Goal: Information Seeking & Learning: Learn about a topic

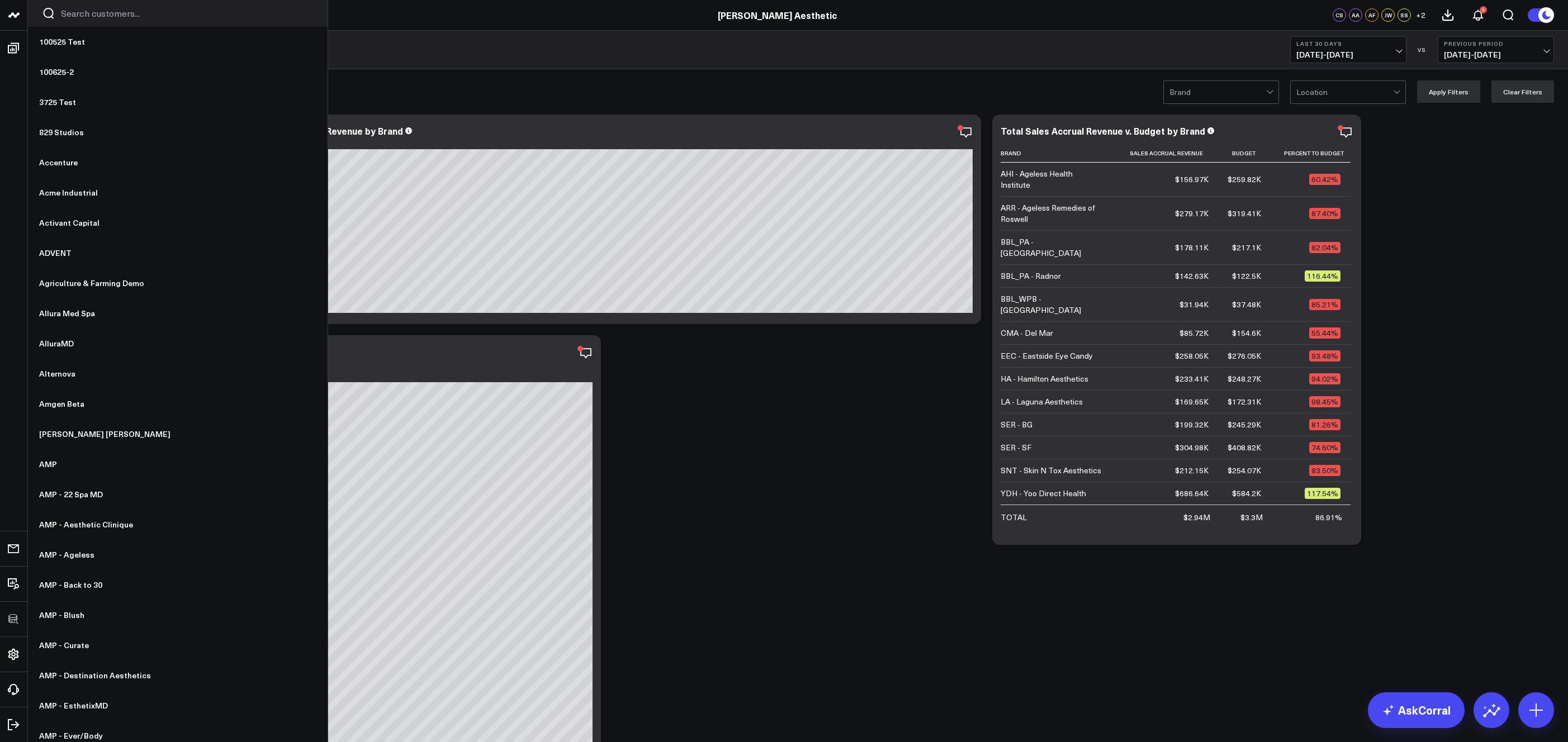
click at [97, 10] on input "Search customers input" at bounding box center [187, 13] width 252 height 12
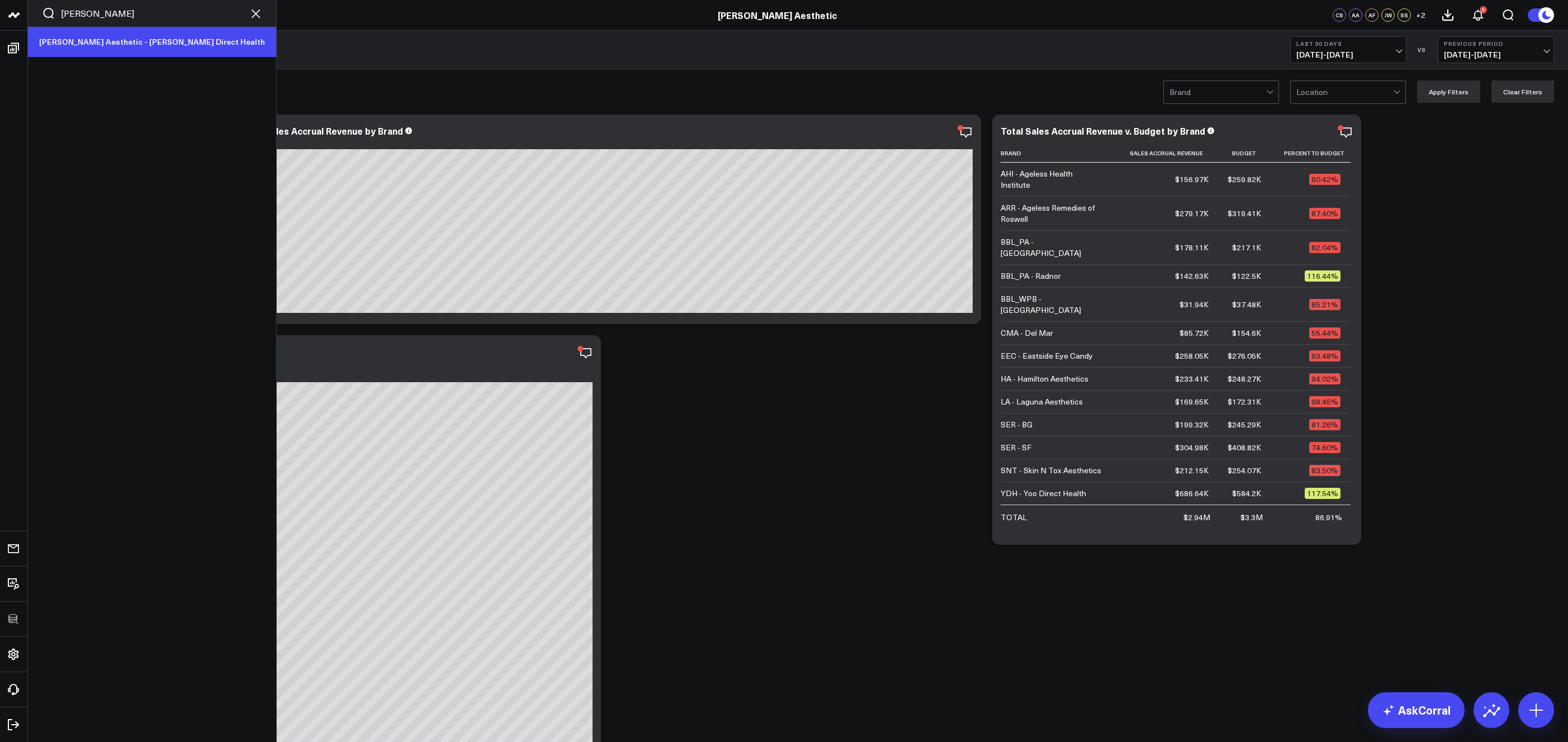
type input "yoo"
click at [134, 49] on link "[PERSON_NAME] Aesthetic - [PERSON_NAME] Direct Health" at bounding box center [152, 42] width 248 height 30
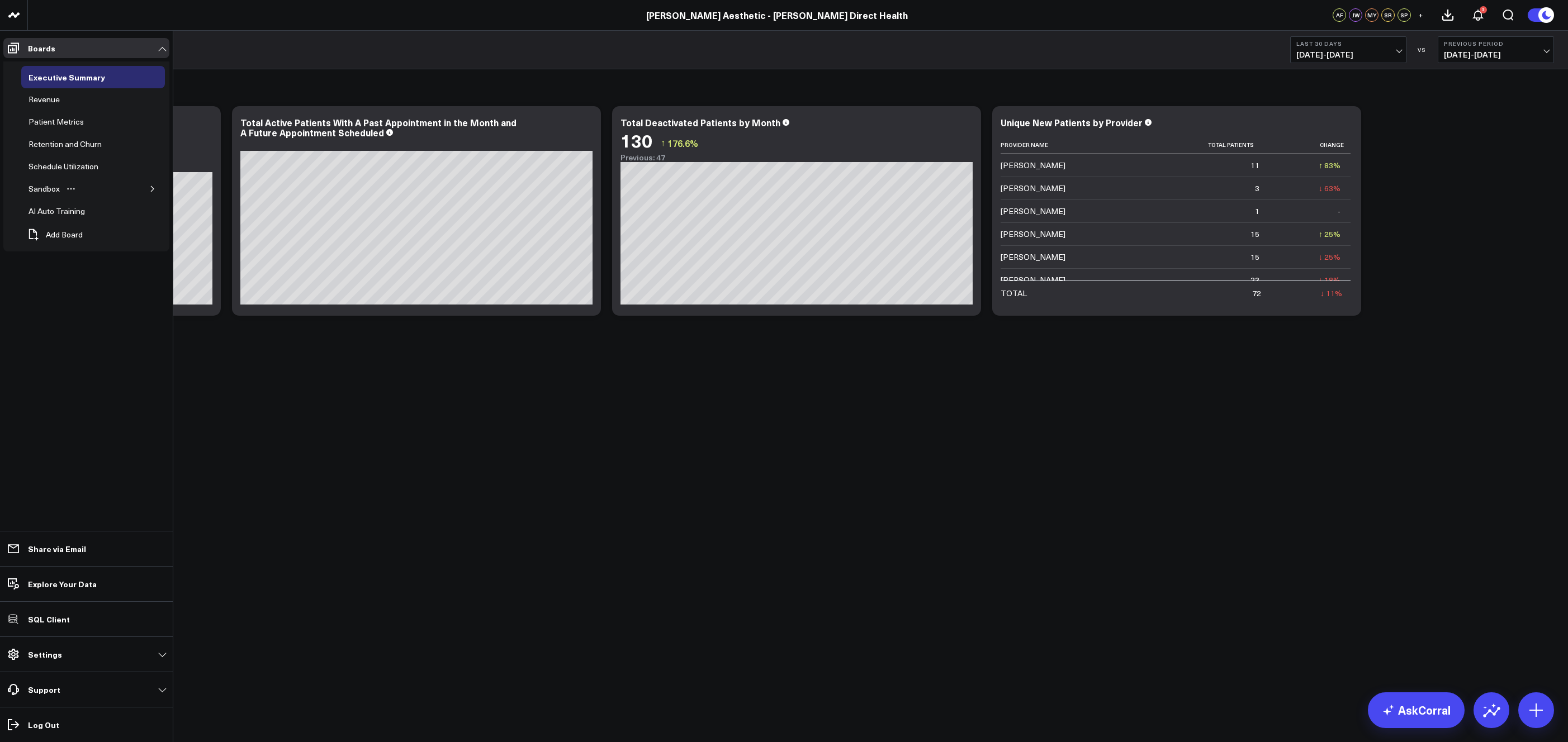
click at [152, 187] on icon "button" at bounding box center [152, 189] width 7 height 7
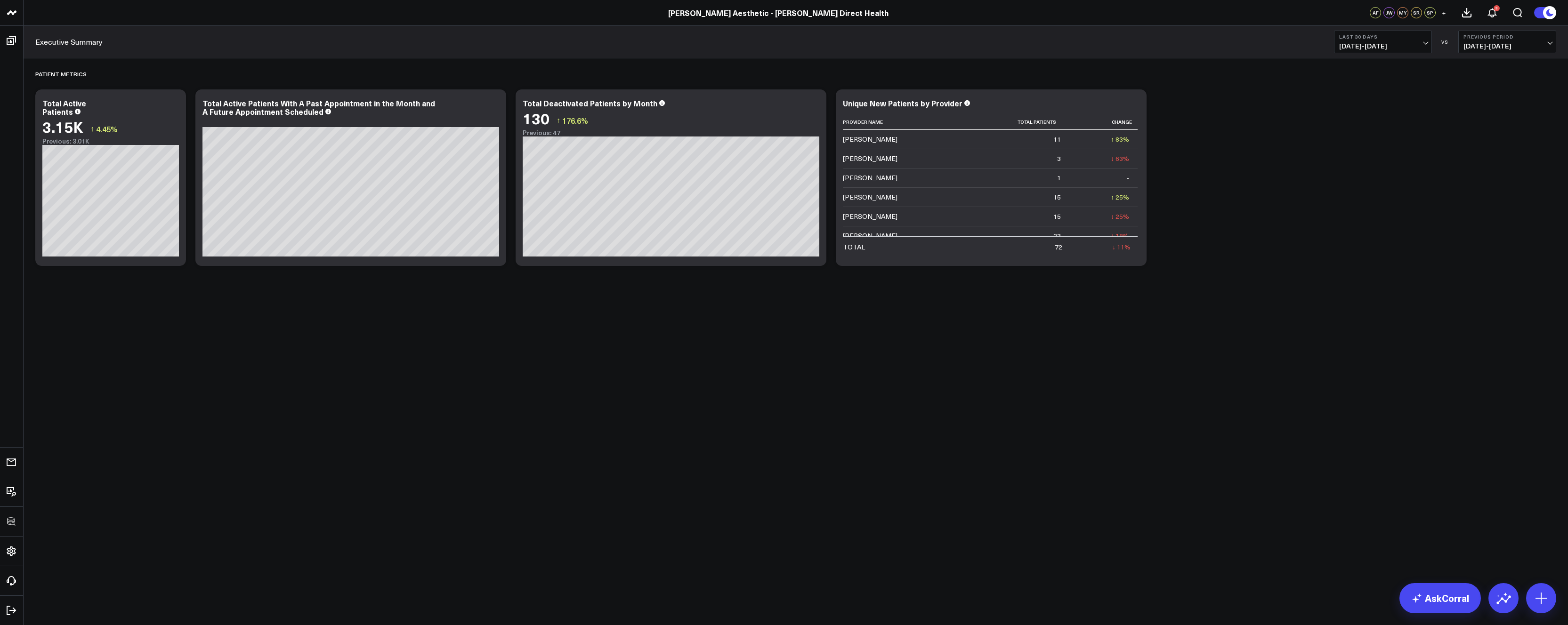
click at [1249, 221] on div "Patient Metrics Modify via AI Copy link to widget Ask support Remove Create lin…" at bounding box center [795, 164] width 1530 height 212
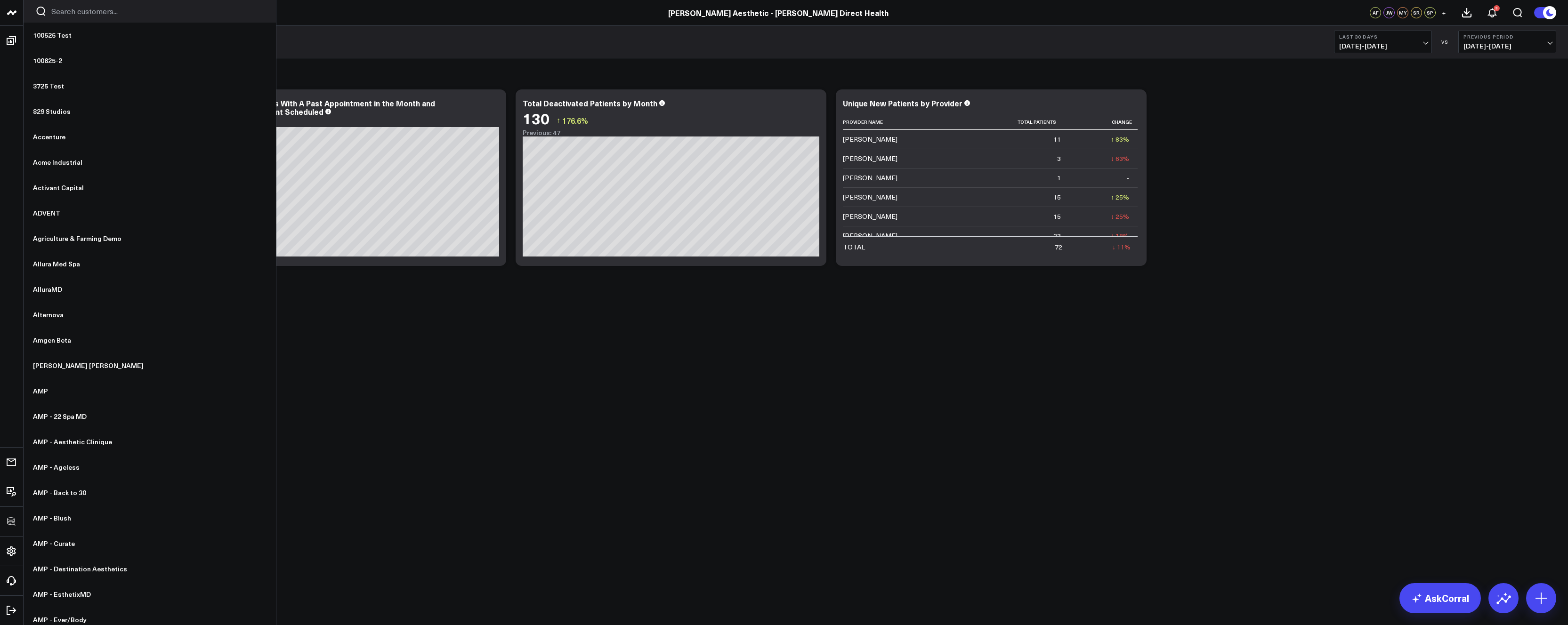
click at [84, 12] on input "Search customers input" at bounding box center [157, 11] width 212 height 10
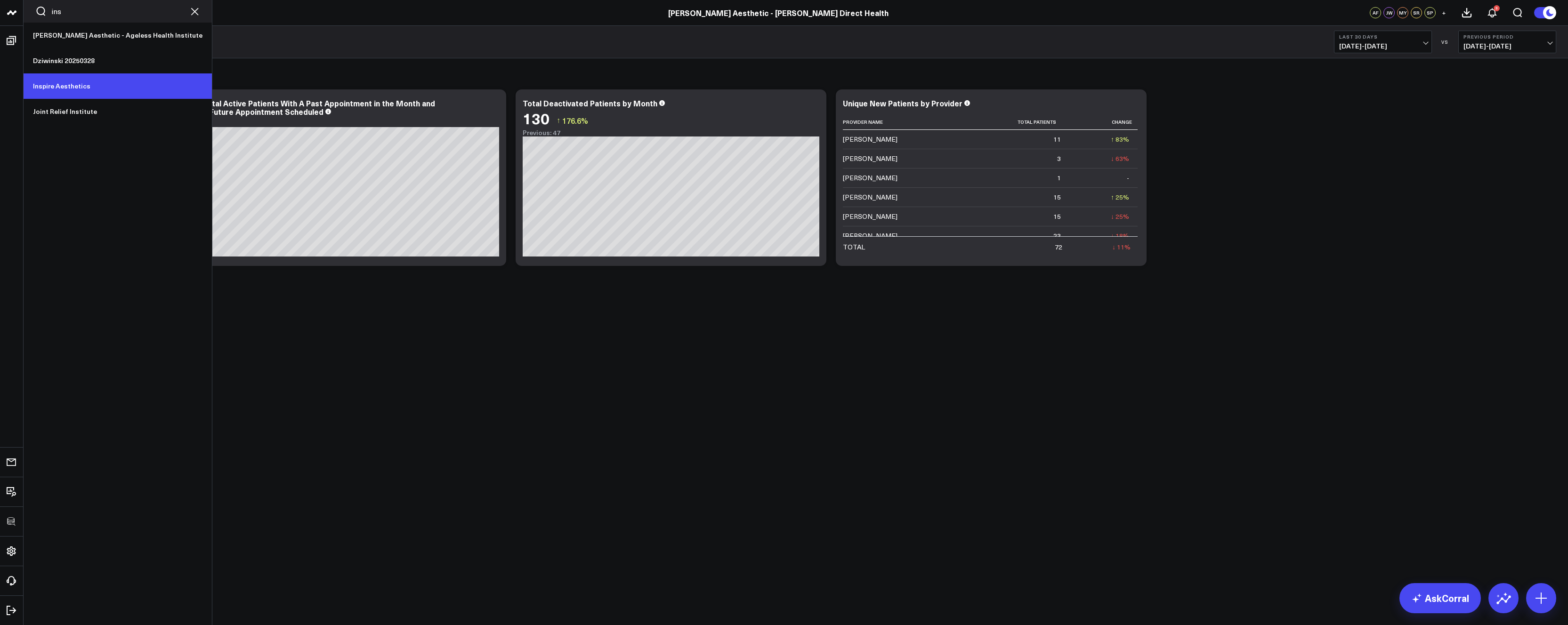
type input "ins"
click at [56, 80] on link "Inspire Aesthetics" at bounding box center [117, 86] width 188 height 25
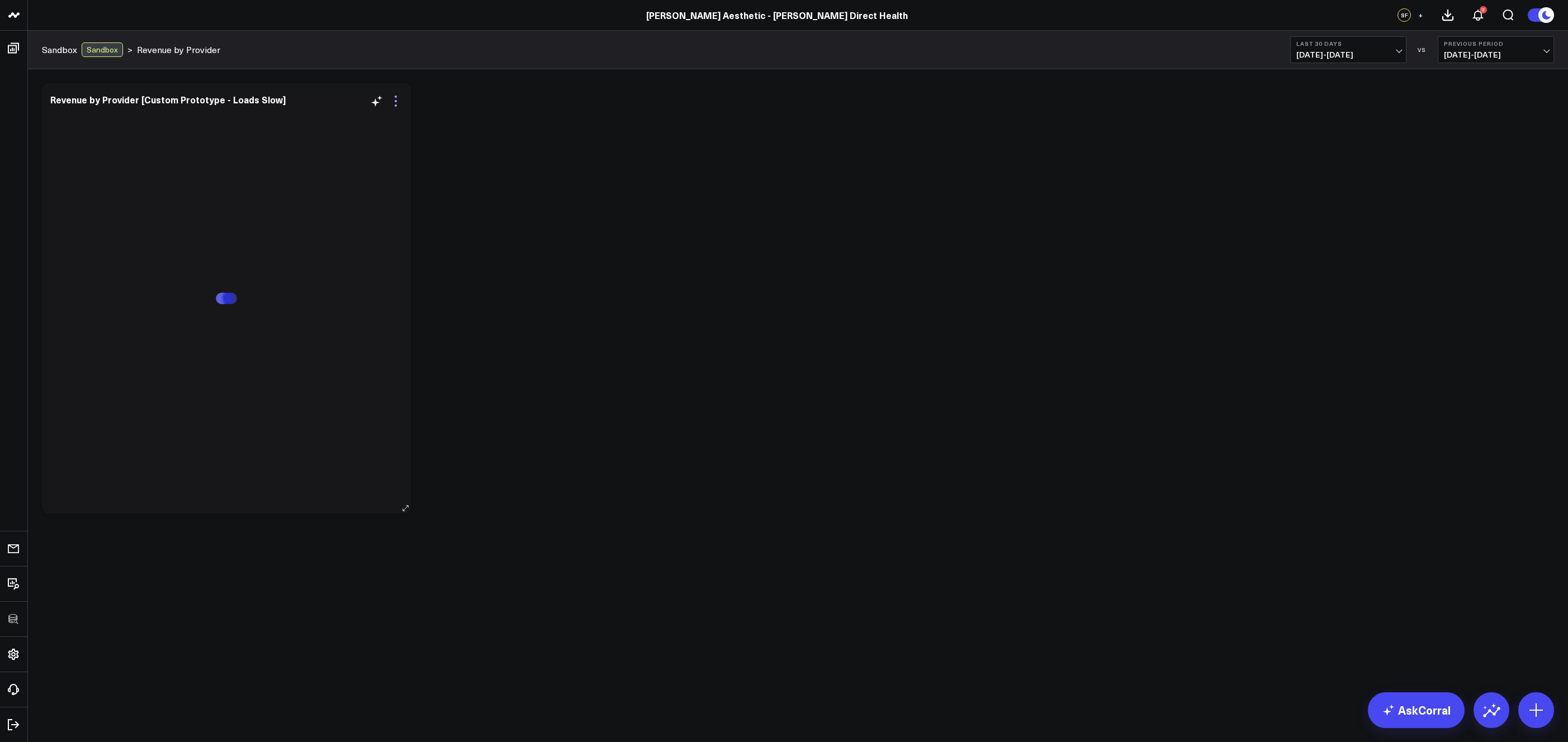
click at [397, 106] on icon at bounding box center [396, 101] width 13 height 13
click at [356, 327] on button "Edit Widget" at bounding box center [349, 332] width 105 height 19
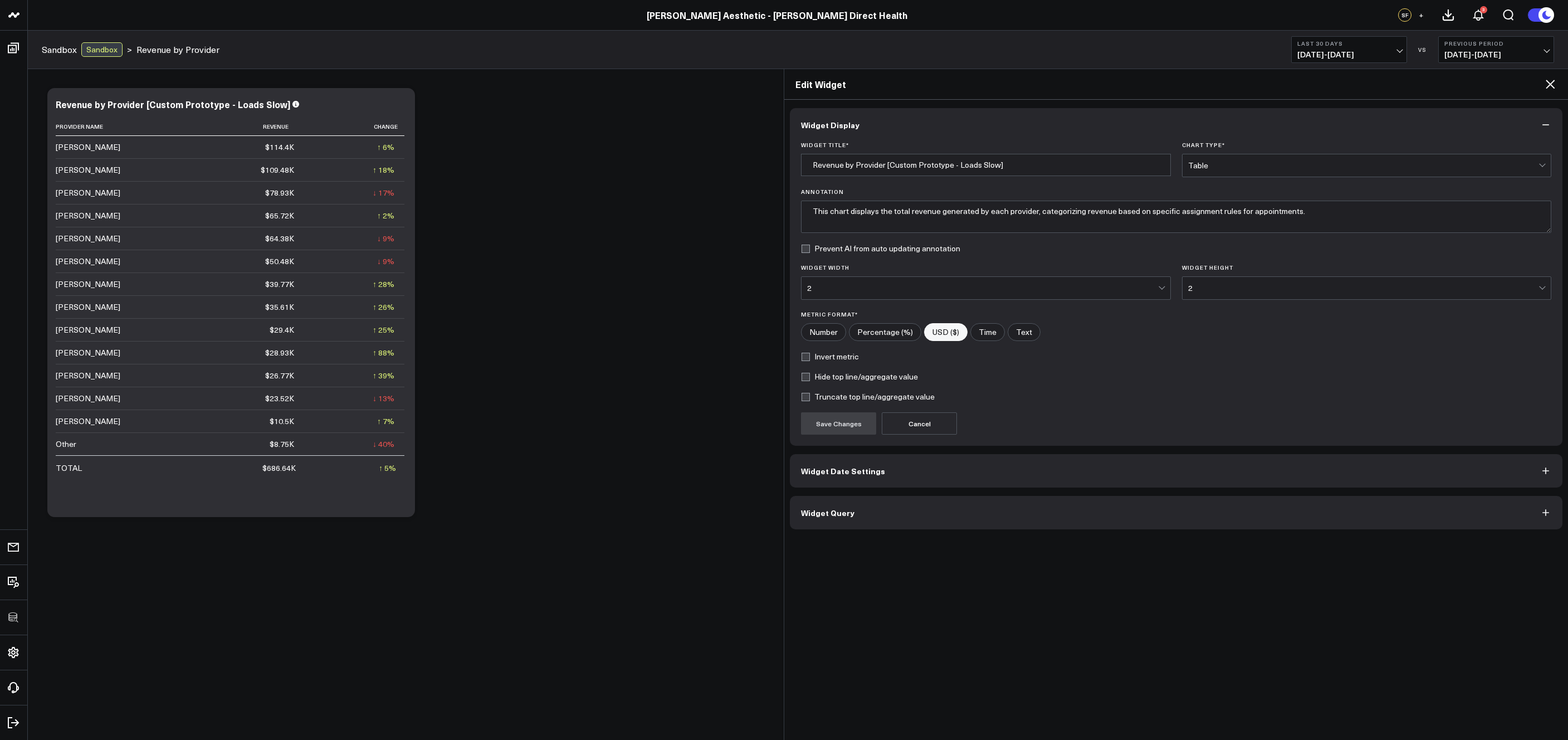
click at [878, 515] on button "Widget Query" at bounding box center [1176, 513] width 772 height 34
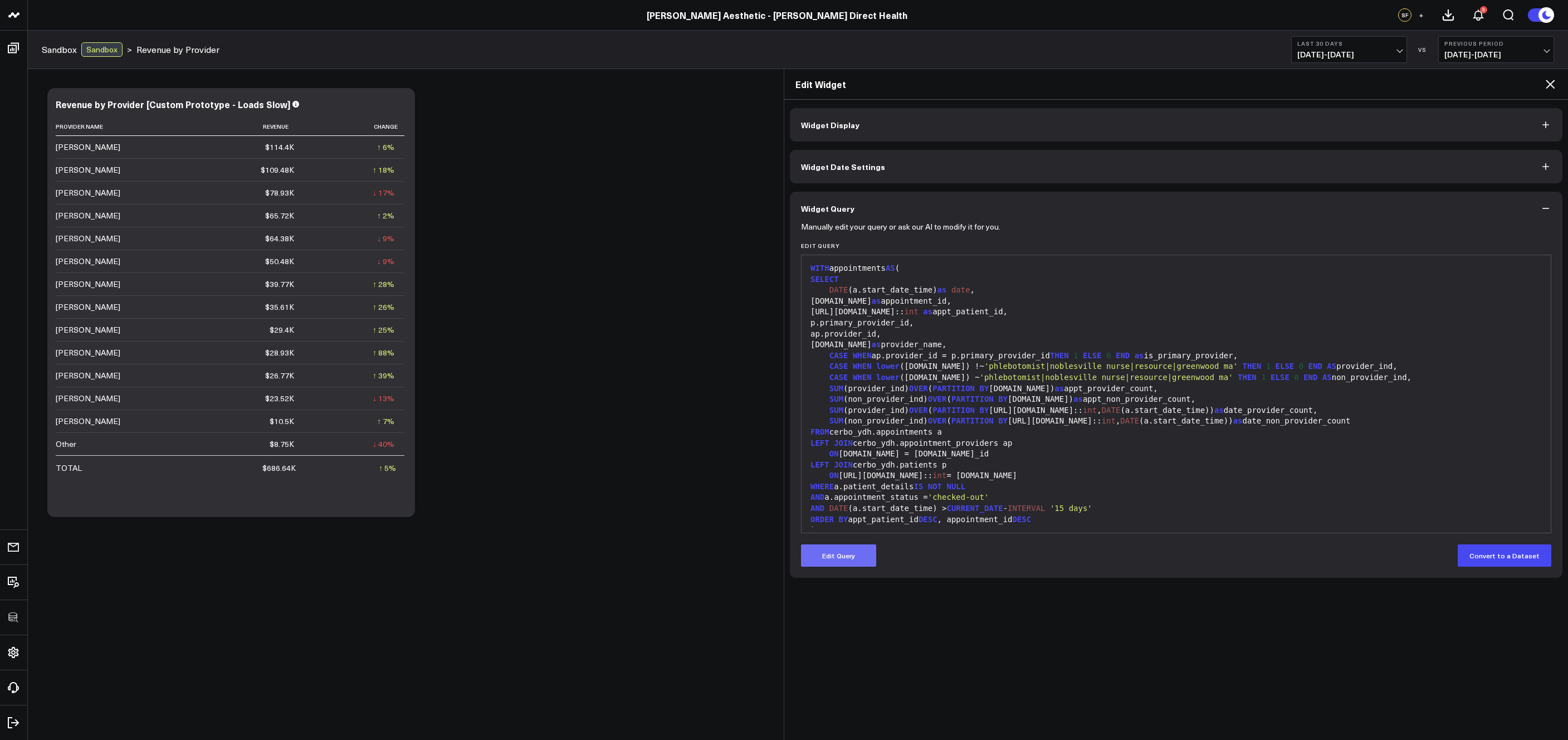
click at [841, 558] on button "Edit Query" at bounding box center [838, 556] width 75 height 22
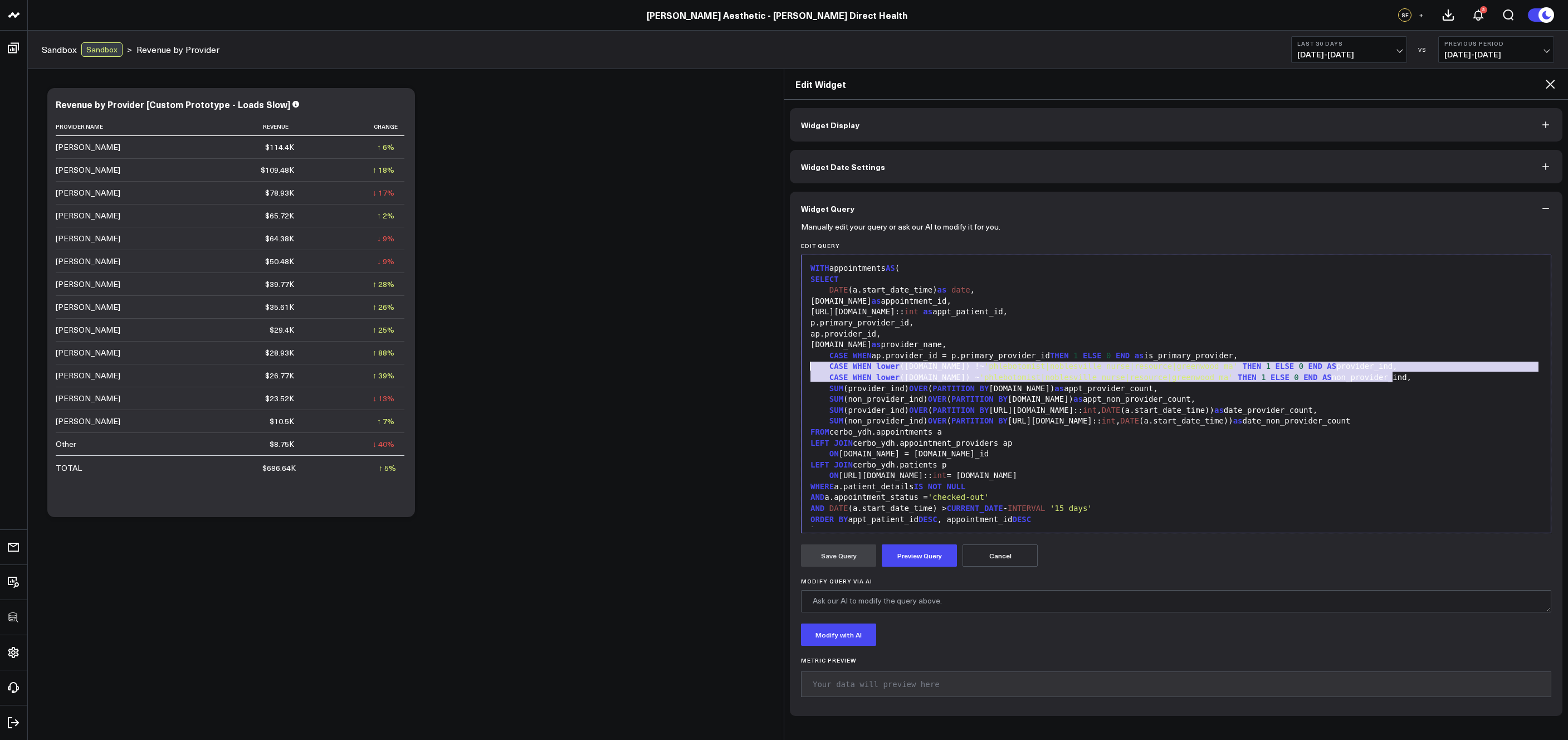
drag, startPoint x: 1414, startPoint y: 381, endPoint x: 812, endPoint y: 356, distance: 602.5
click at [783, 364] on body "100525 Test 100625-2 3725 Test 829 Studios Accenture Acme Industrial Activant C…" at bounding box center [784, 370] width 1568 height 740
copy div "CASE WHEN lower (ap.name) !~ 'phlebotomist|noblesville nurse|resource|greenwood…"
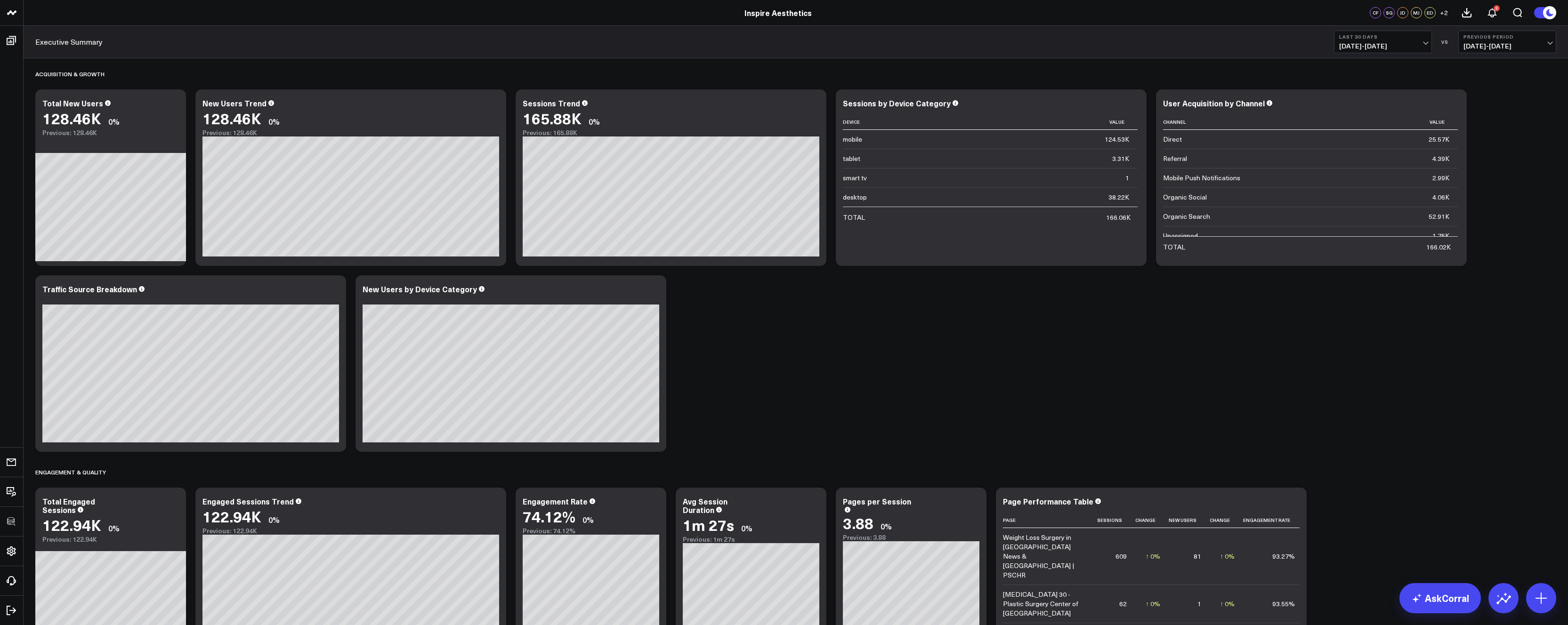
click at [1105, 318] on div "Acquisition & Growth Modify via AI Copy link to widget Ask support Remove Creat…" at bounding box center [795, 575] width 1530 height 1035
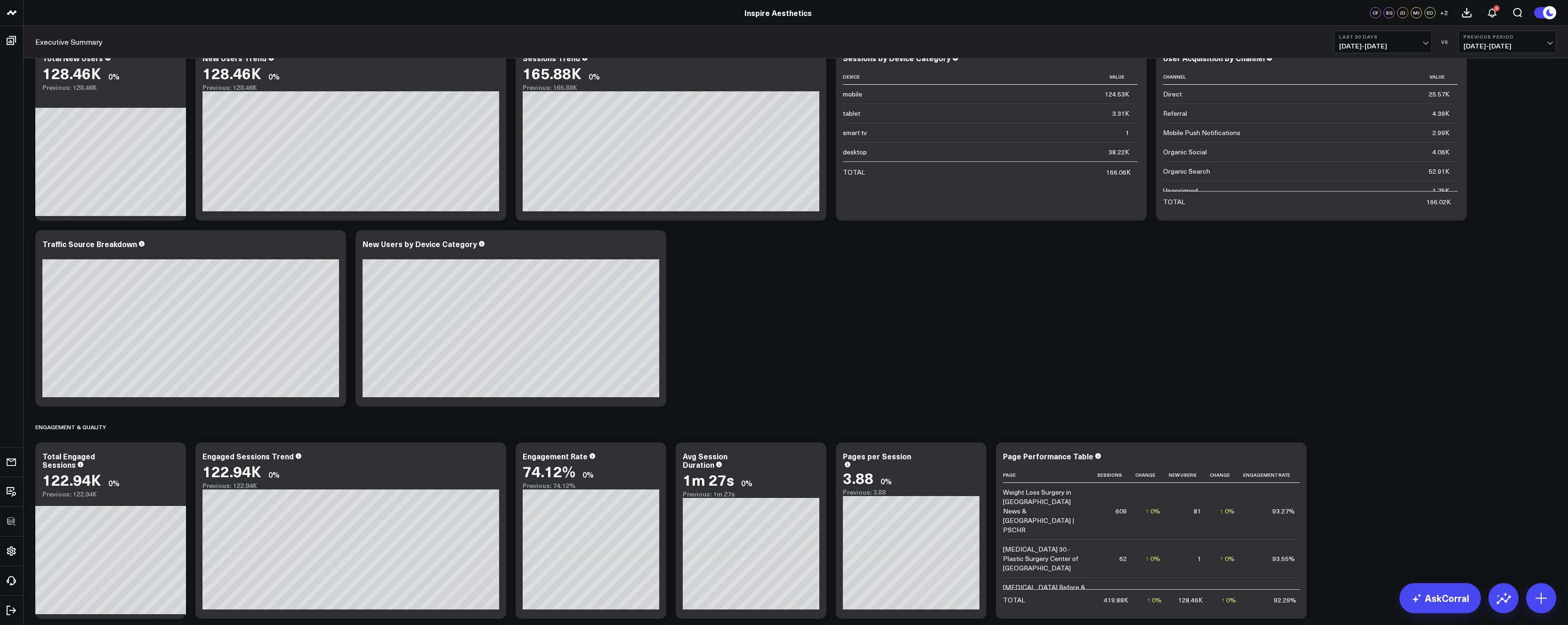
scroll to position [283, 0]
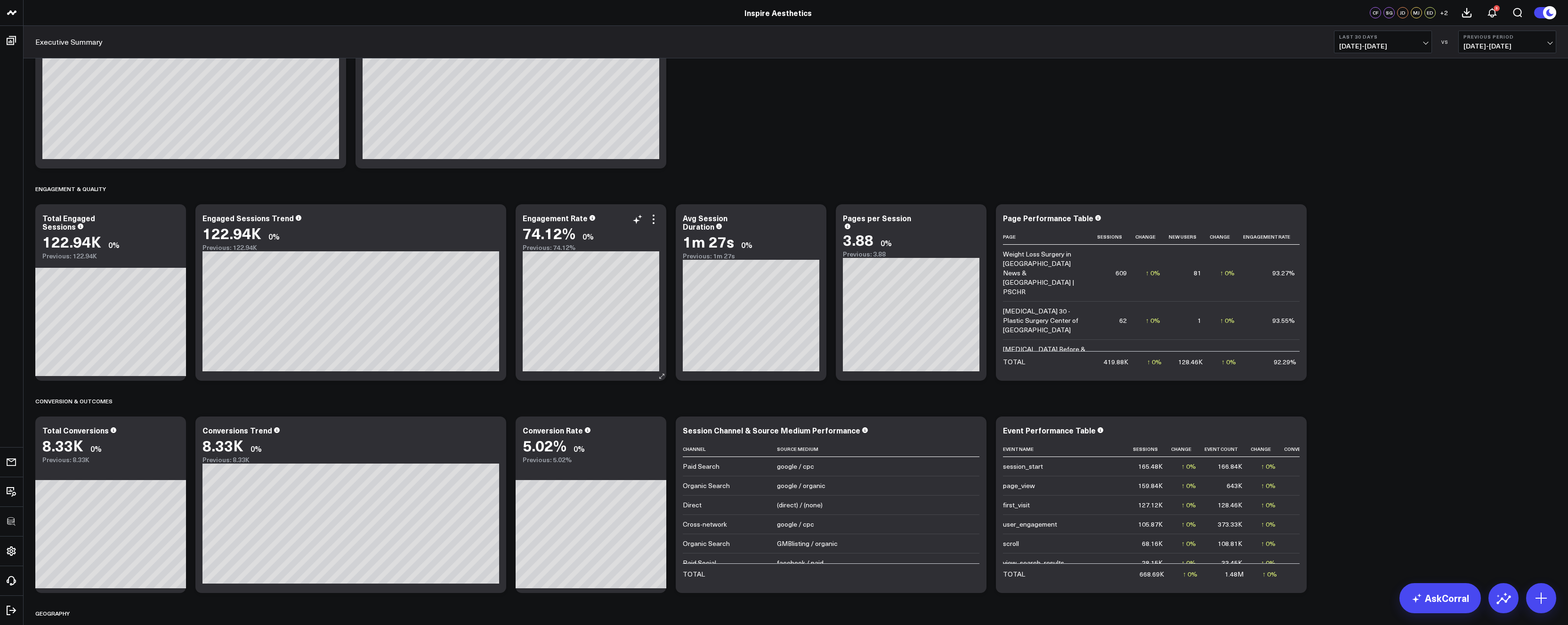
click at [650, 221] on icon at bounding box center [653, 219] width 11 height 11
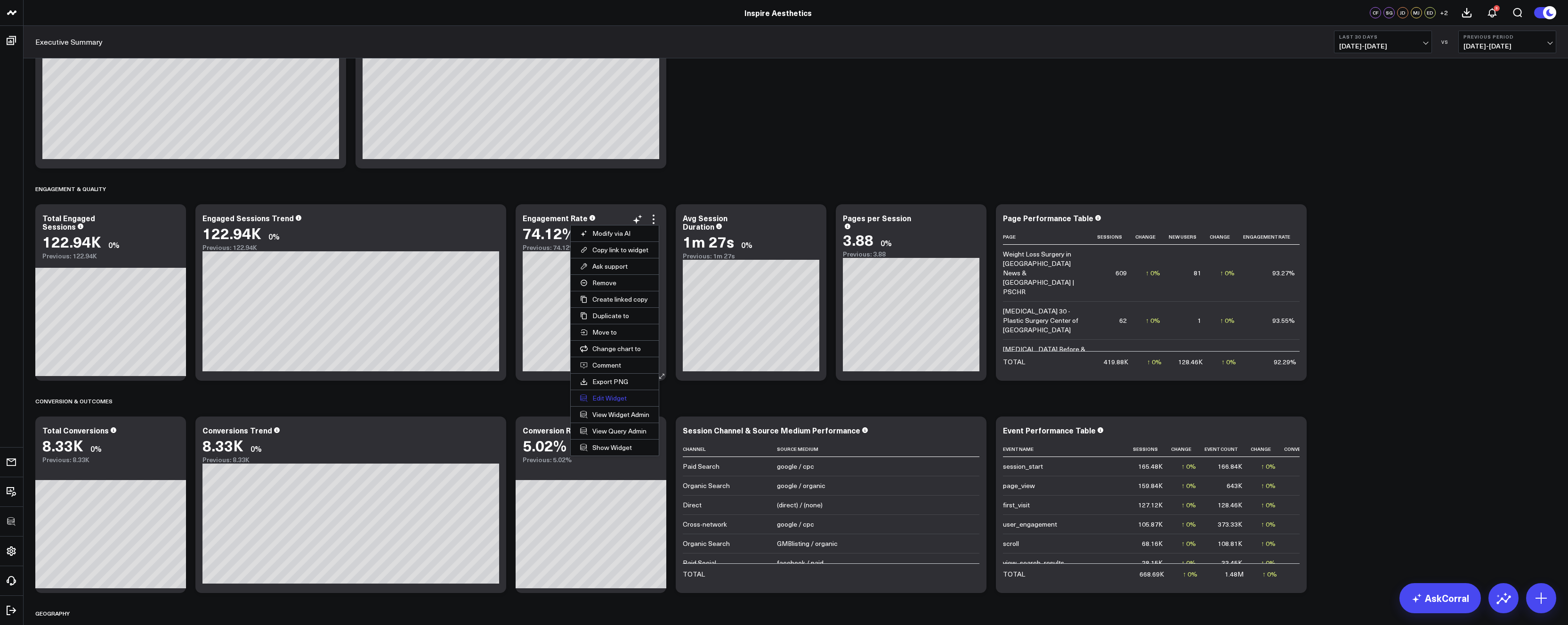
click at [620, 396] on button "Edit Widget" at bounding box center [614, 398] width 88 height 16
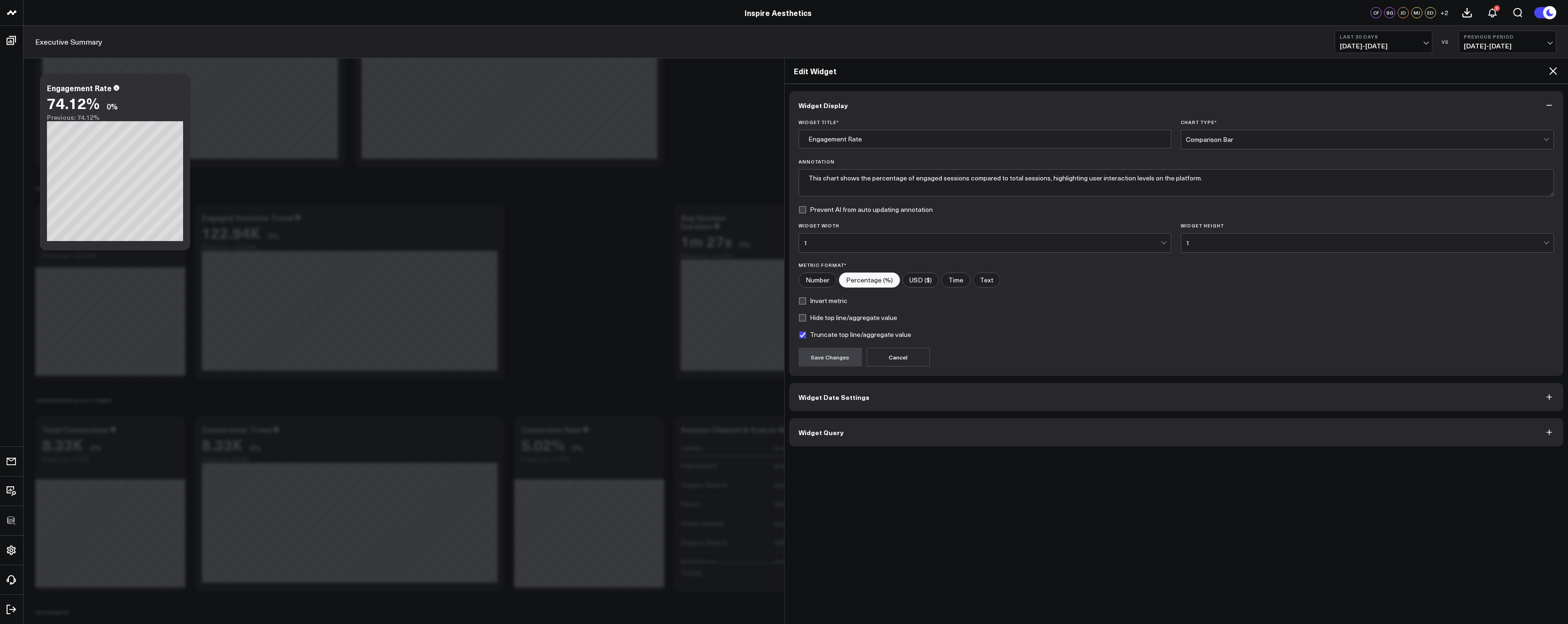
click at [843, 422] on button "Widget Query" at bounding box center [1176, 432] width 774 height 28
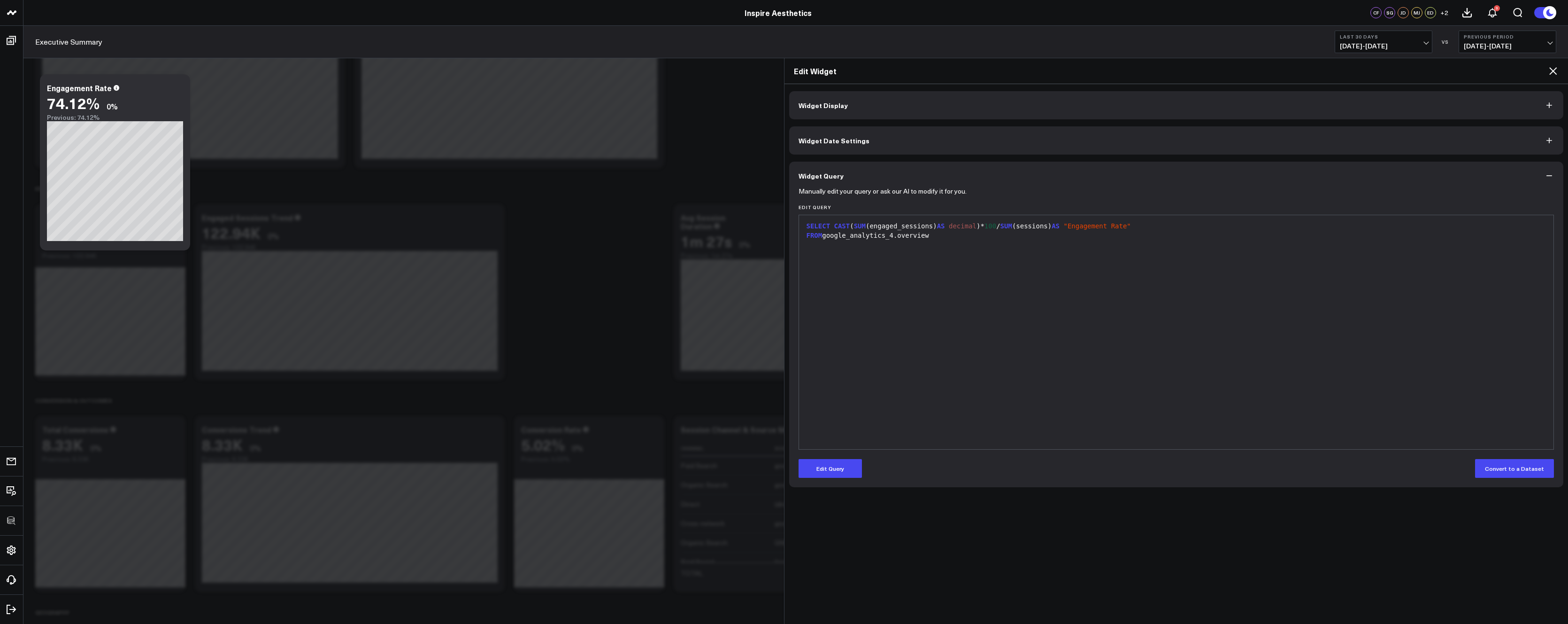
click at [1122, 381] on div "SELECT CAST ( SUM (engaged_sessions) AS decimal )* 100 / SUM (sessions) AS "Eng…" at bounding box center [1176, 332] width 745 height 224
click at [1038, 276] on div "SELECT CAST ( SUM (engaged_sessions) AS decimal )* 100 / SUM (sessions) AS "Eng…" at bounding box center [1176, 332] width 745 height 224
click at [1553, 70] on icon at bounding box center [1553, 71] width 8 height 8
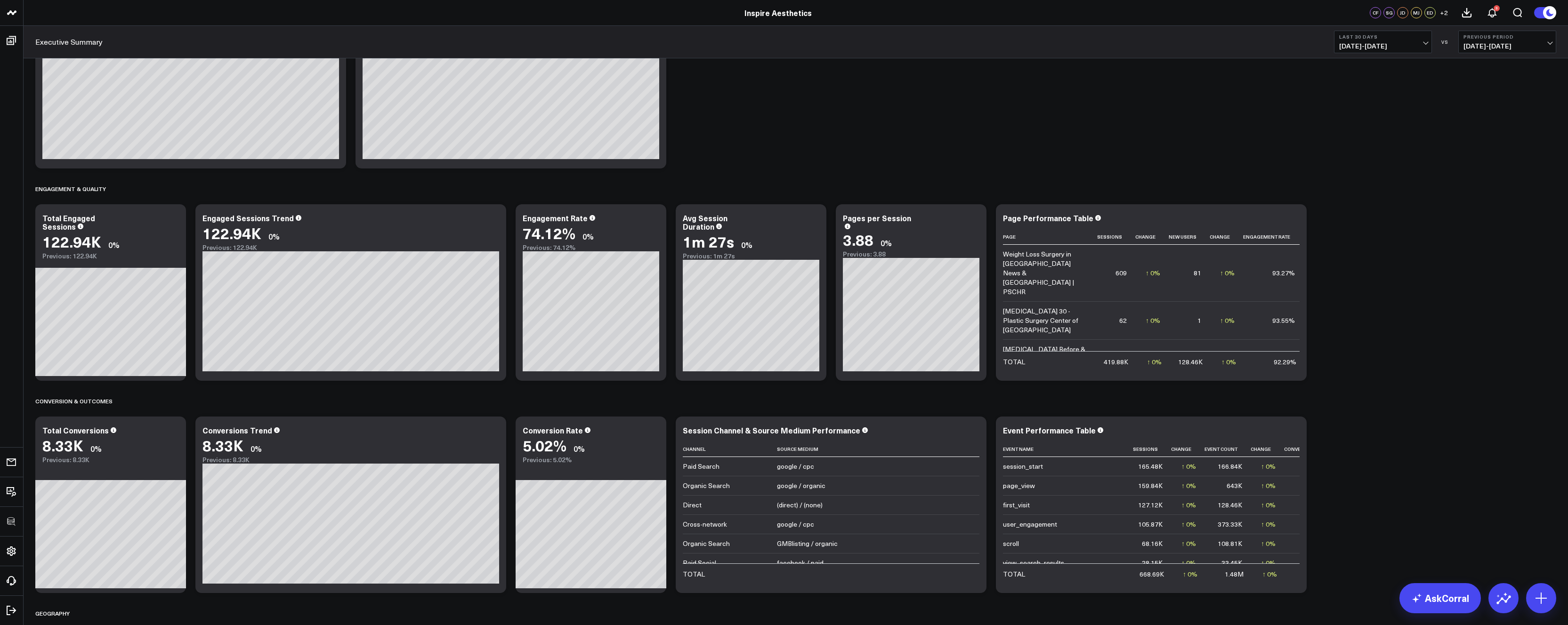
click at [1432, 309] on div "Acquisition & Growth Modify via AI Copy link to widget Ask support Remove Creat…" at bounding box center [795, 292] width 1530 height 1035
click at [785, 583] on td "kar.razas.site / referral" at bounding box center [911, 591] width 419 height 20
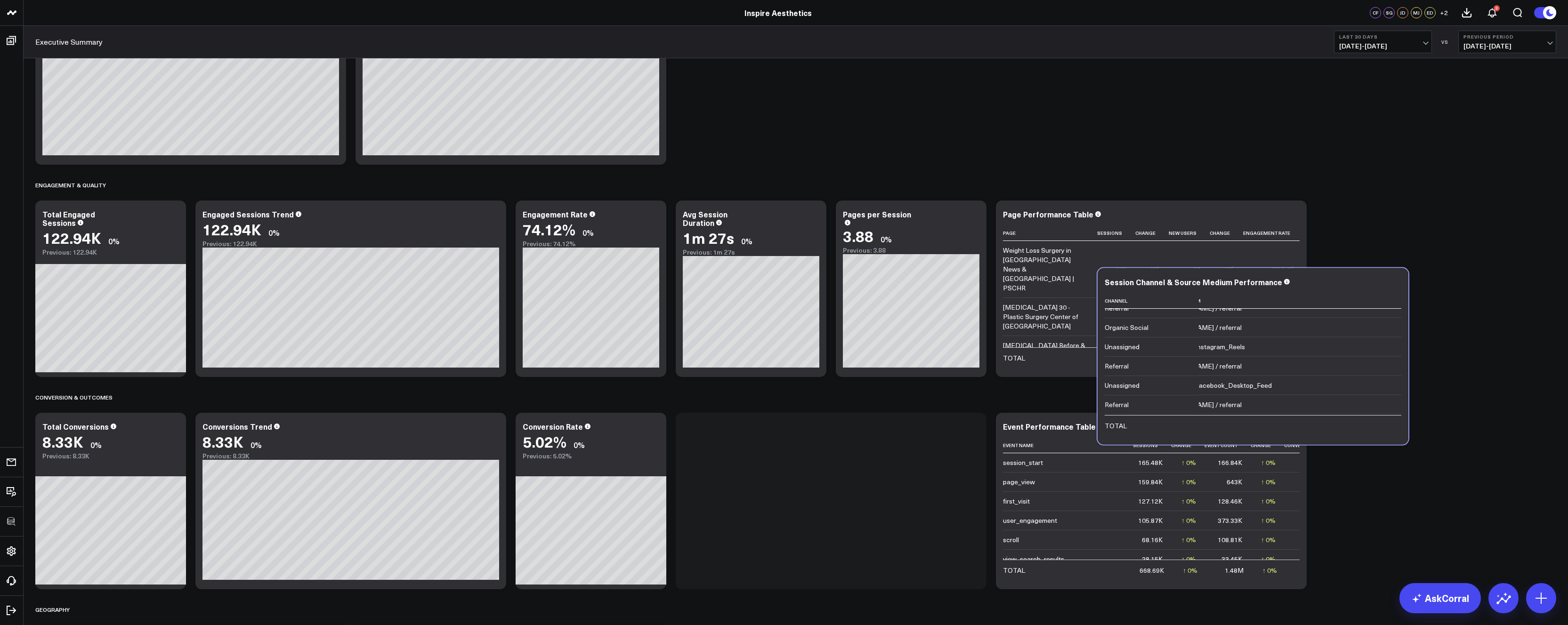
scroll to position [994, 0]
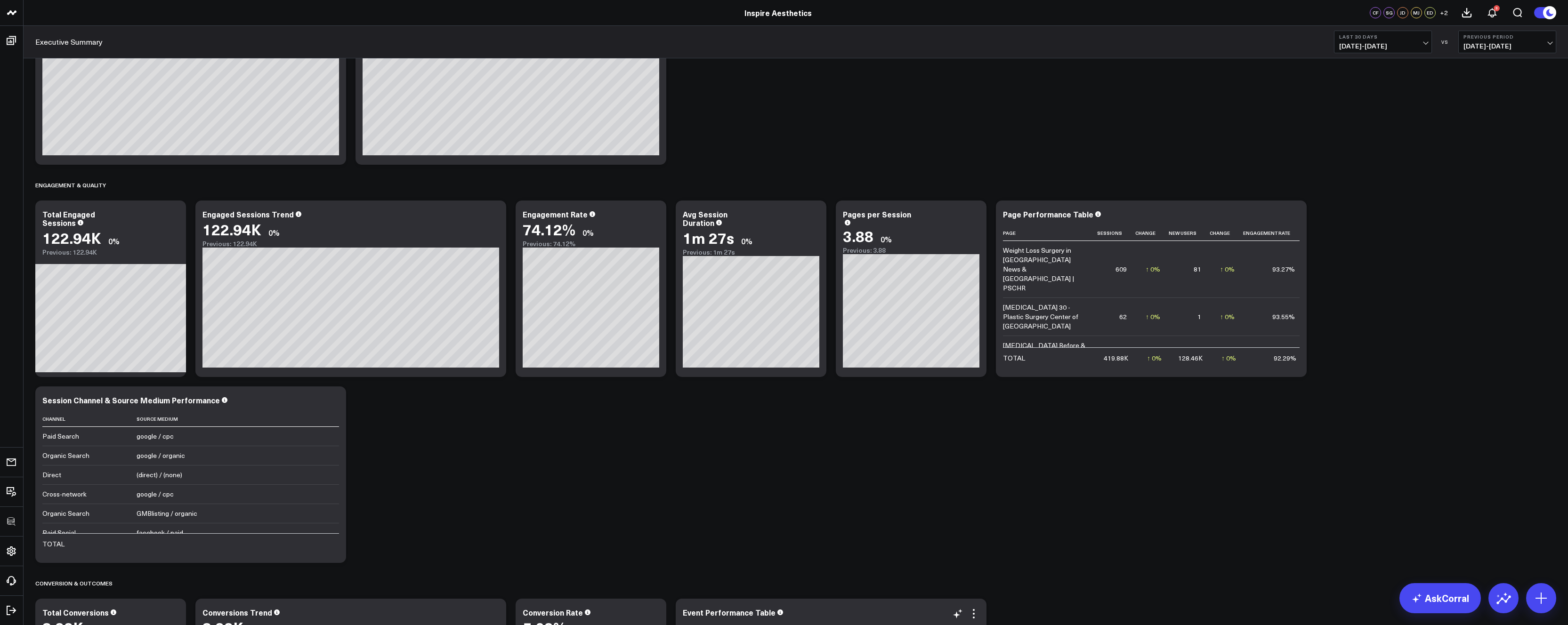
click at [705, 509] on div "Acquisition & Growth Modify via AI Copy link to widget Ask support Remove Creat…" at bounding box center [795, 381] width 1530 height 1220
drag, startPoint x: 685, startPoint y: 506, endPoint x: 712, endPoint y: 525, distance: 33.0
click at [711, 524] on div "Acquisition & Growth Modify via AI Copy link to widget Ask support Remove Creat…" at bounding box center [795, 381] width 1530 height 1220
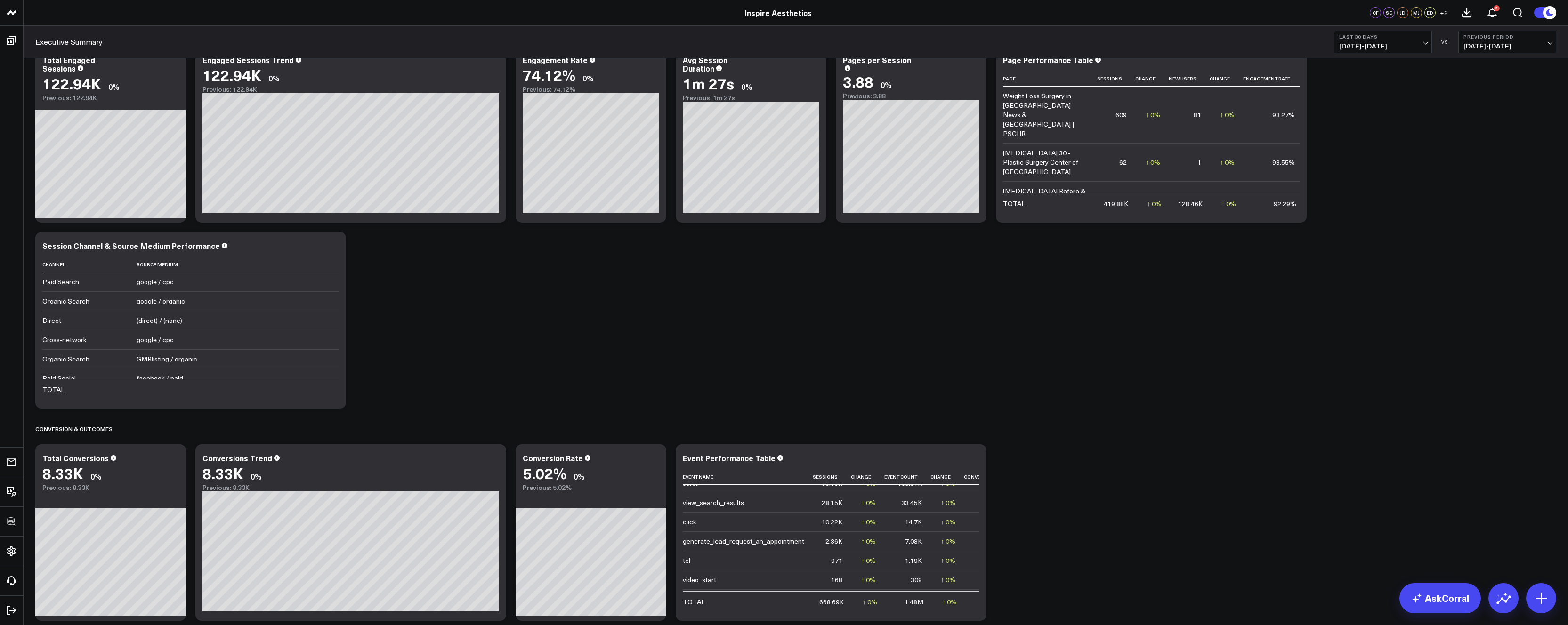
scroll to position [482, 0]
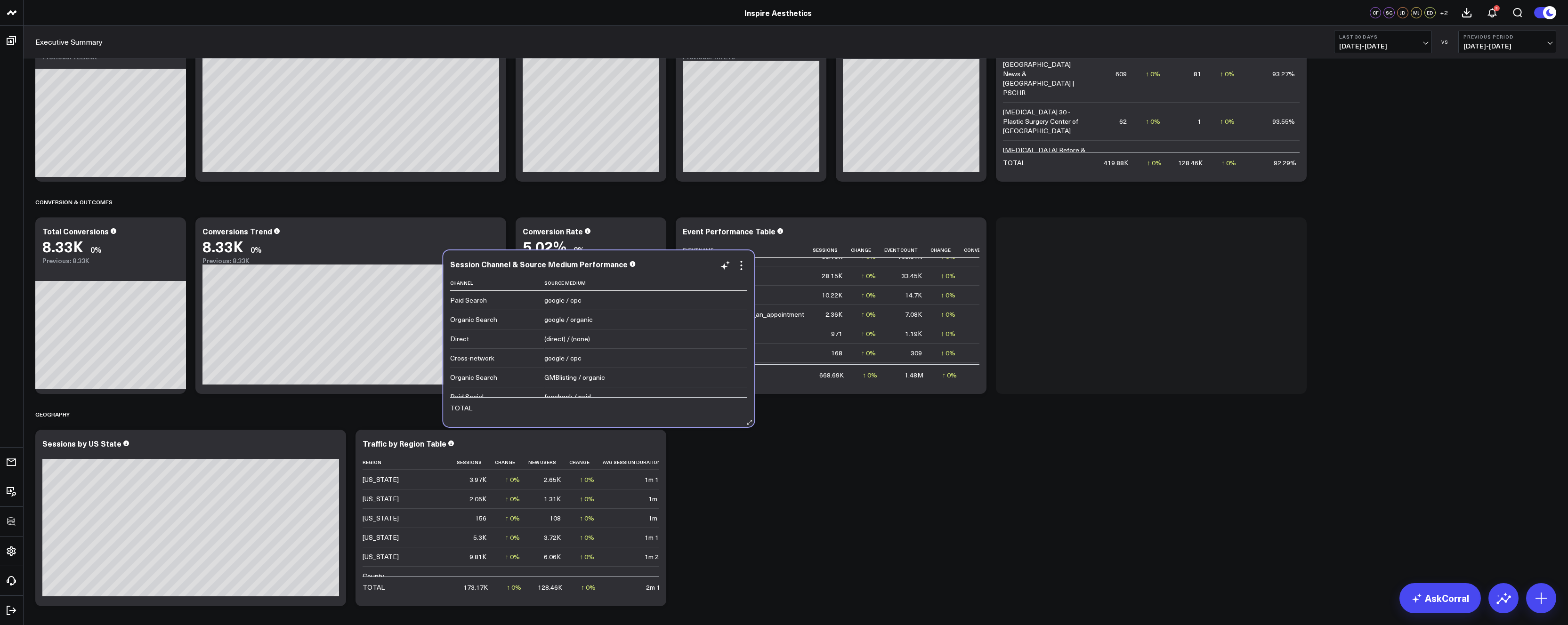
drag, startPoint x: 277, startPoint y: 206, endPoint x: 699, endPoint y: 259, distance: 425.3
click at [699, 259] on div "Session Channel & Source Medium Performance" at bounding box center [598, 263] width 297 height 9
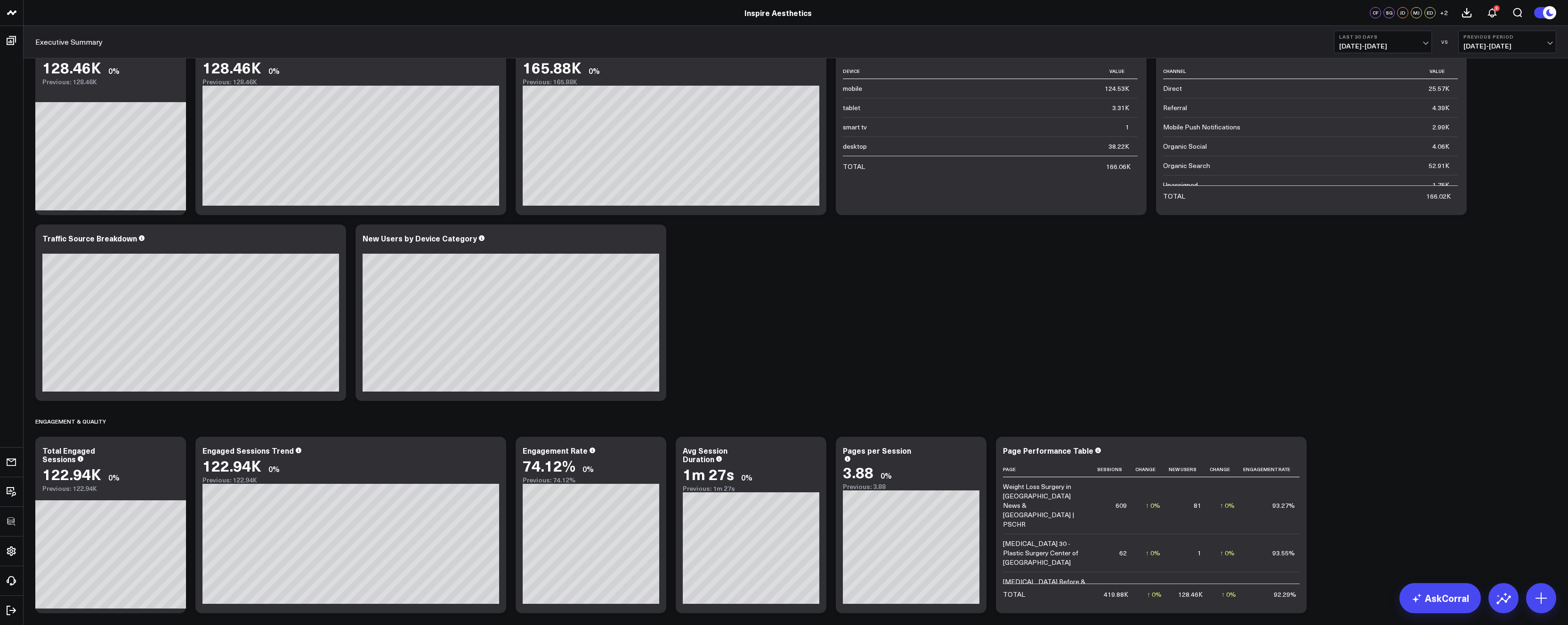
scroll to position [162, 0]
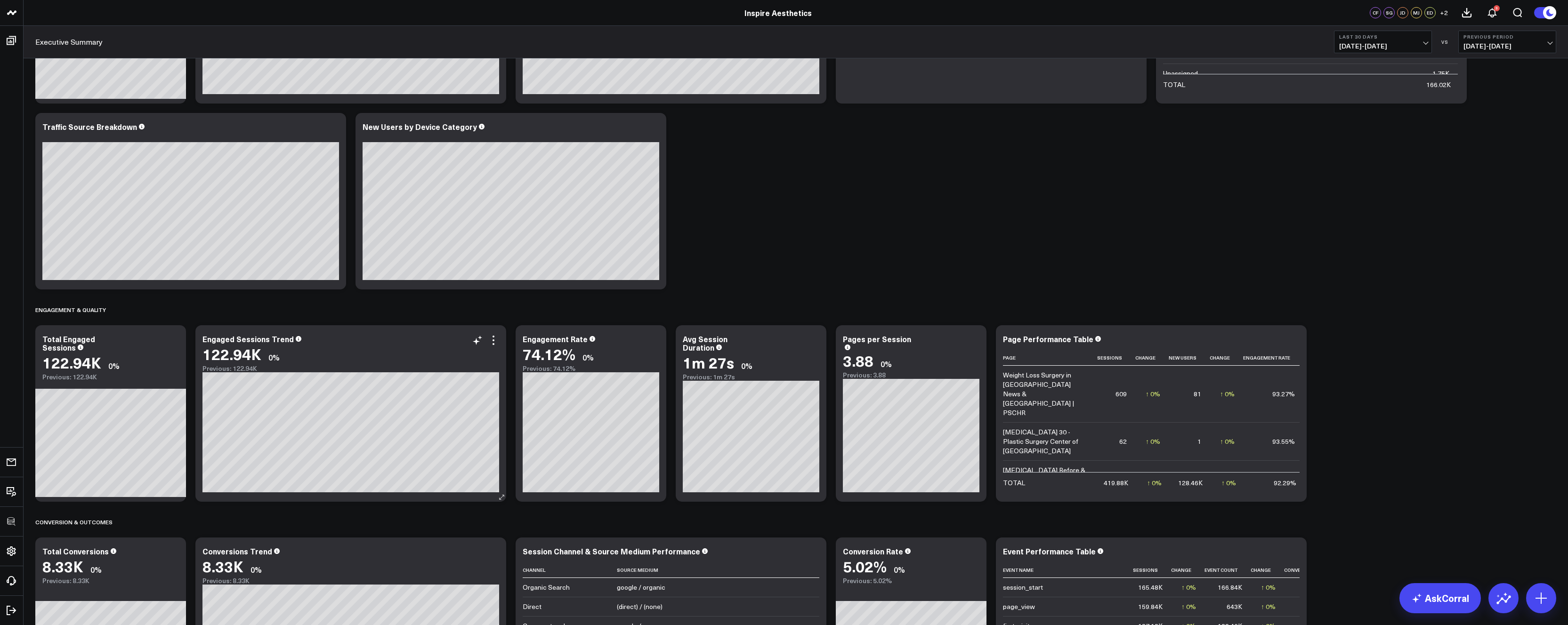
click at [489, 325] on div "Engaged Sessions Trend 122.94K 0% Previous: 122.94K [#fff fontSize:14px lineHei…" at bounding box center [350, 414] width 311 height 176
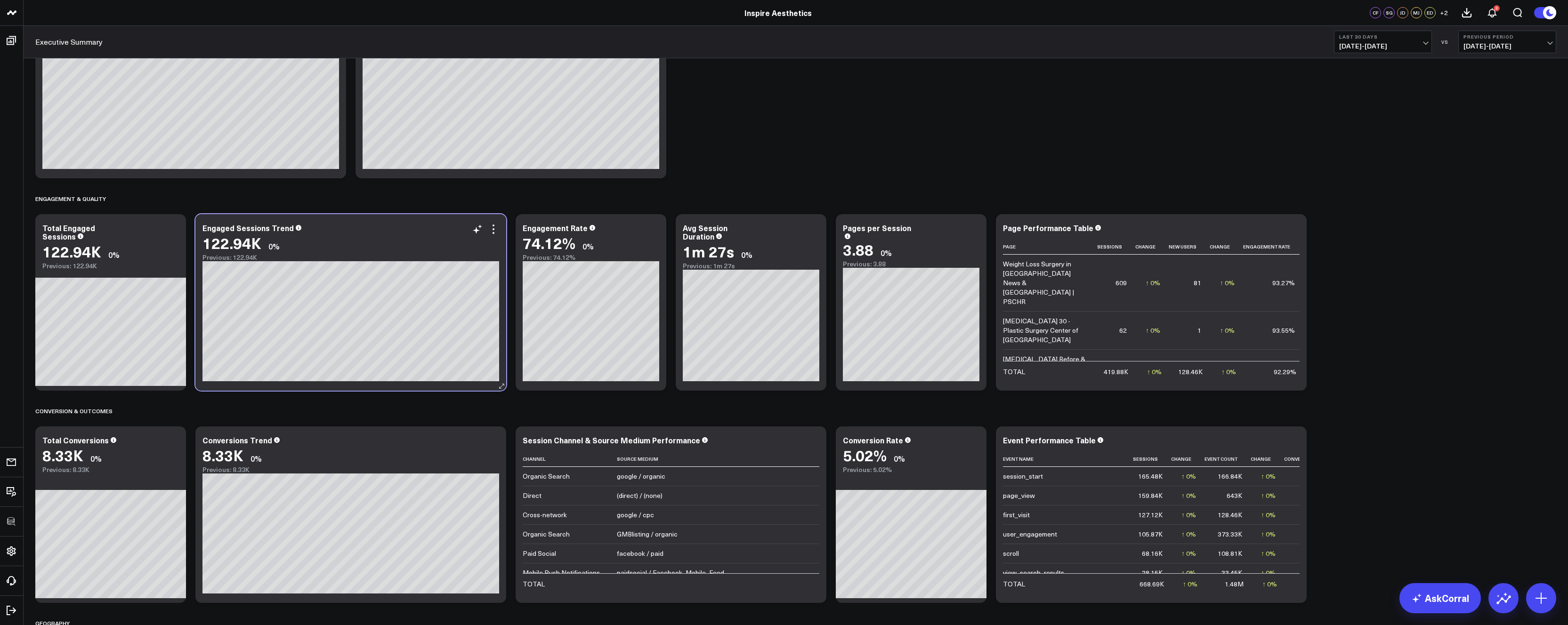
click at [489, 215] on div "Engaged Sessions Trend 122.94K 0% Previous: 122.94K [#fff fontSize:14px lineHei…" at bounding box center [350, 302] width 311 height 176
click at [492, 228] on icon at bounding box center [493, 229] width 11 height 11
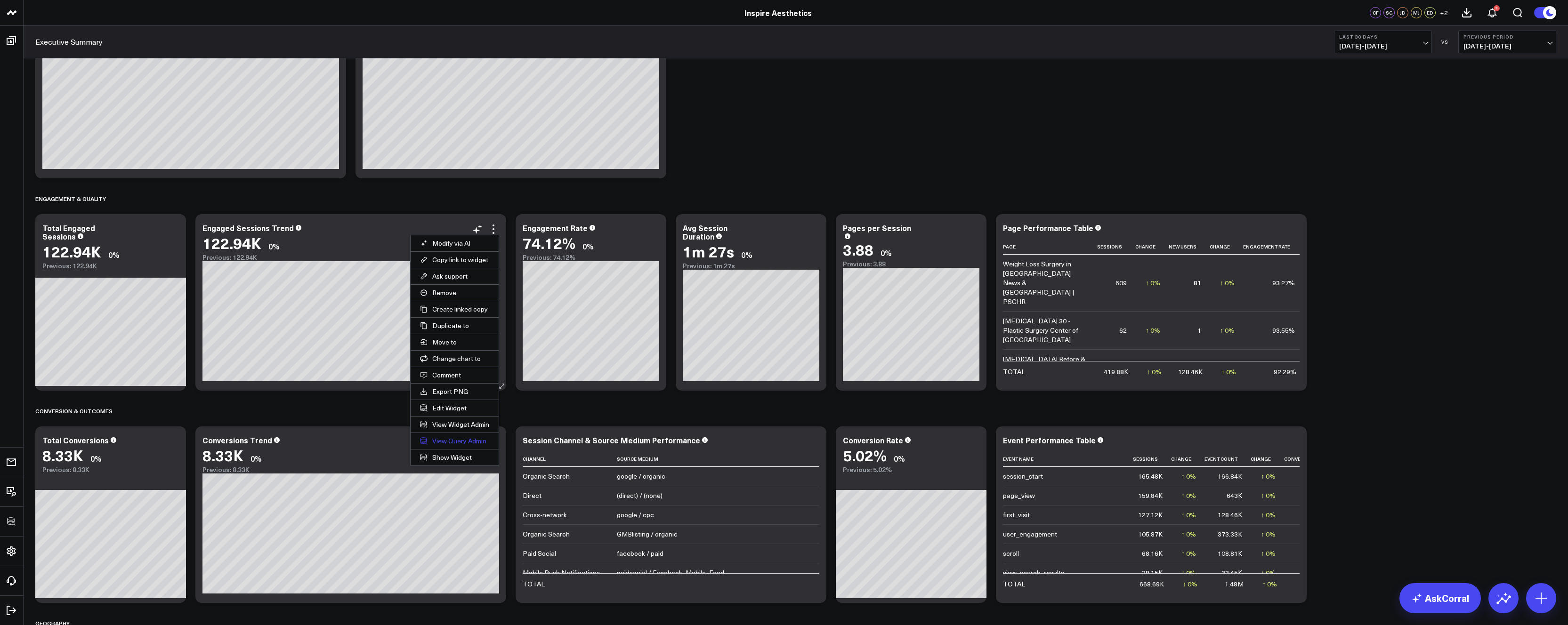
click at [467, 440] on link "View Query Admin" at bounding box center [455, 441] width 88 height 16
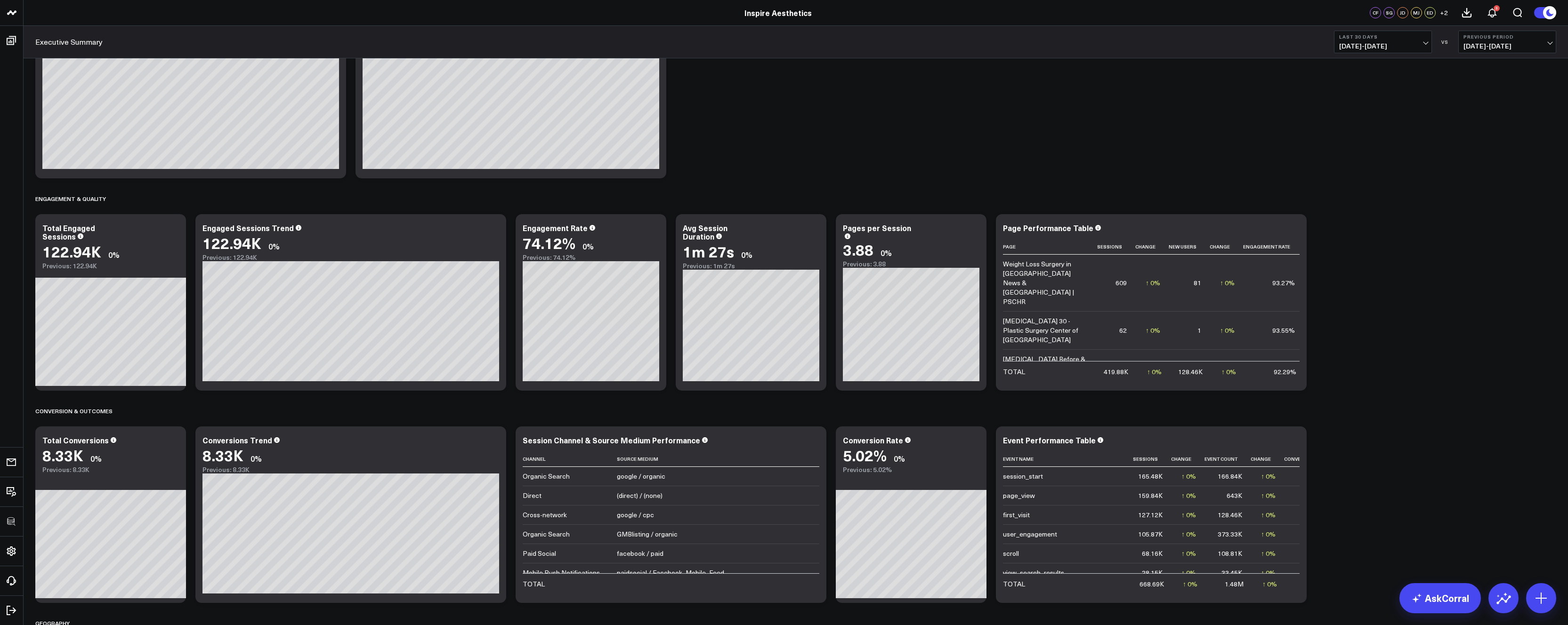
click at [0, 0] on icon at bounding box center [0, 0] width 0 height 0
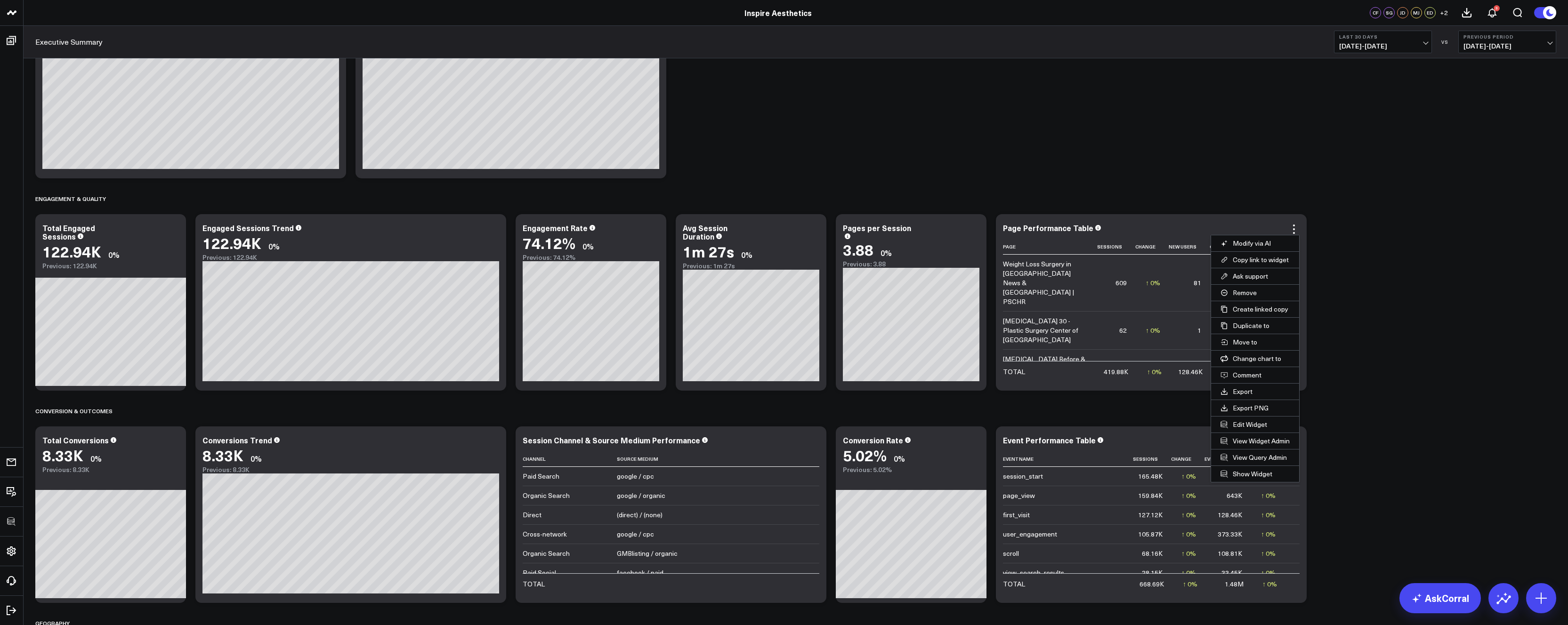
scroll to position [292, 0]
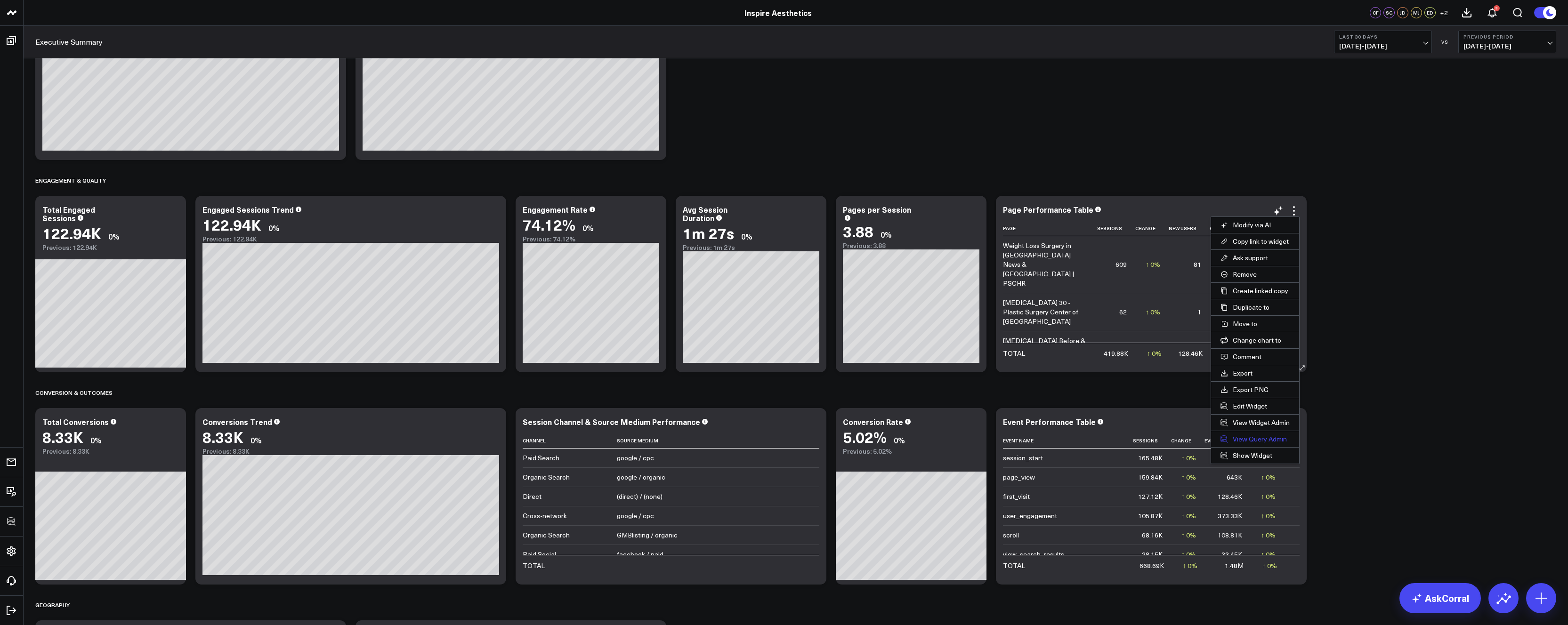
click at [1253, 437] on link "View Query Admin" at bounding box center [1255, 439] width 88 height 16
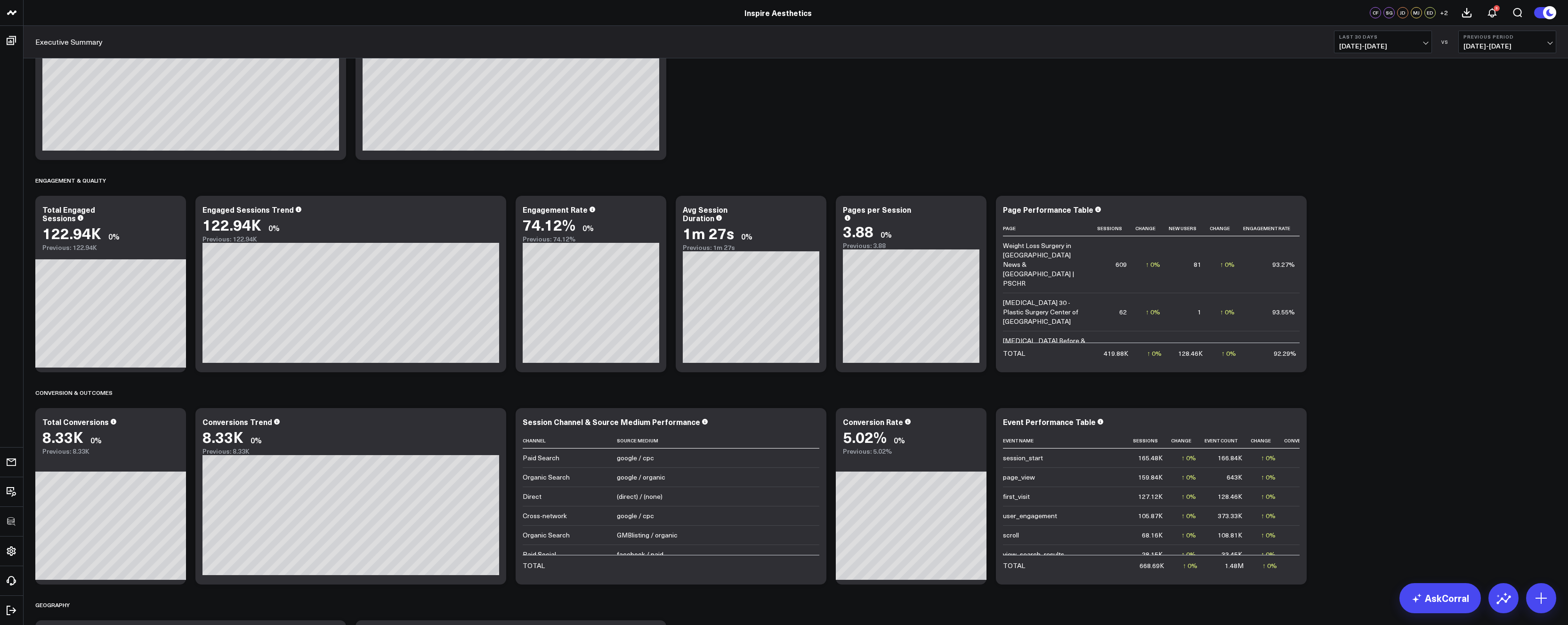
scroll to position [467, 0]
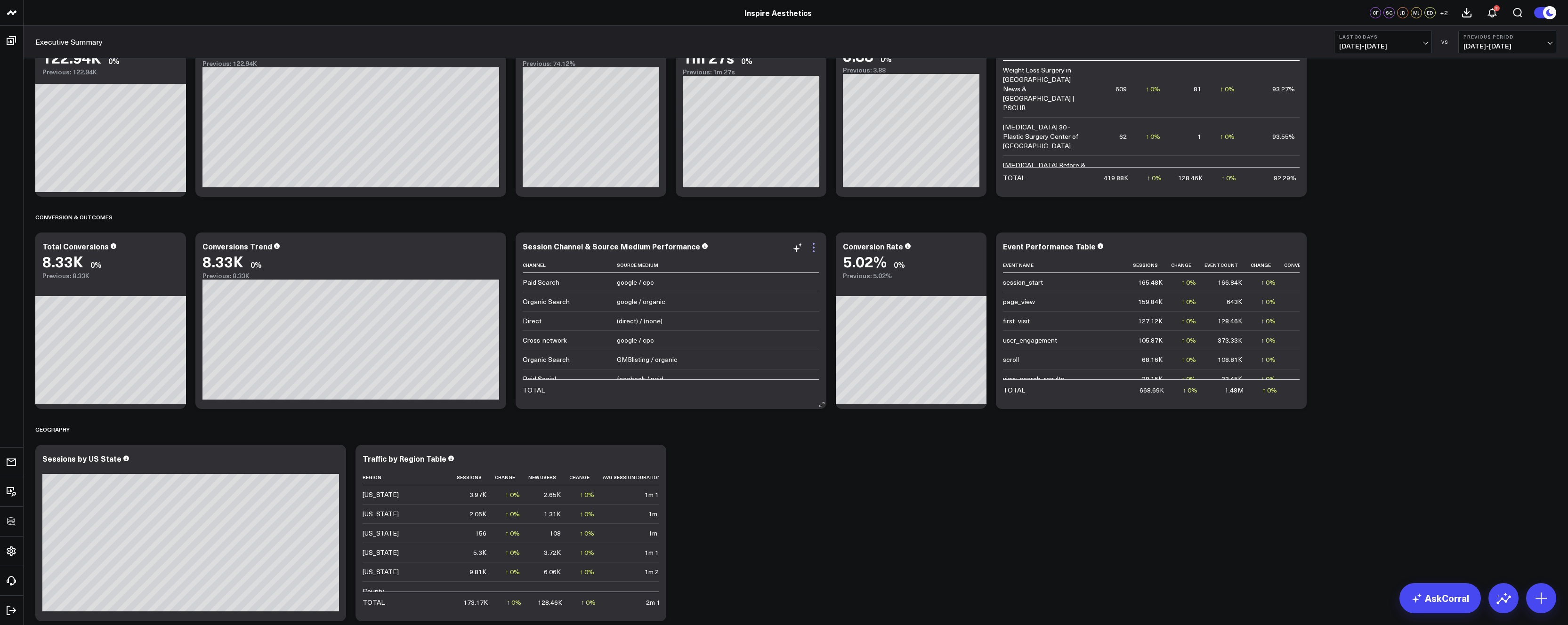
click at [813, 248] on icon at bounding box center [814, 248] width 11 height 11
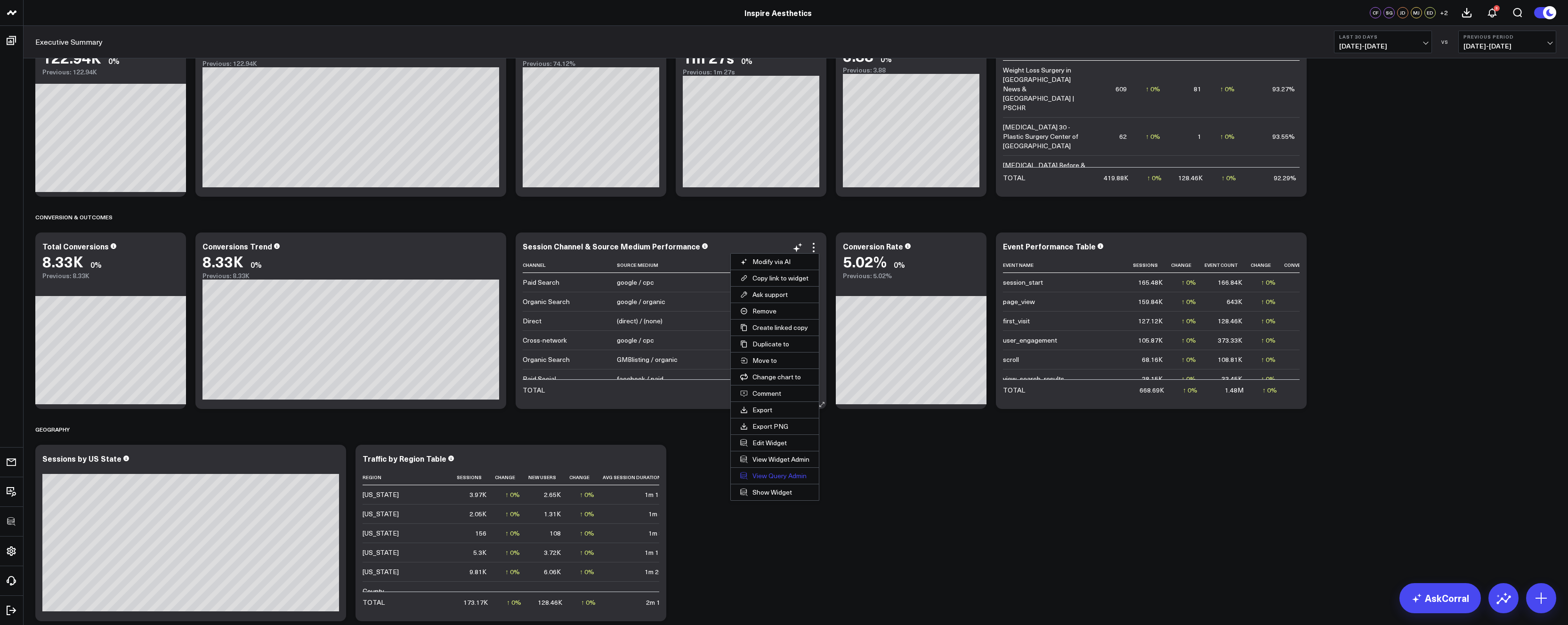
click at [785, 474] on link "View Query Admin" at bounding box center [775, 476] width 88 height 16
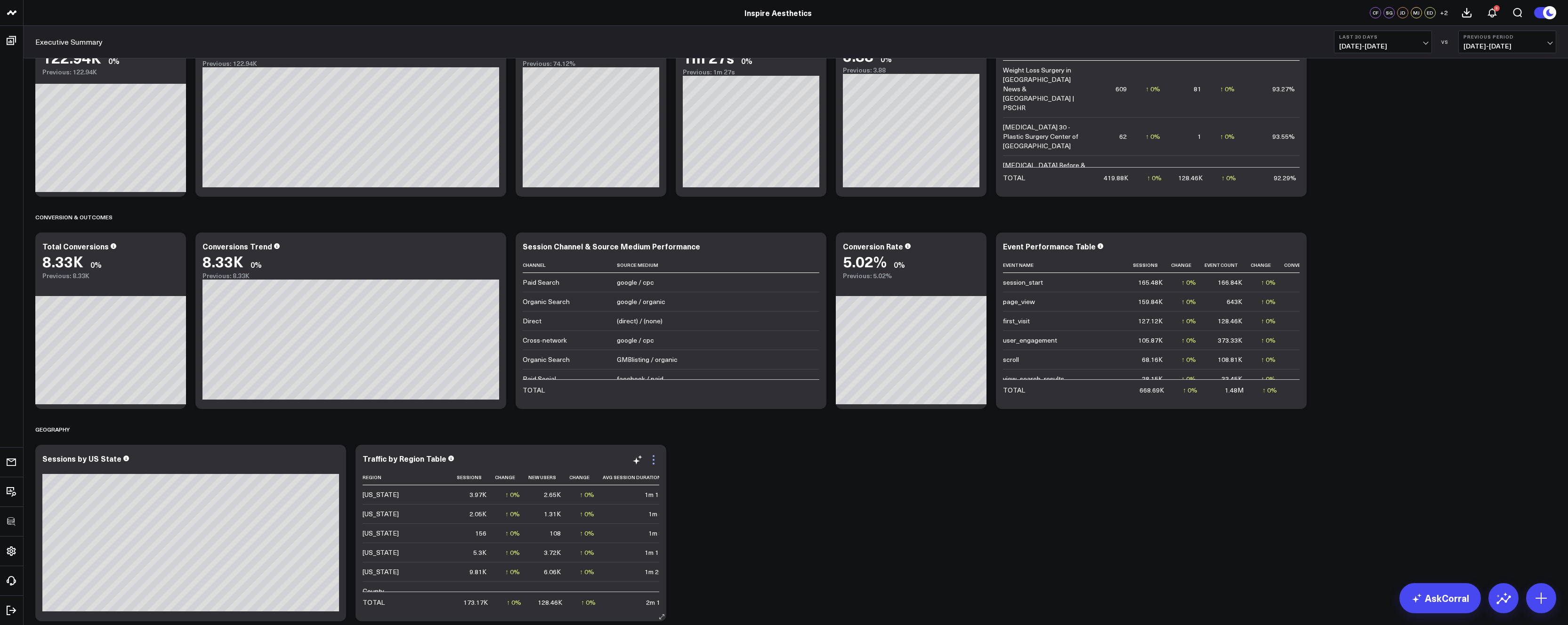
click at [655, 454] on icon at bounding box center [653, 459] width 11 height 11
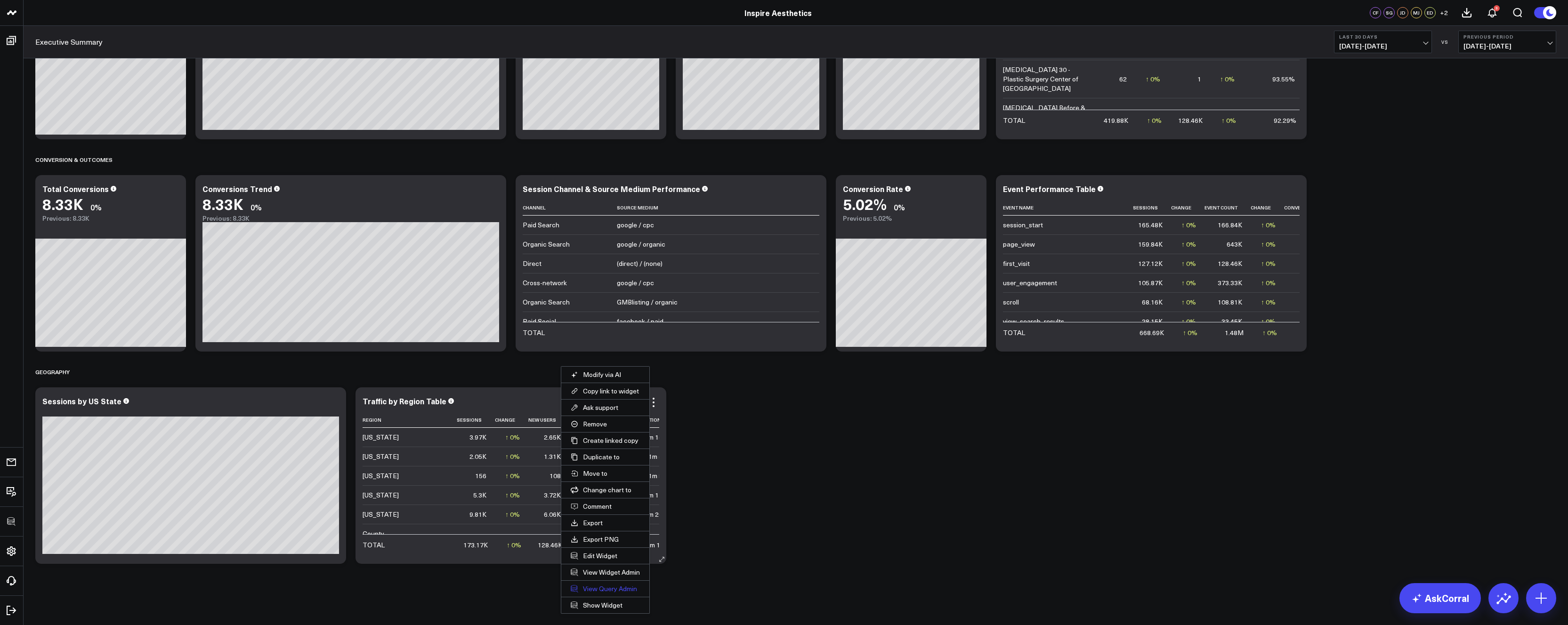
click at [613, 591] on link "View Query Admin" at bounding box center [605, 588] width 88 height 16
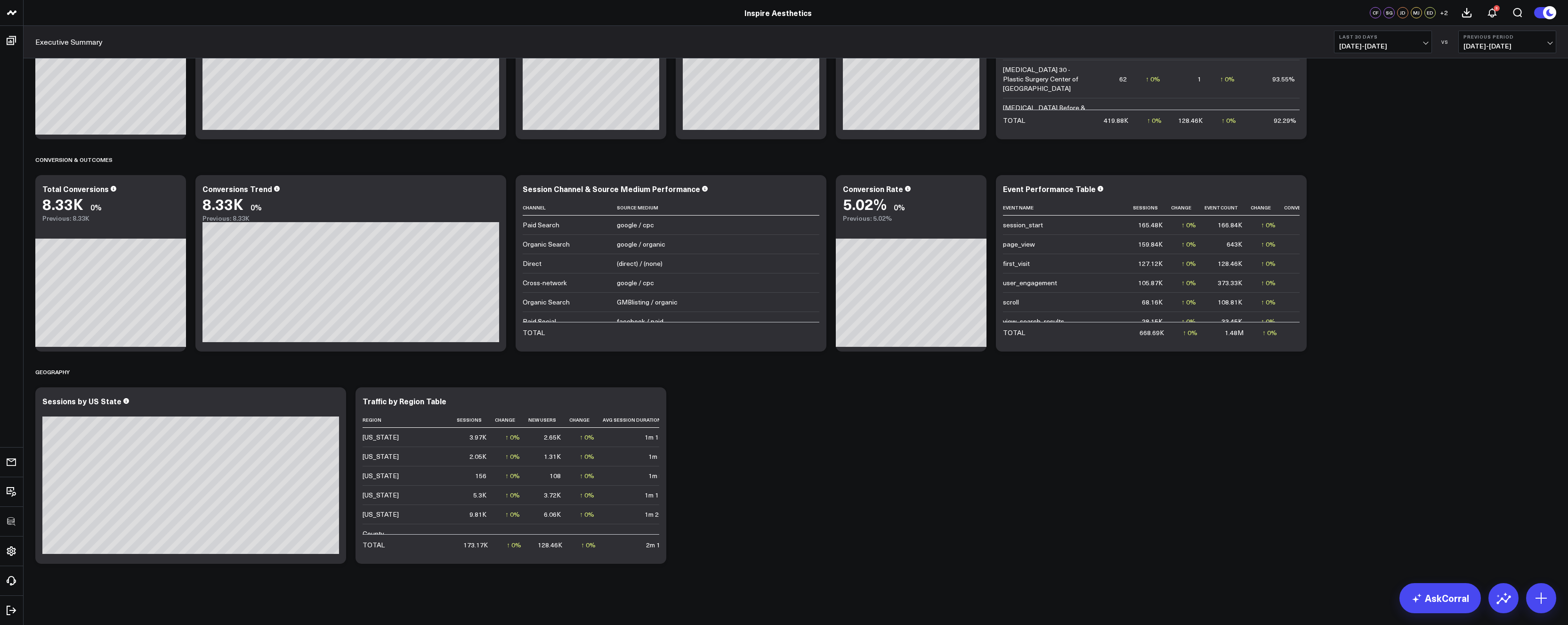
click at [1376, 211] on div "Acquisition & Growth Modify via AI Copy link to widget Ask support Remove Creat…" at bounding box center [795, 51] width 1530 height 1035
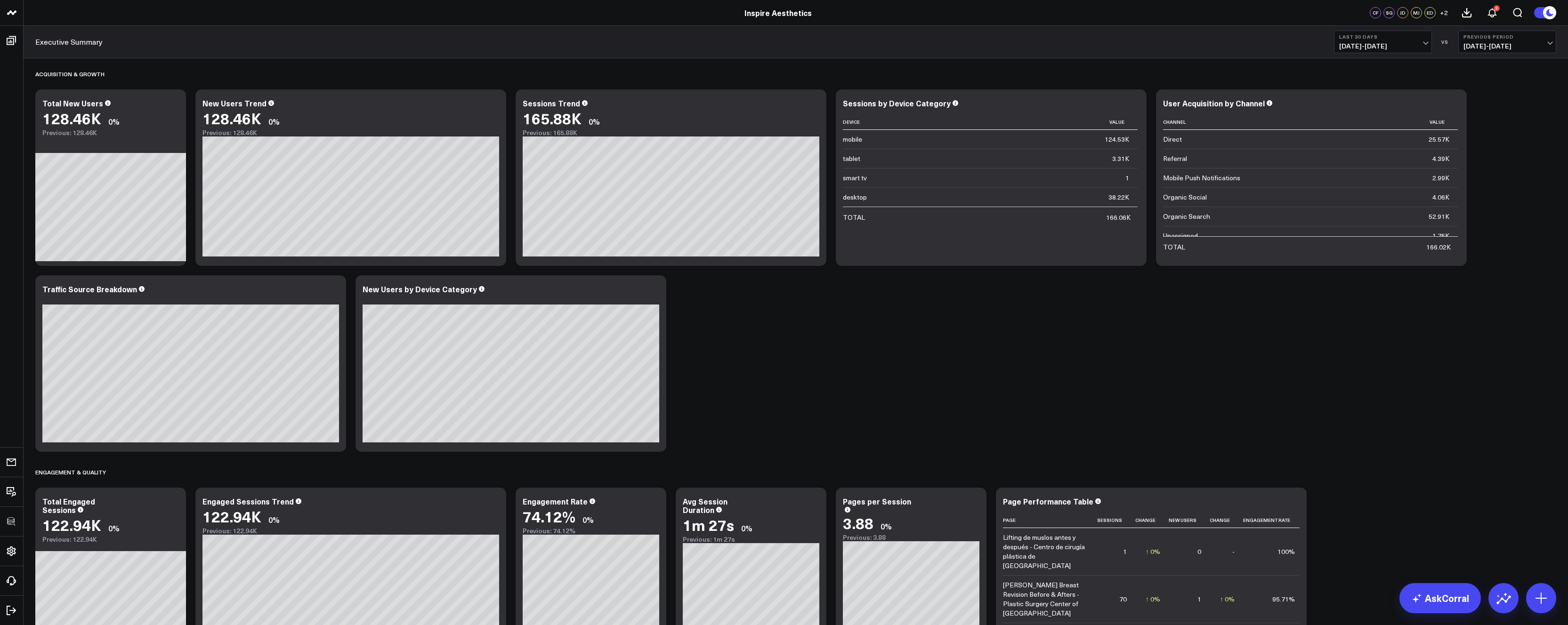
click at [1343, 348] on div "Acquisition & Growth Modify via AI Copy link to widget Ask support Remove Creat…" at bounding box center [795, 575] width 1530 height 1035
click at [338, 290] on icon at bounding box center [334, 290] width 11 height 11
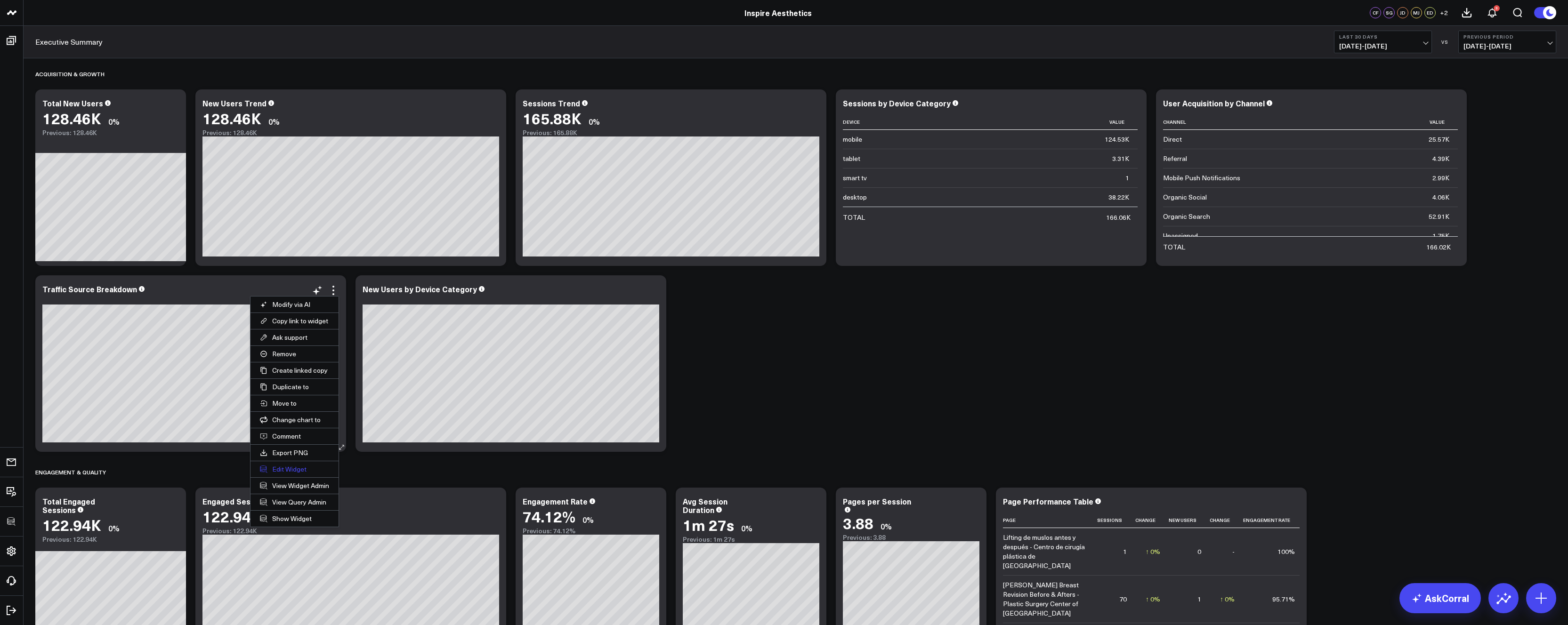
click at [289, 472] on button "Edit Widget" at bounding box center [294, 469] width 88 height 16
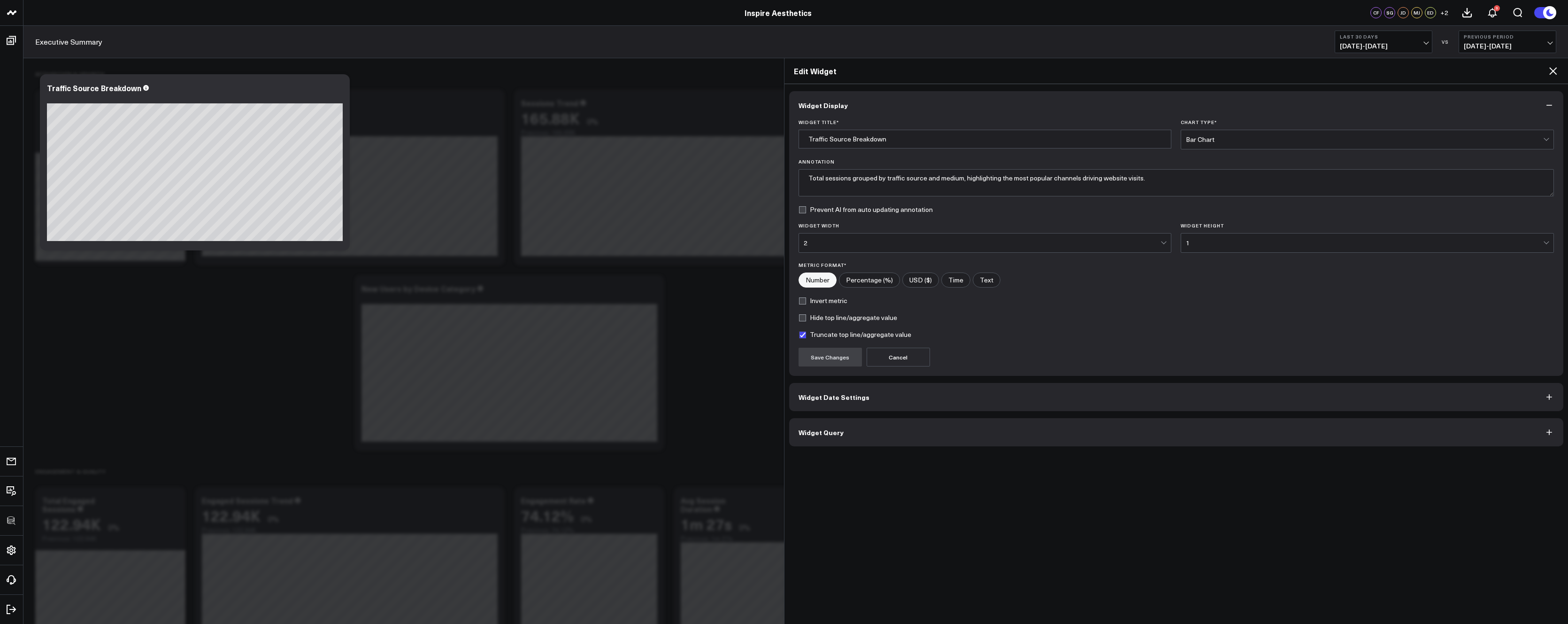
click at [862, 429] on button "Widget Query" at bounding box center [1176, 432] width 774 height 28
click at [1552, 70] on icon at bounding box center [1553, 71] width 8 height 8
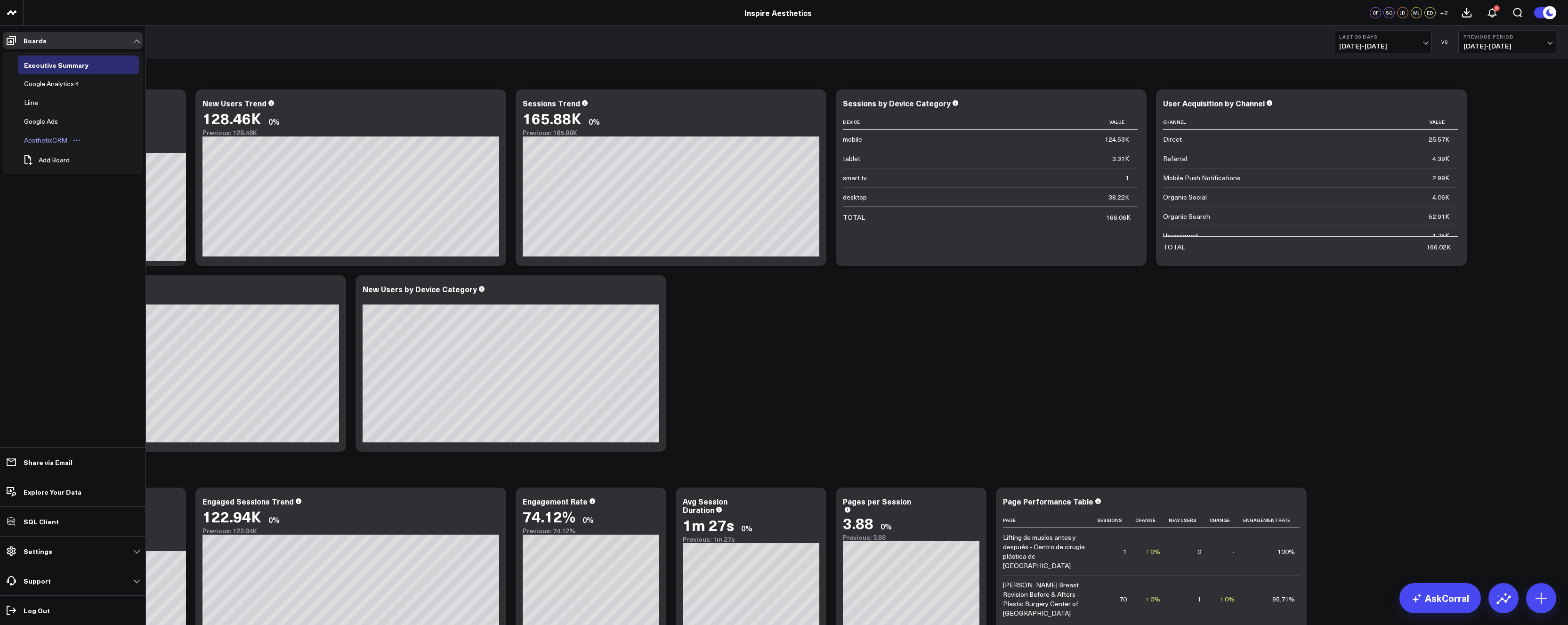
click at [45, 141] on div "AesthetixCRM" at bounding box center [46, 140] width 48 height 11
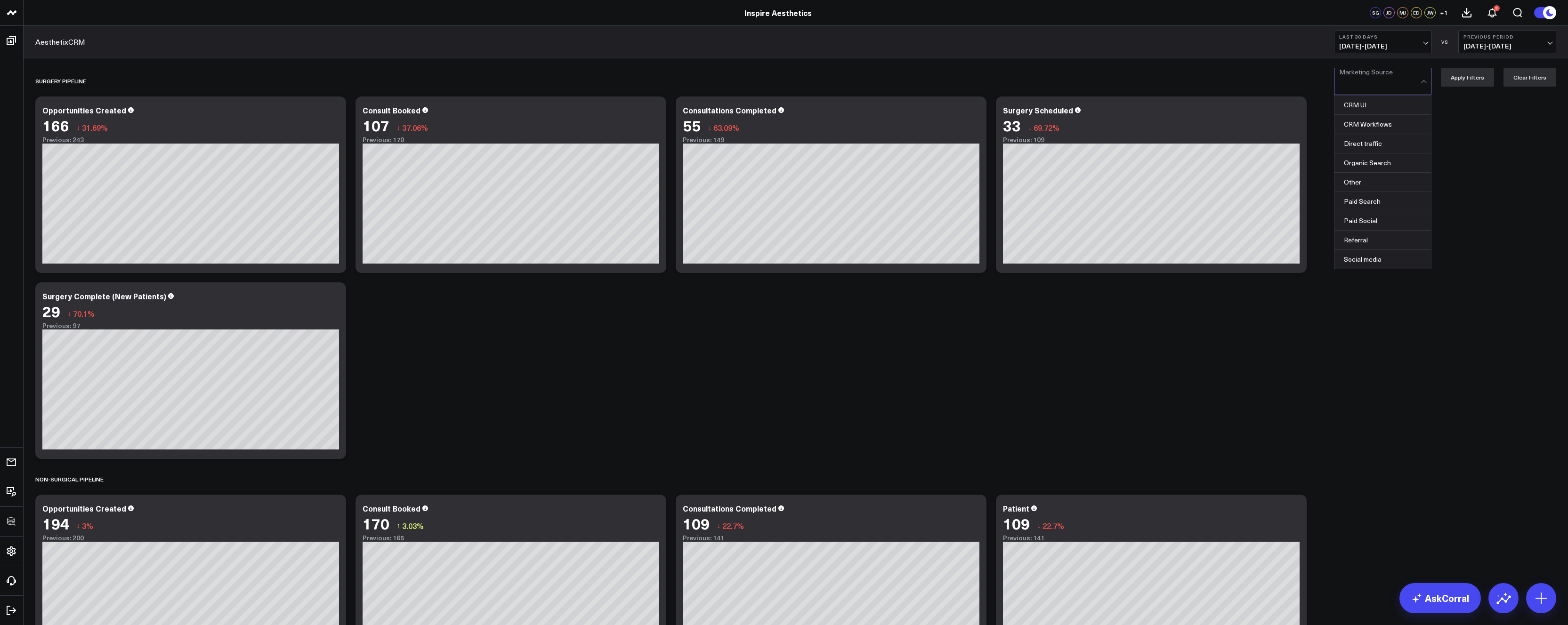
click at [1455, 112] on div "SURGERY PIPELINE Modify via AI Copy link to widget Ask support Remove Create li…" at bounding box center [795, 370] width 1530 height 610
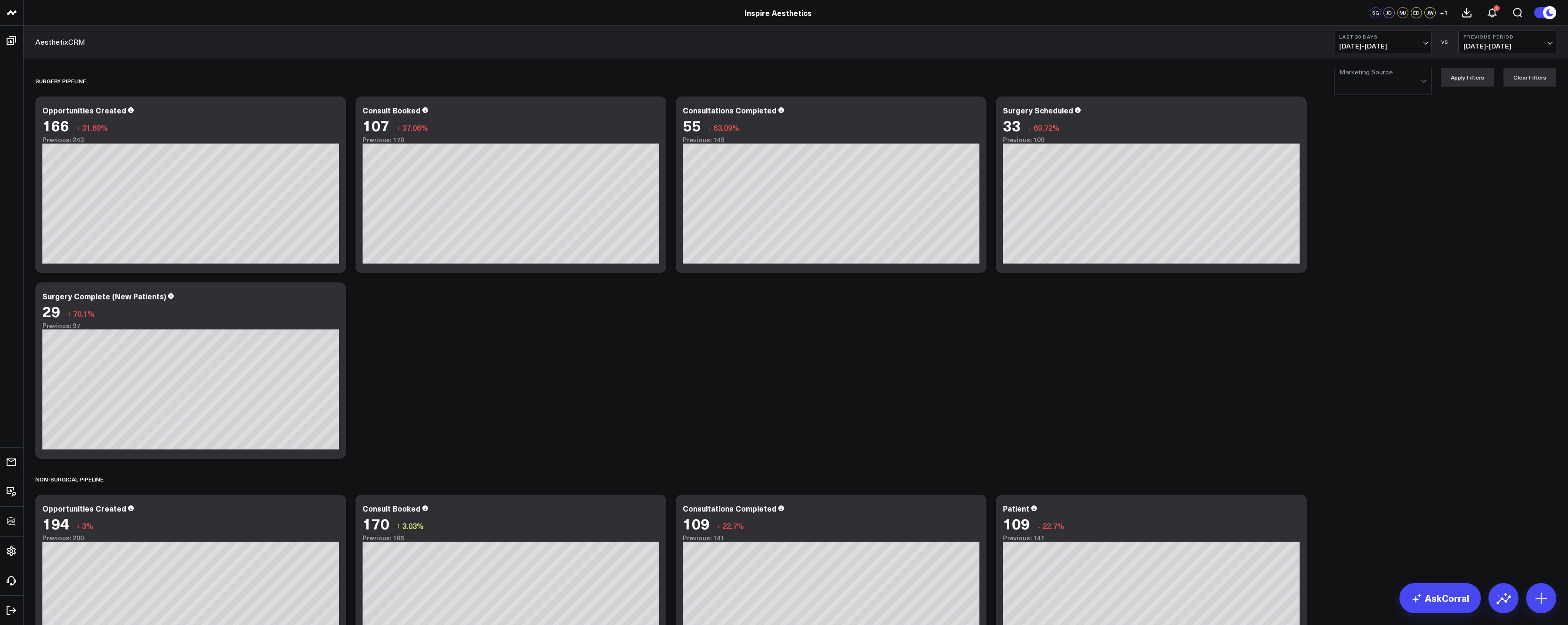
click at [484, 359] on div "SURGERY PIPELINE Modify via AI Copy link to widget Ask support Remove Create li…" at bounding box center [795, 370] width 1530 height 610
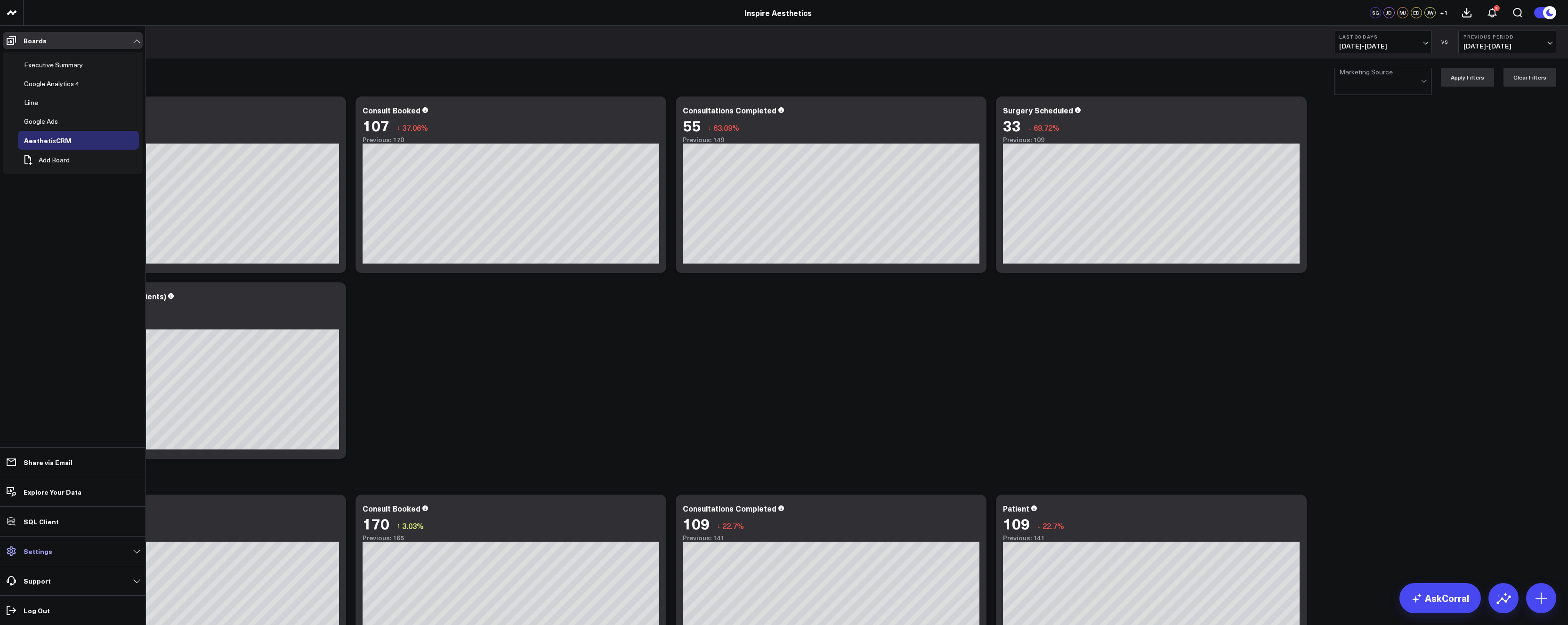
click at [132, 555] on link "Settings" at bounding box center [73, 551] width 140 height 17
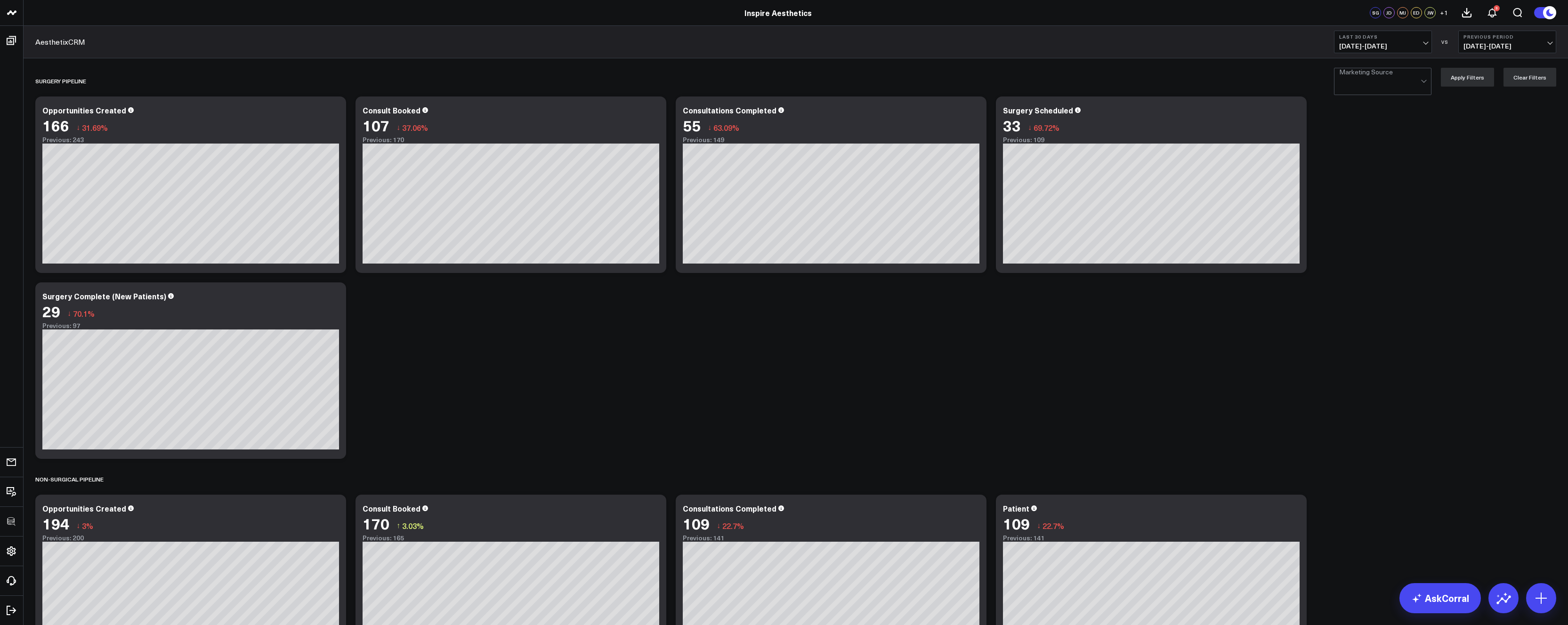
click at [503, 367] on div "SURGERY PIPELINE Modify via AI Copy link to widget Ask support Remove Create li…" at bounding box center [795, 370] width 1530 height 610
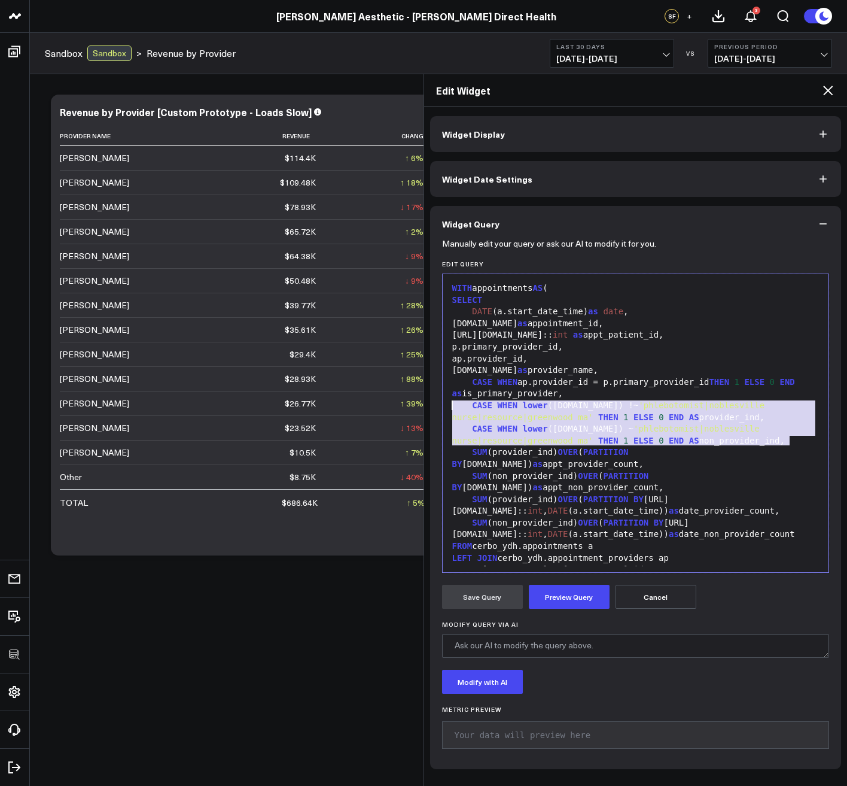
click at [825, 90] on icon at bounding box center [828, 90] width 14 height 14
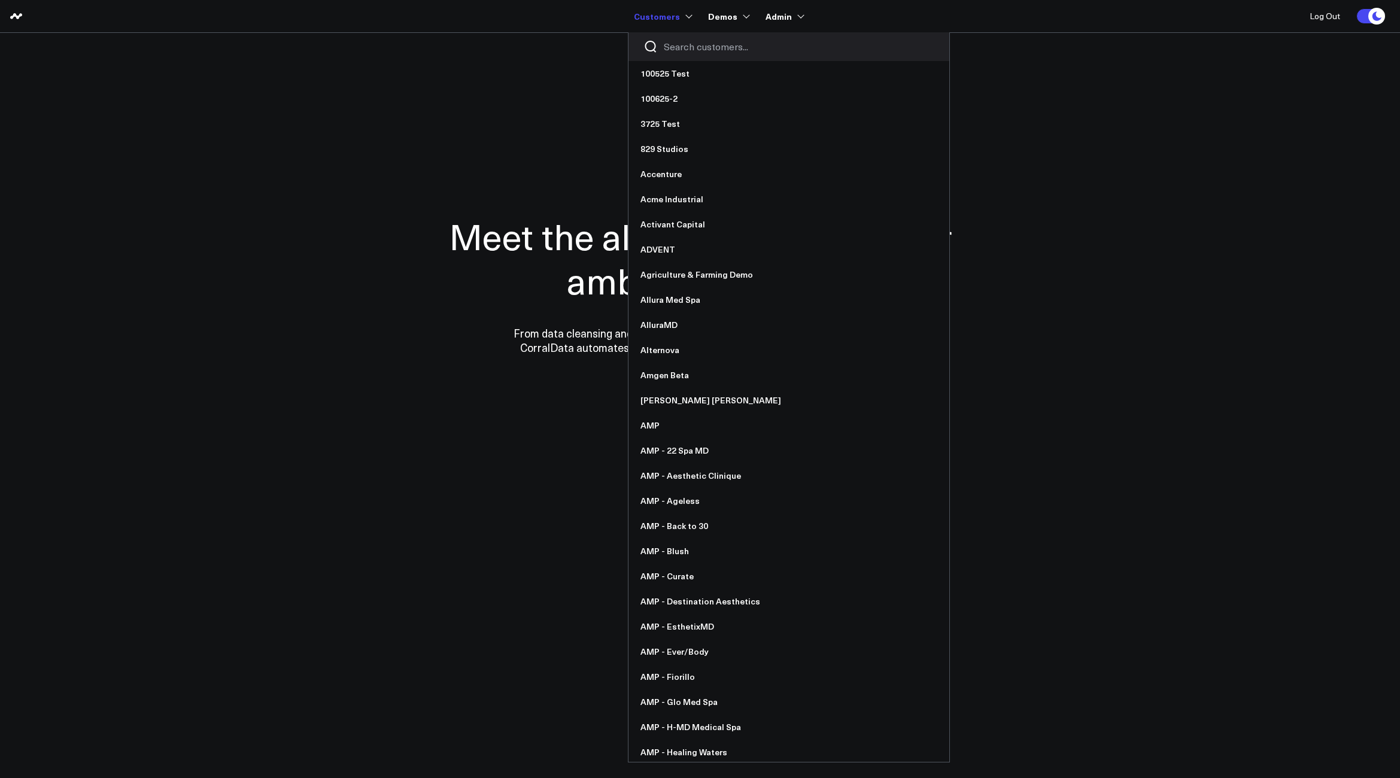
click at [683, 44] on input "Search customers input" at bounding box center [799, 46] width 270 height 13
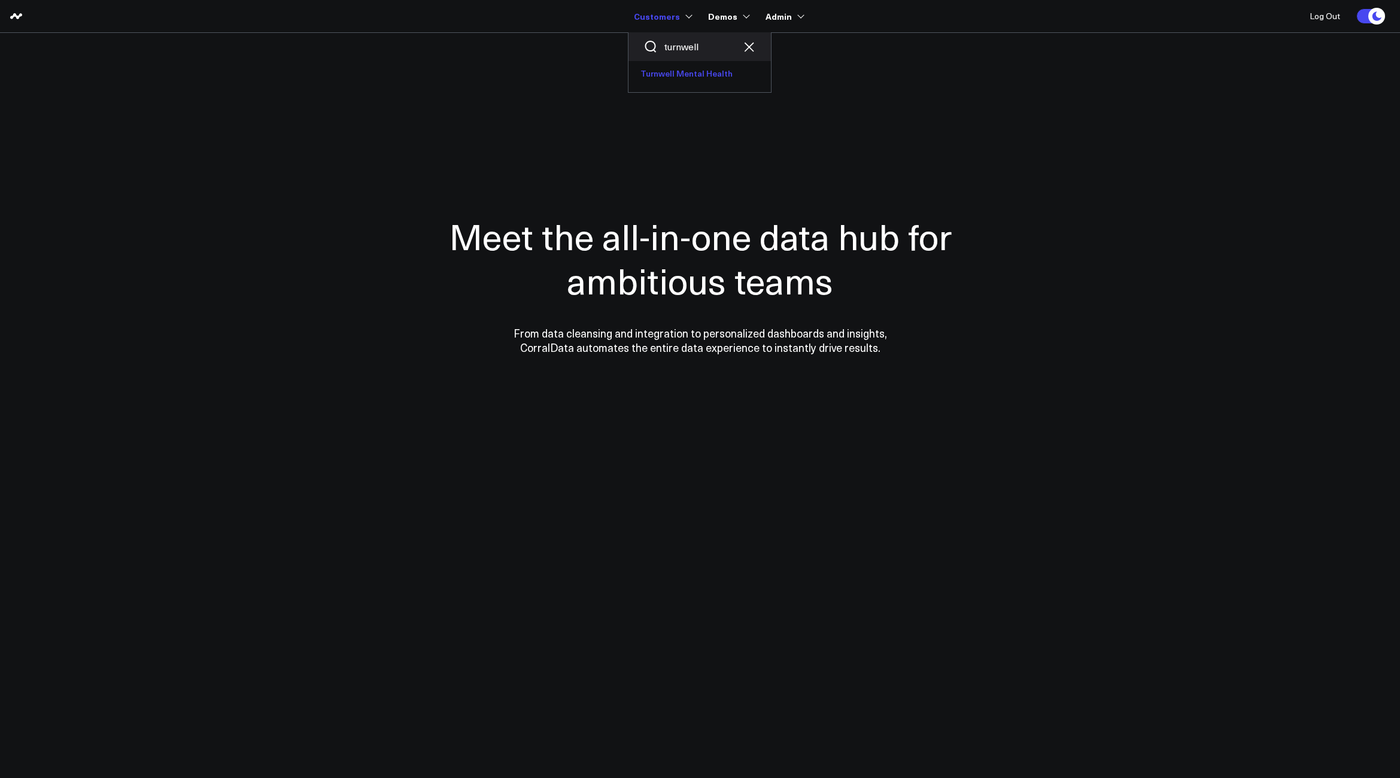
type input "turnwell"
click at [674, 69] on link "Turnwell Mental Health" at bounding box center [699, 73] width 142 height 25
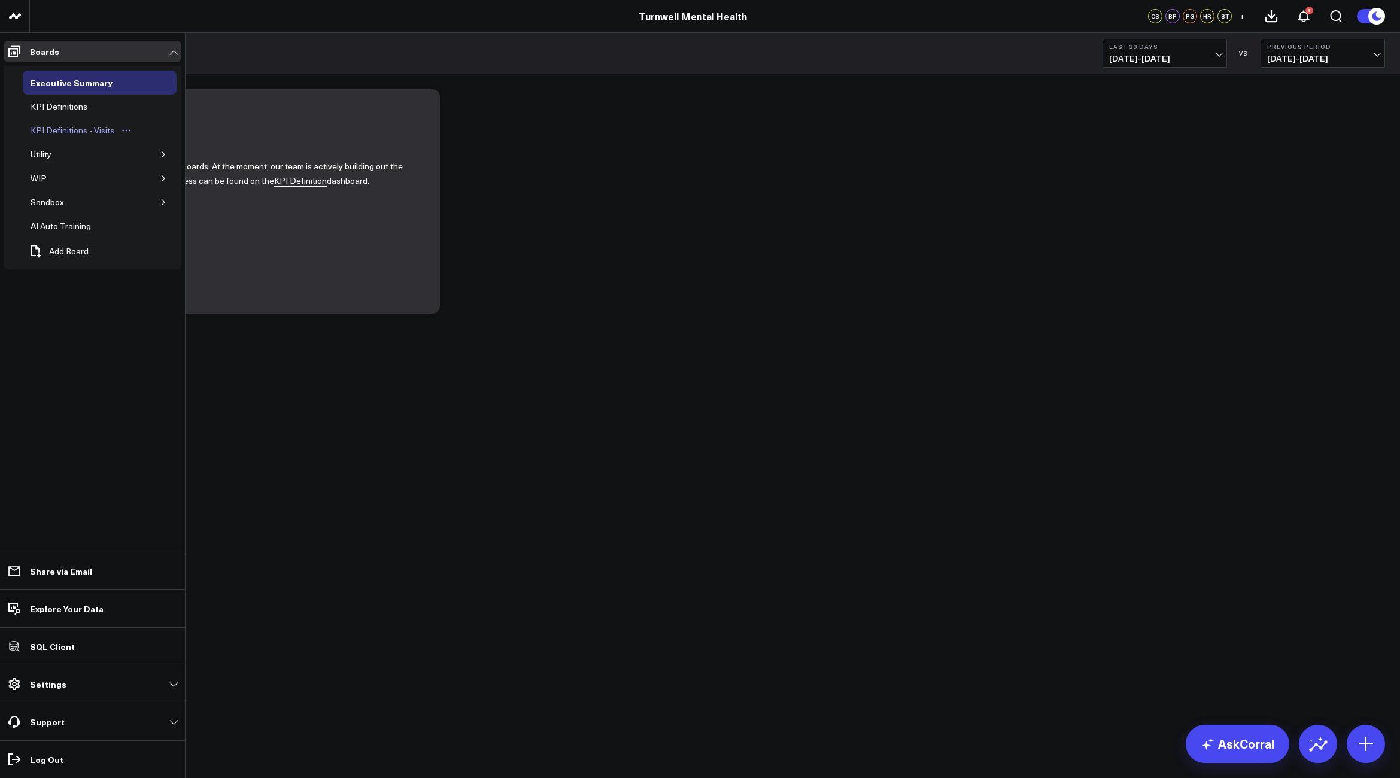
click at [78, 138] on link "KPI Definitions - Visits" at bounding box center [81, 130] width 117 height 24
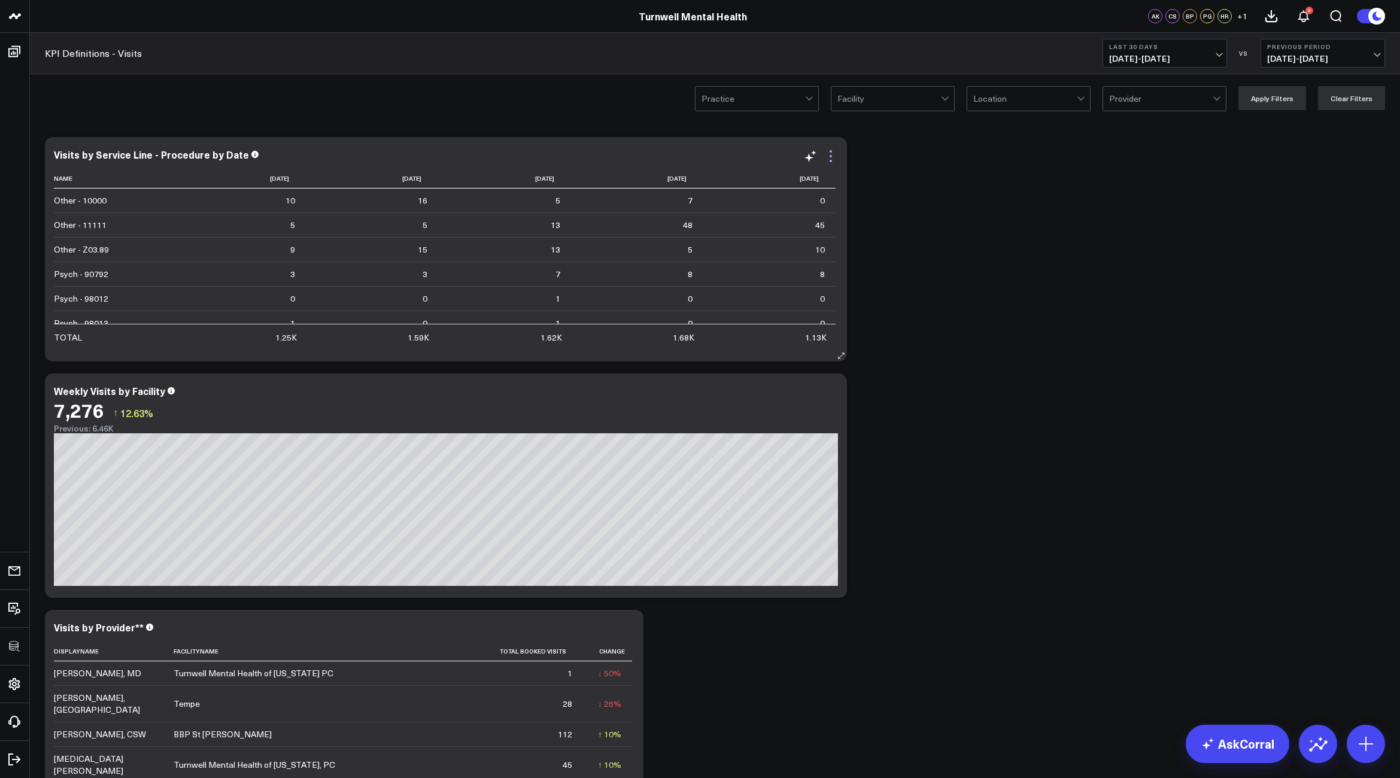
click at [834, 158] on icon at bounding box center [830, 156] width 14 height 14
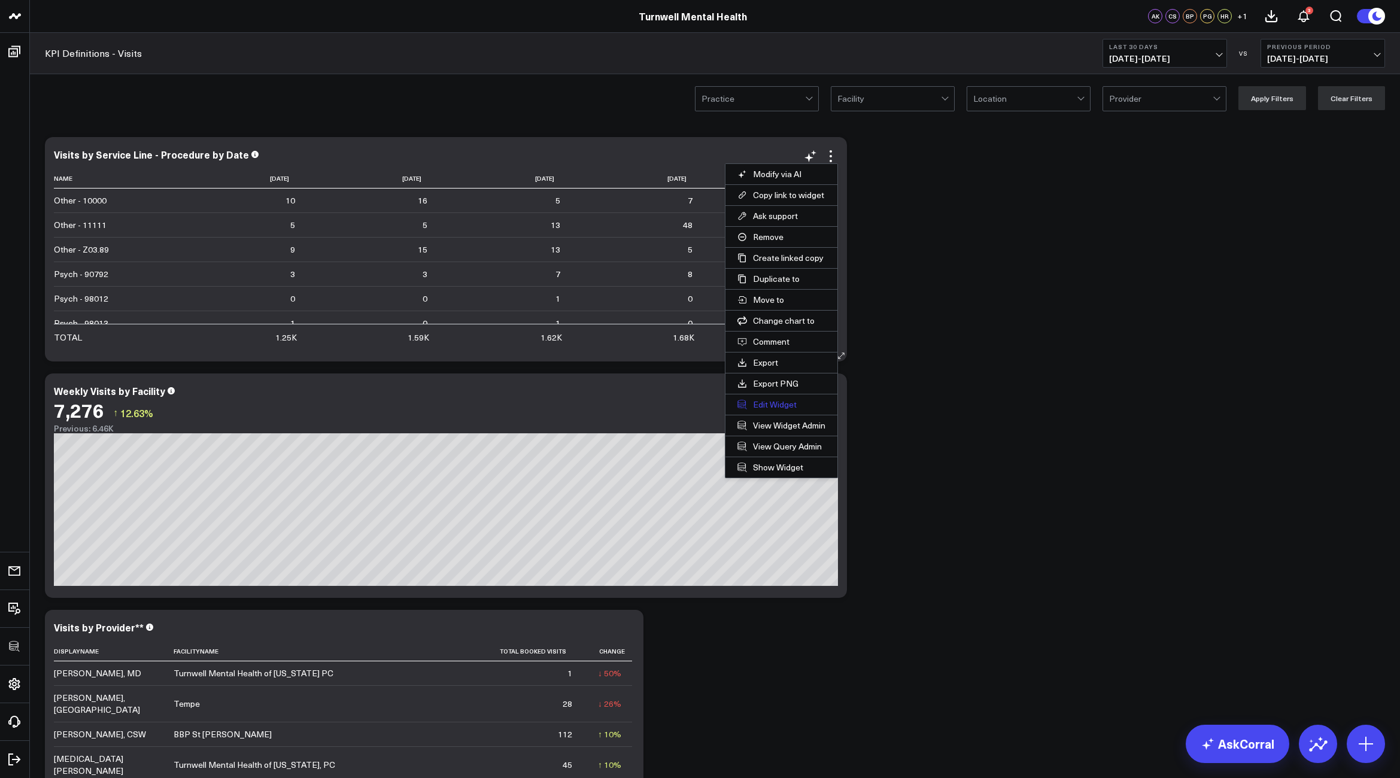
click at [774, 402] on button "Edit Widget" at bounding box center [781, 404] width 112 height 20
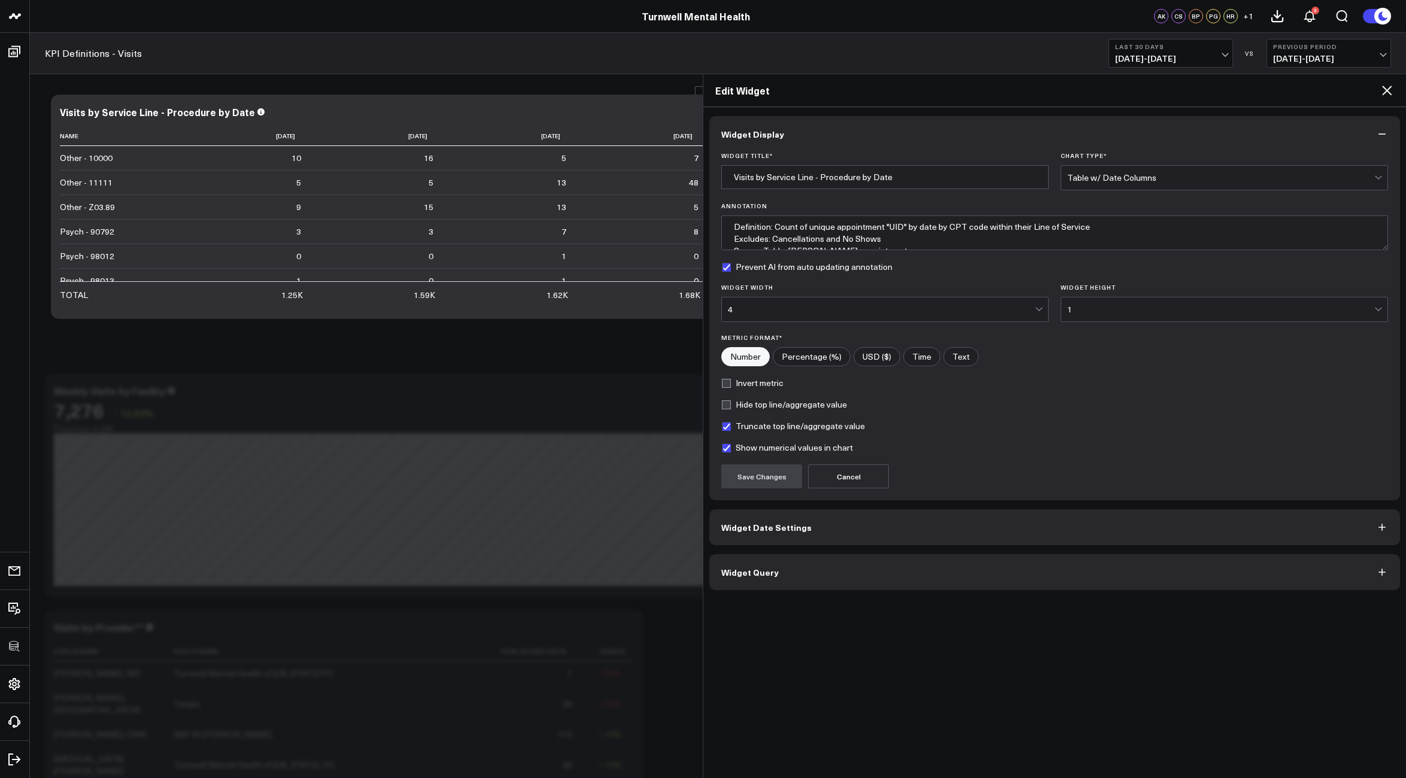
click at [958, 577] on button "Widget Query" at bounding box center [1054, 572] width 691 height 36
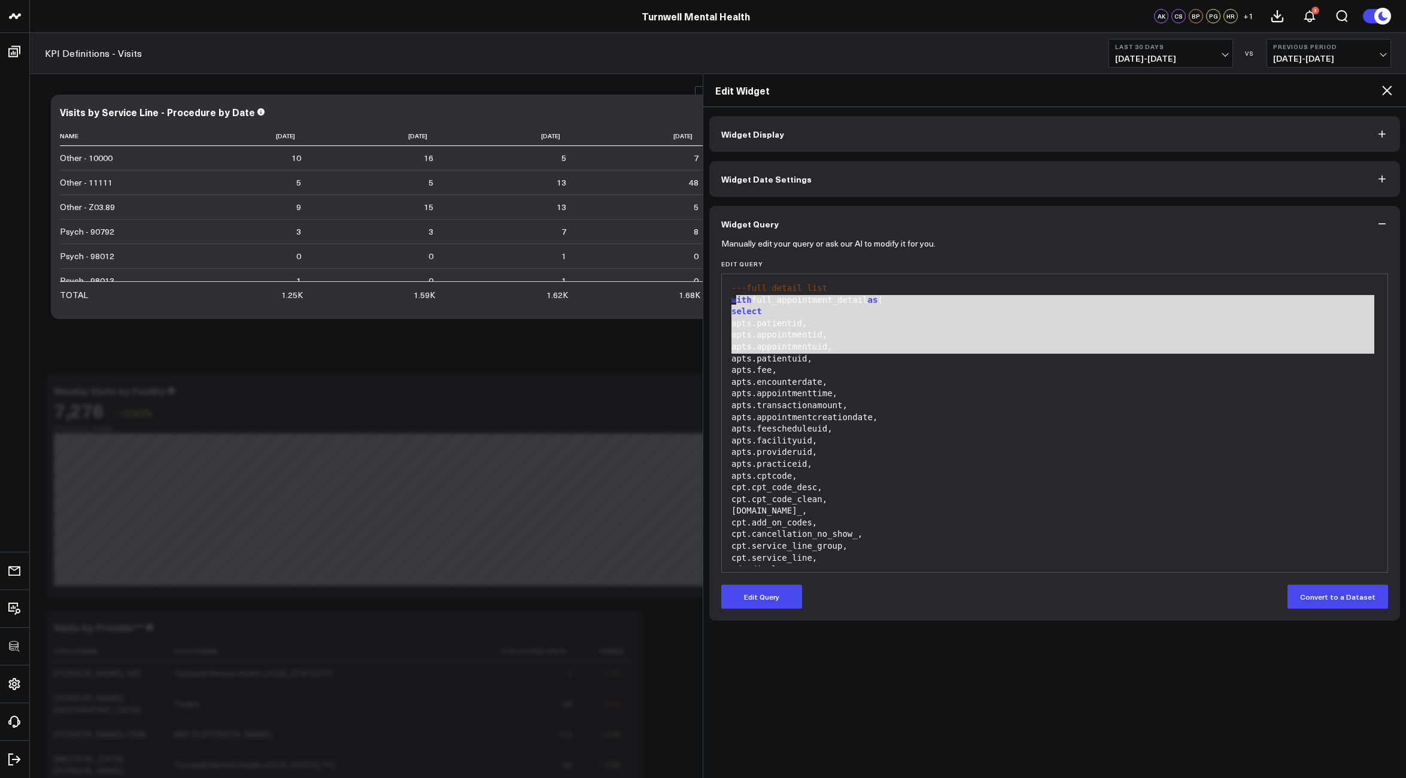
drag, startPoint x: 734, startPoint y: 299, endPoint x: 865, endPoint y: 352, distance: 141.7
click at [865, 352] on div "---full detail list with full_appointment_detail as ( select apts.patientid, ap…" at bounding box center [1054, 616] width 653 height 673
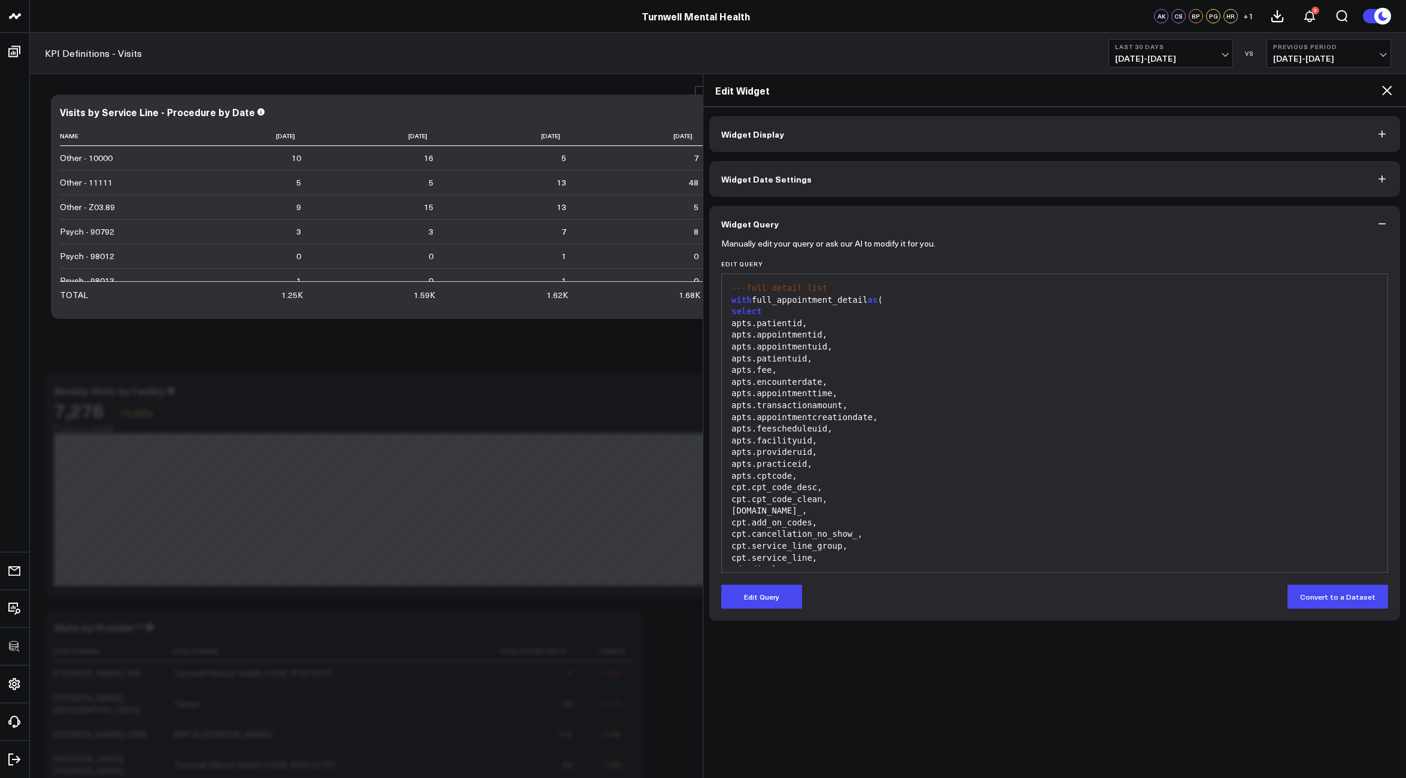
click at [866, 353] on div "apts.patientuid," at bounding box center [1054, 359] width 653 height 12
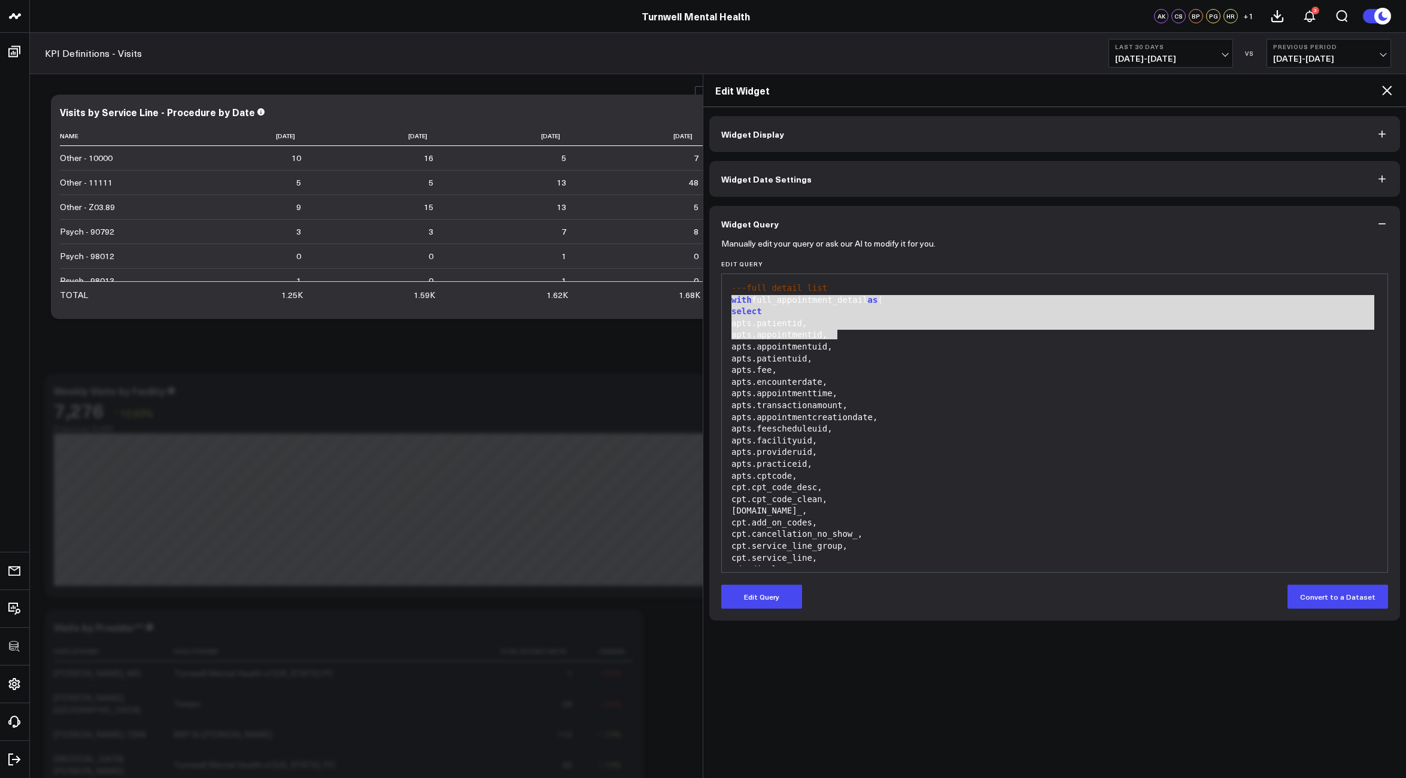
drag, startPoint x: 733, startPoint y: 300, endPoint x: 972, endPoint y: 330, distance: 241.2
click at [972, 330] on div "---full detail list with full_appointment_detail as ( select apts.patientid, ap…" at bounding box center [1054, 616] width 653 height 673
click at [975, 332] on div "apts.appointmentid," at bounding box center [1054, 335] width 653 height 12
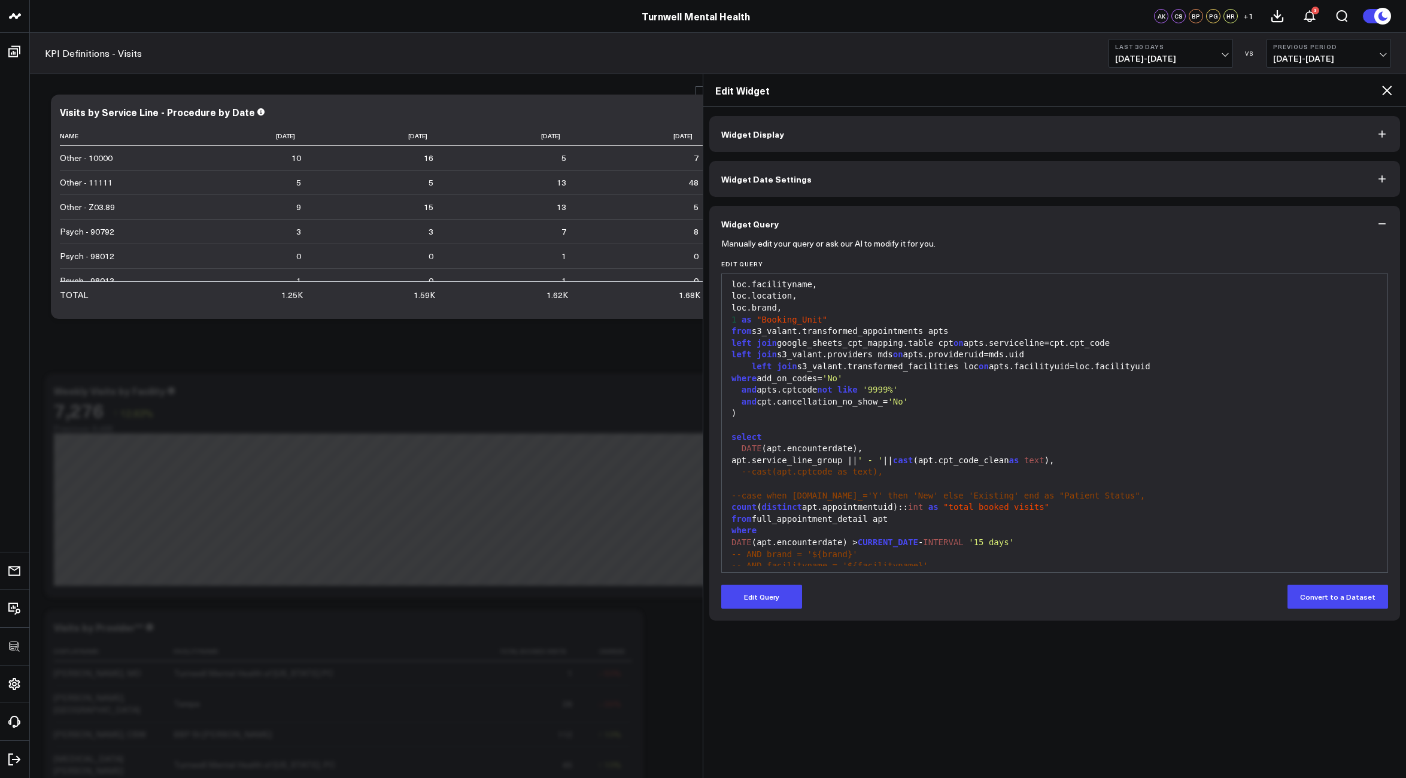
scroll to position [281, 0]
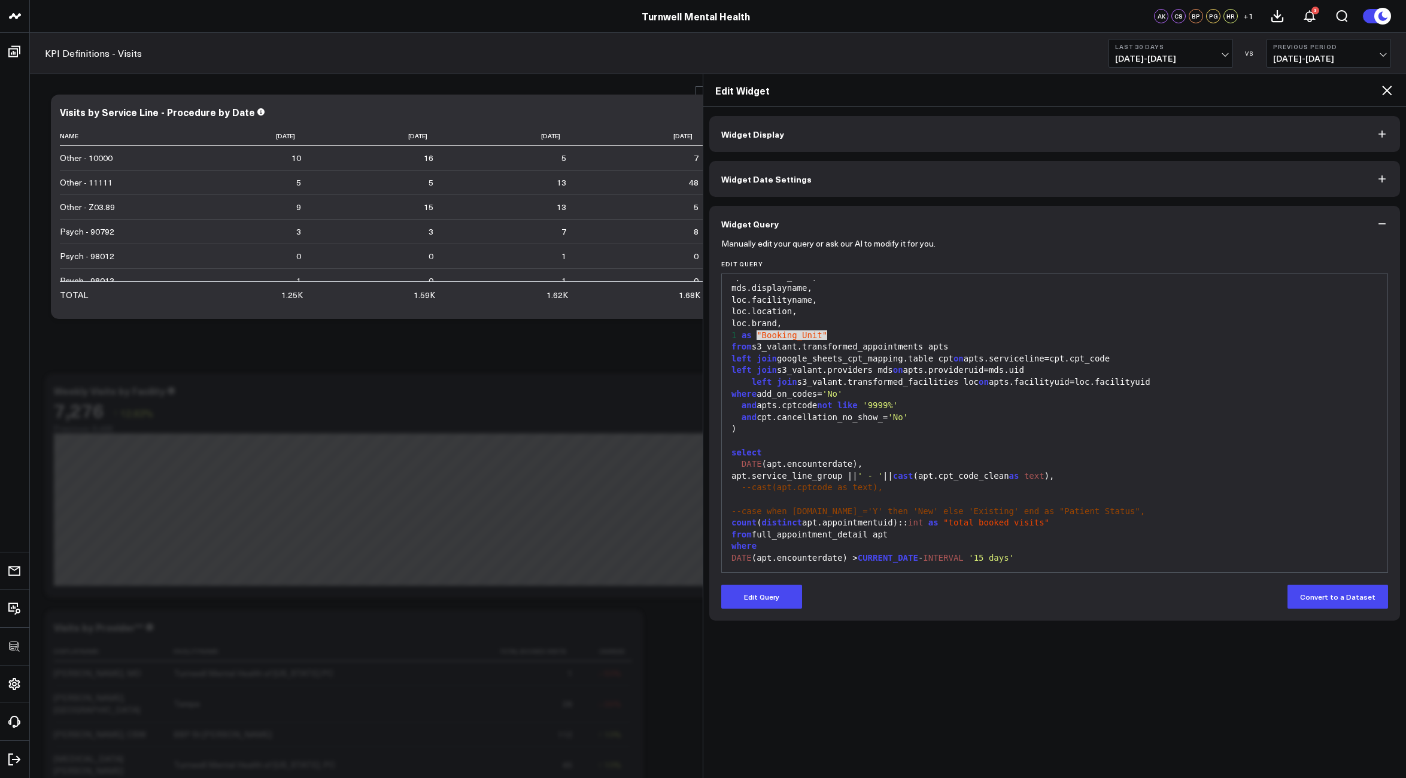
drag, startPoint x: 755, startPoint y: 335, endPoint x: 859, endPoint y: 335, distance: 104.1
click at [859, 335] on div "1 as "Booking_Unit"" at bounding box center [1054, 336] width 653 height 12
click at [860, 335] on div "1 as "Booking_Unit"" at bounding box center [1054, 336] width 653 height 12
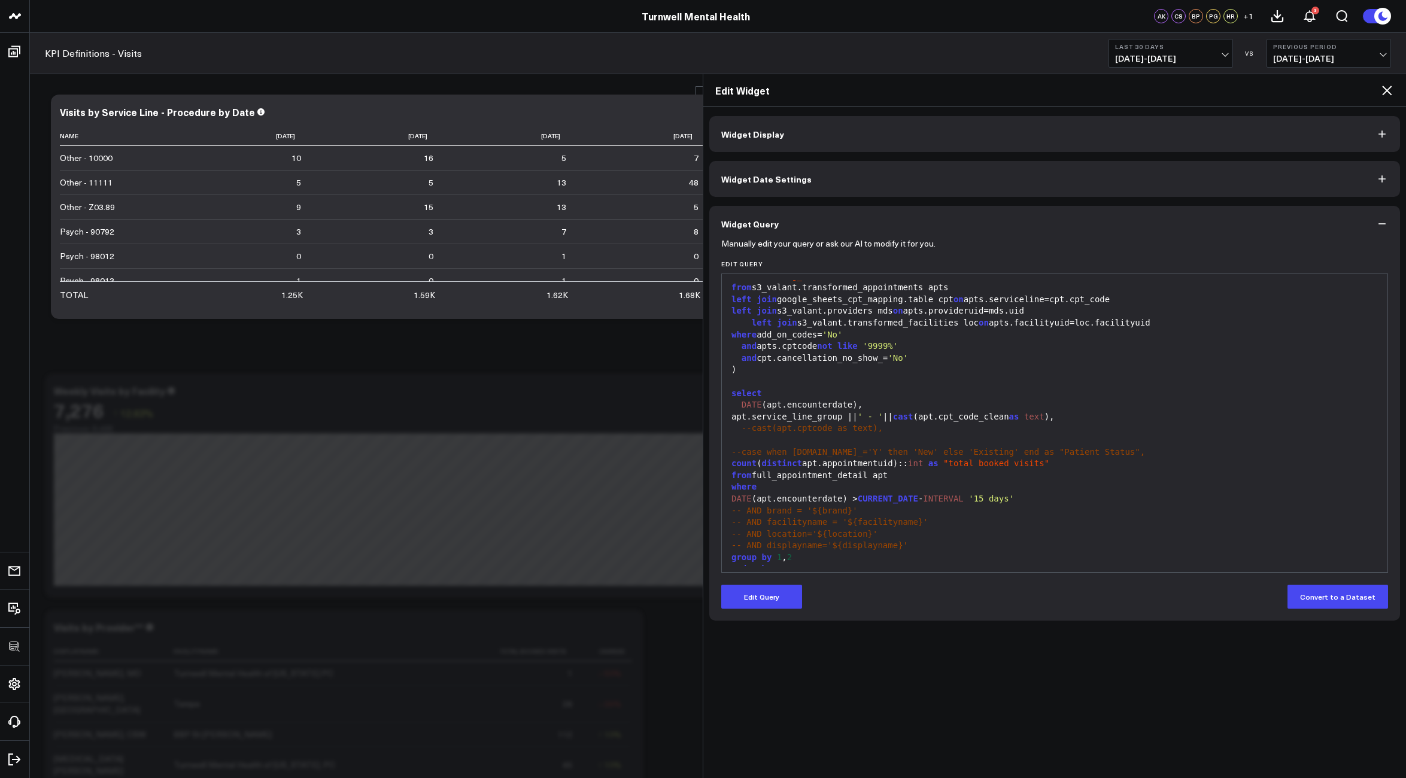
scroll to position [382, 0]
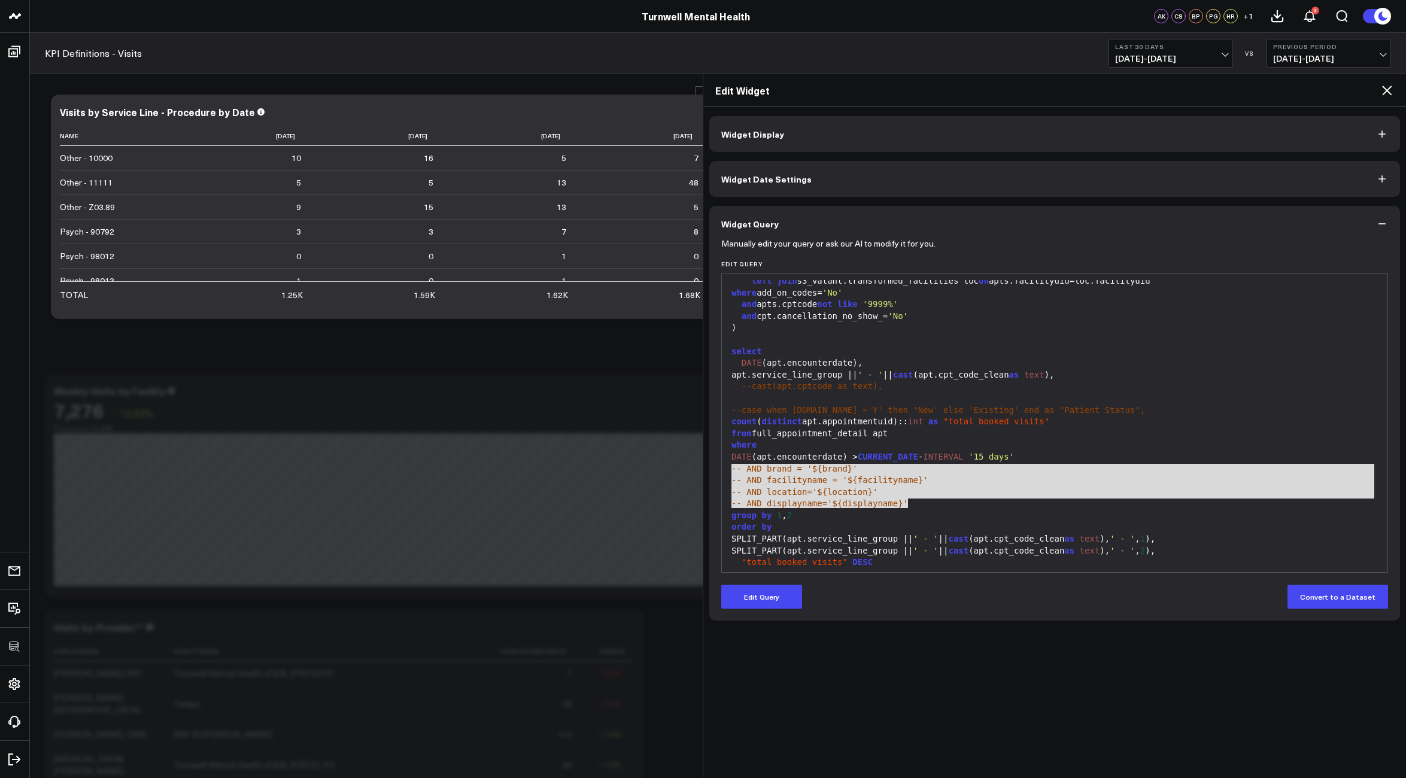
drag, startPoint x: 914, startPoint y: 505, endPoint x: 710, endPoint y: 470, distance: 207.1
click at [710, 470] on div "Manually edit your query or ask our AI to modify it for you. Edit Query 99 1 2 …" at bounding box center [1054, 431] width 691 height 379
click at [961, 482] on div "-- AND facilityname = '${facilityname}'" at bounding box center [1054, 481] width 653 height 12
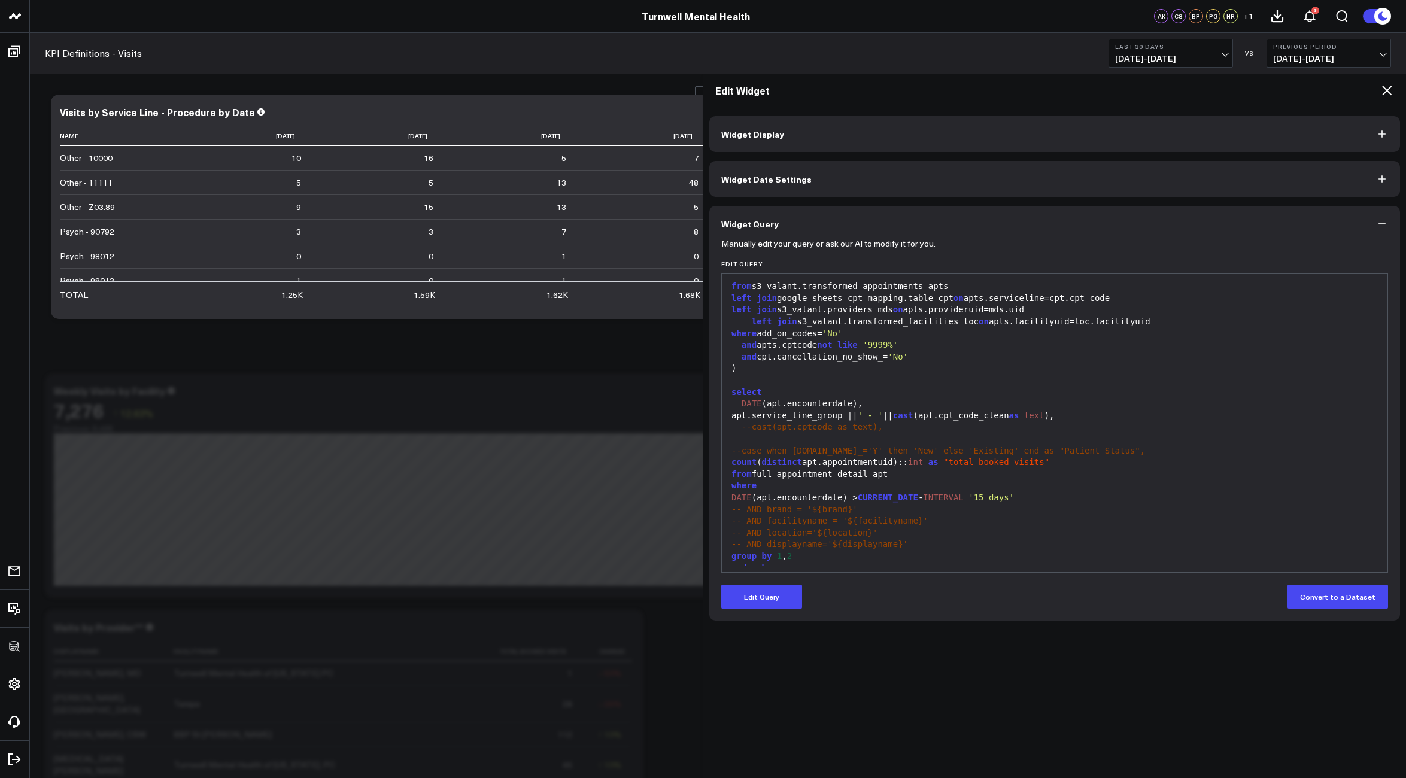
scroll to position [349, 0]
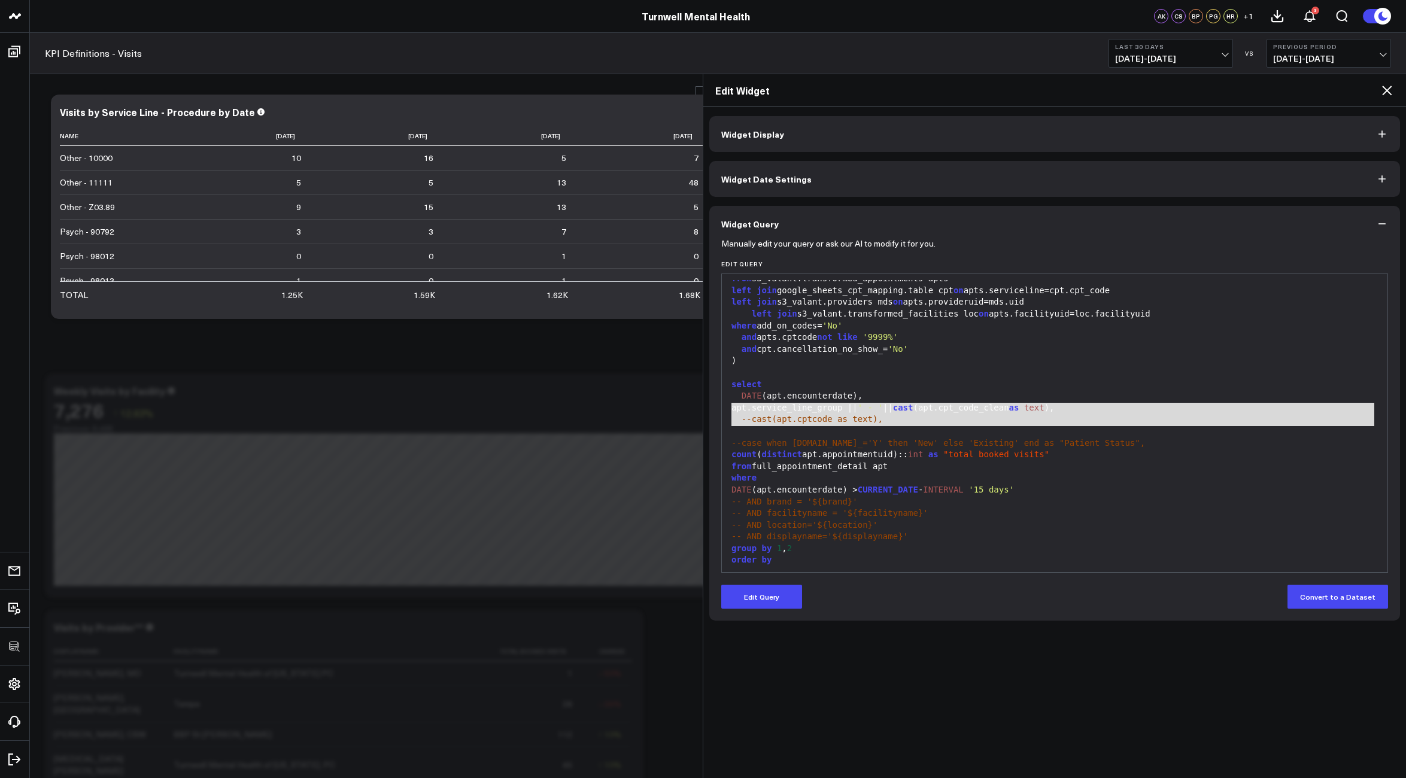
drag, startPoint x: 763, startPoint y: 428, endPoint x: 695, endPoint y: 409, distance: 70.3
click at [775, 418] on div "--cast(apt.cptcode as text)," at bounding box center [1054, 420] width 653 height 12
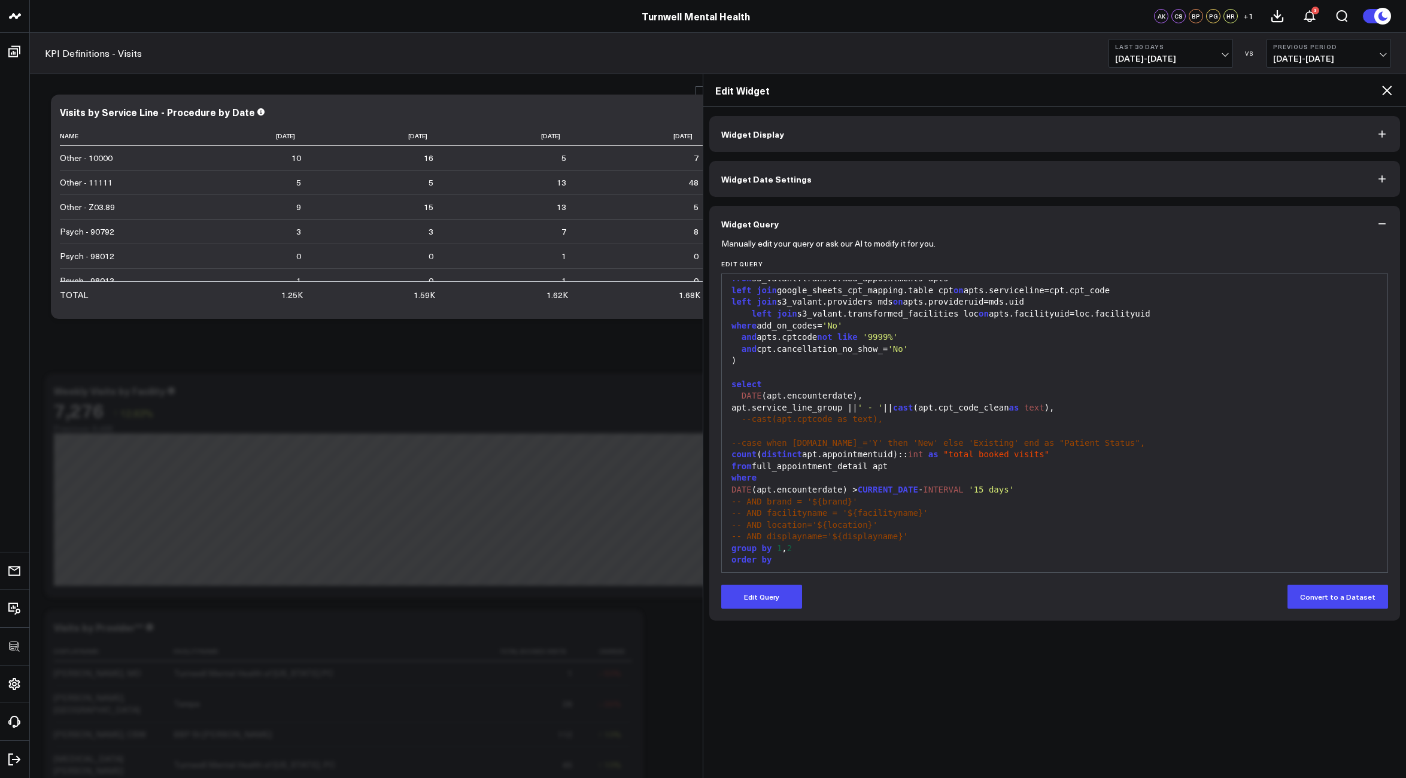
drag, startPoint x: 741, startPoint y: 400, endPoint x: 825, endPoint y: 435, distance: 90.7
click at [817, 434] on div "---full detail list with full_appointment_detail as ( select apts.patientid, ap…" at bounding box center [1054, 267] width 653 height 673
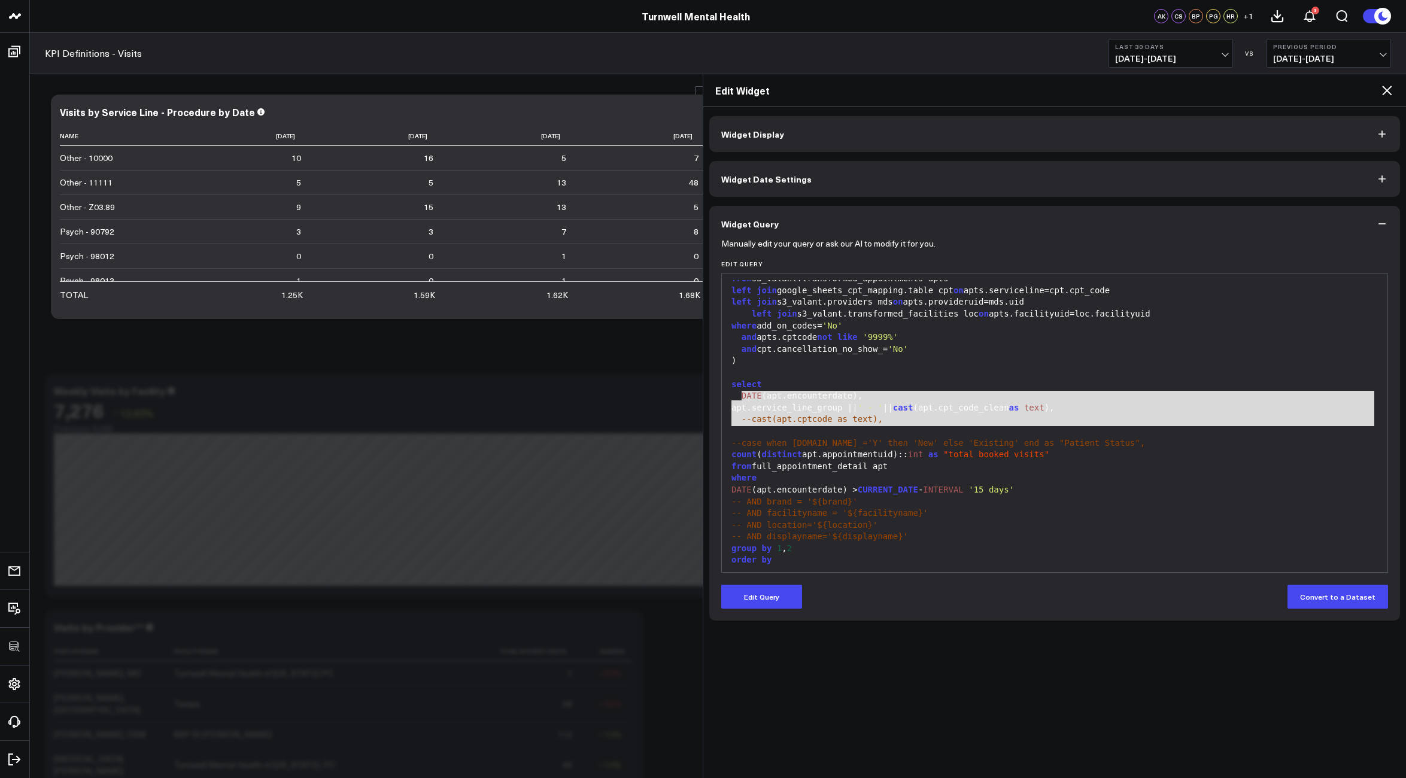
click at [855, 446] on span "--case when [DOMAIN_NAME]_='Y' then 'New' else 'Existing' end as "Patient Statu…" at bounding box center [938, 443] width 414 height 10
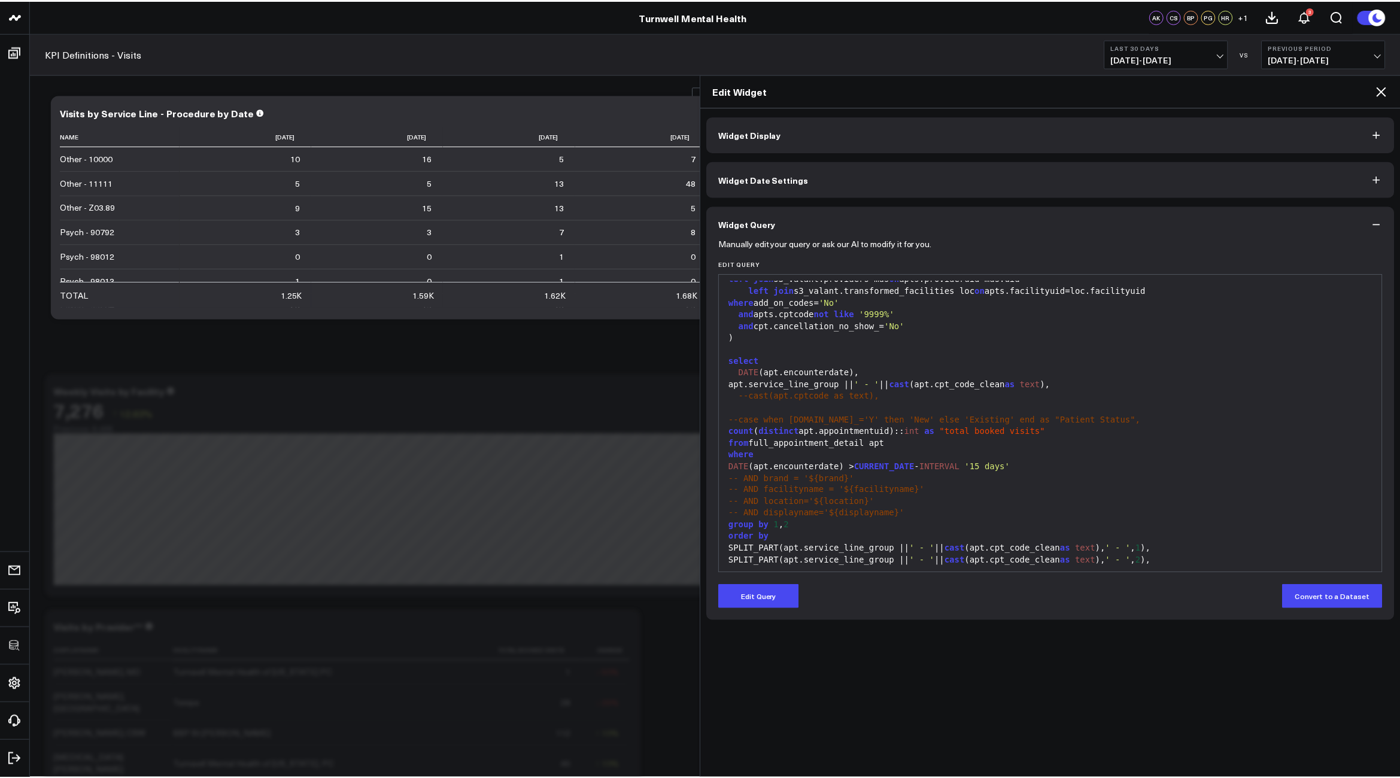
scroll to position [387, 0]
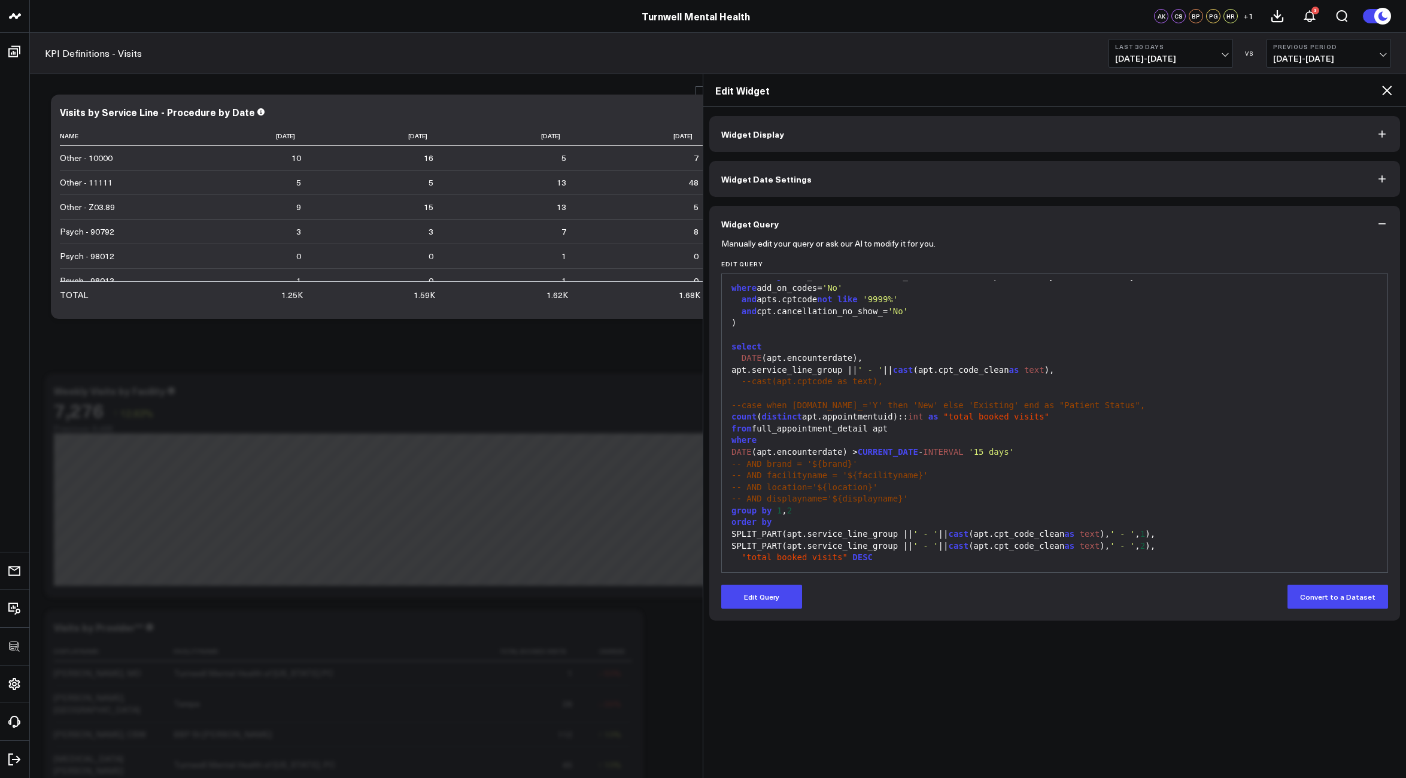
click at [1382, 93] on icon at bounding box center [1386, 90] width 14 height 14
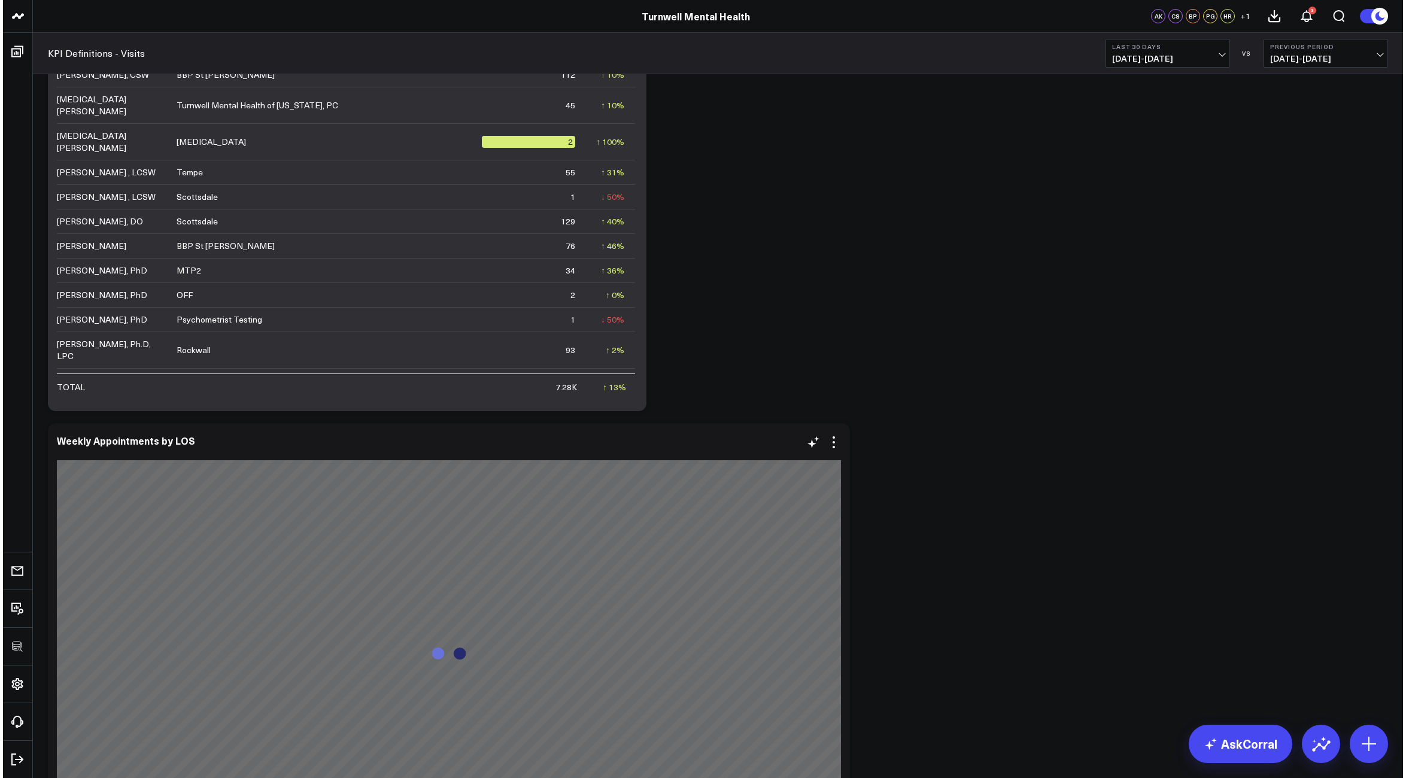
scroll to position [834, 0]
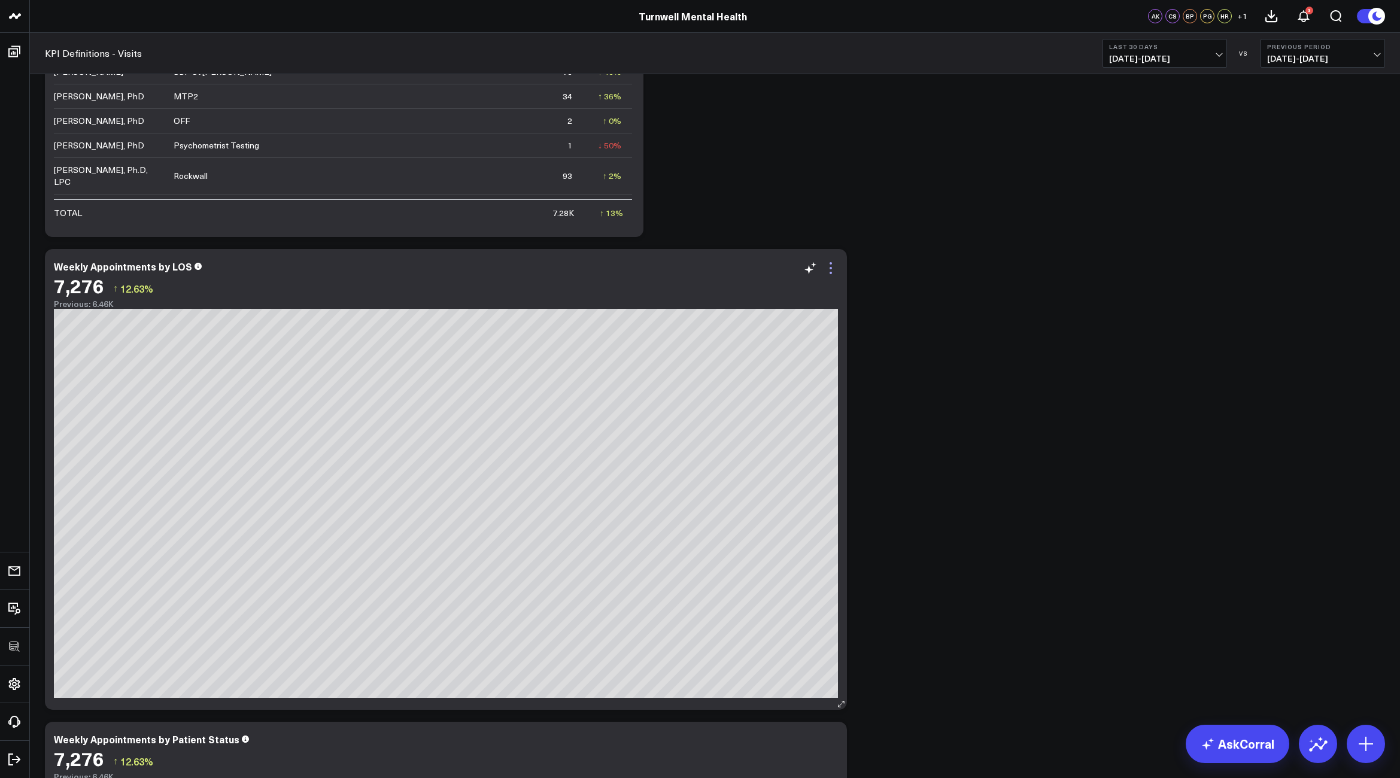
click at [835, 270] on icon at bounding box center [830, 268] width 14 height 14
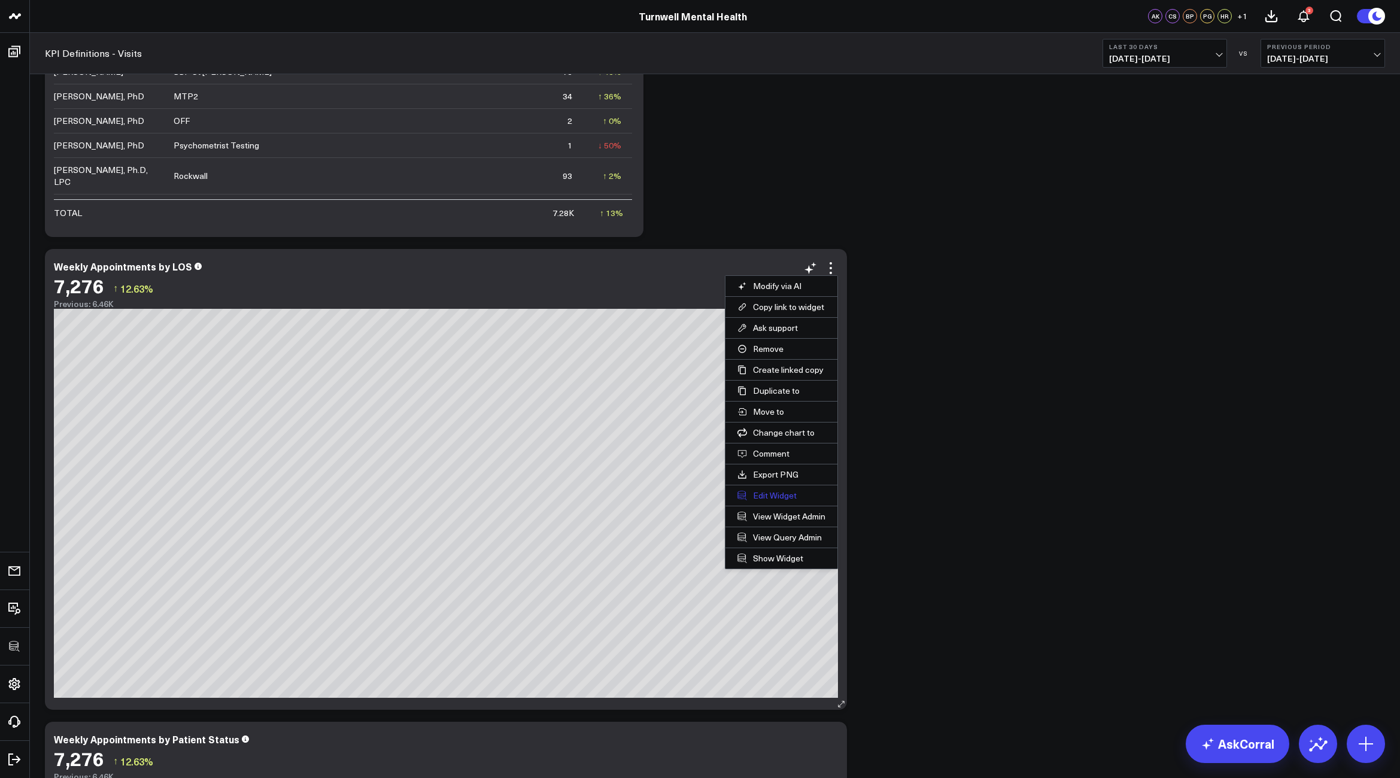
click at [765, 494] on button "Edit Widget" at bounding box center [781, 495] width 112 height 20
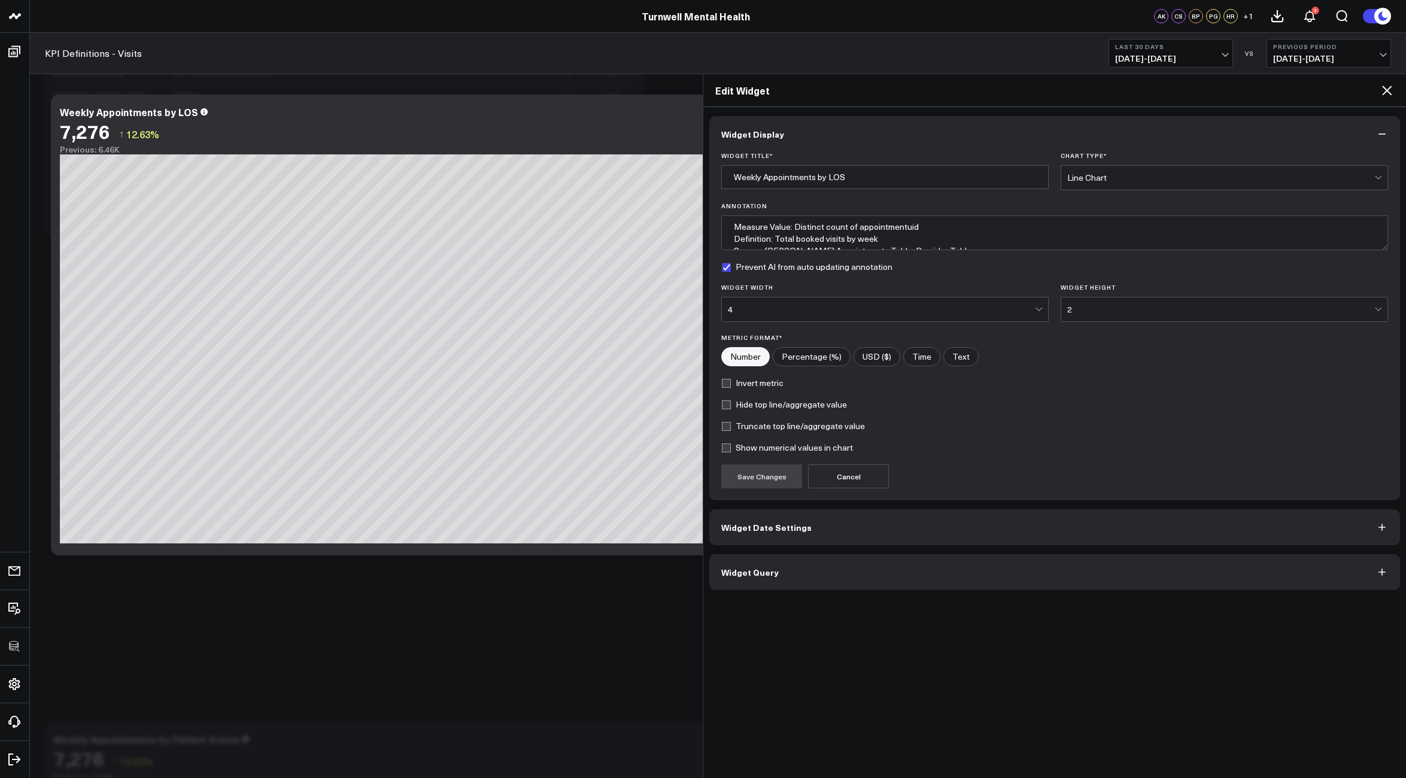
click at [899, 568] on button "Widget Query" at bounding box center [1054, 572] width 691 height 36
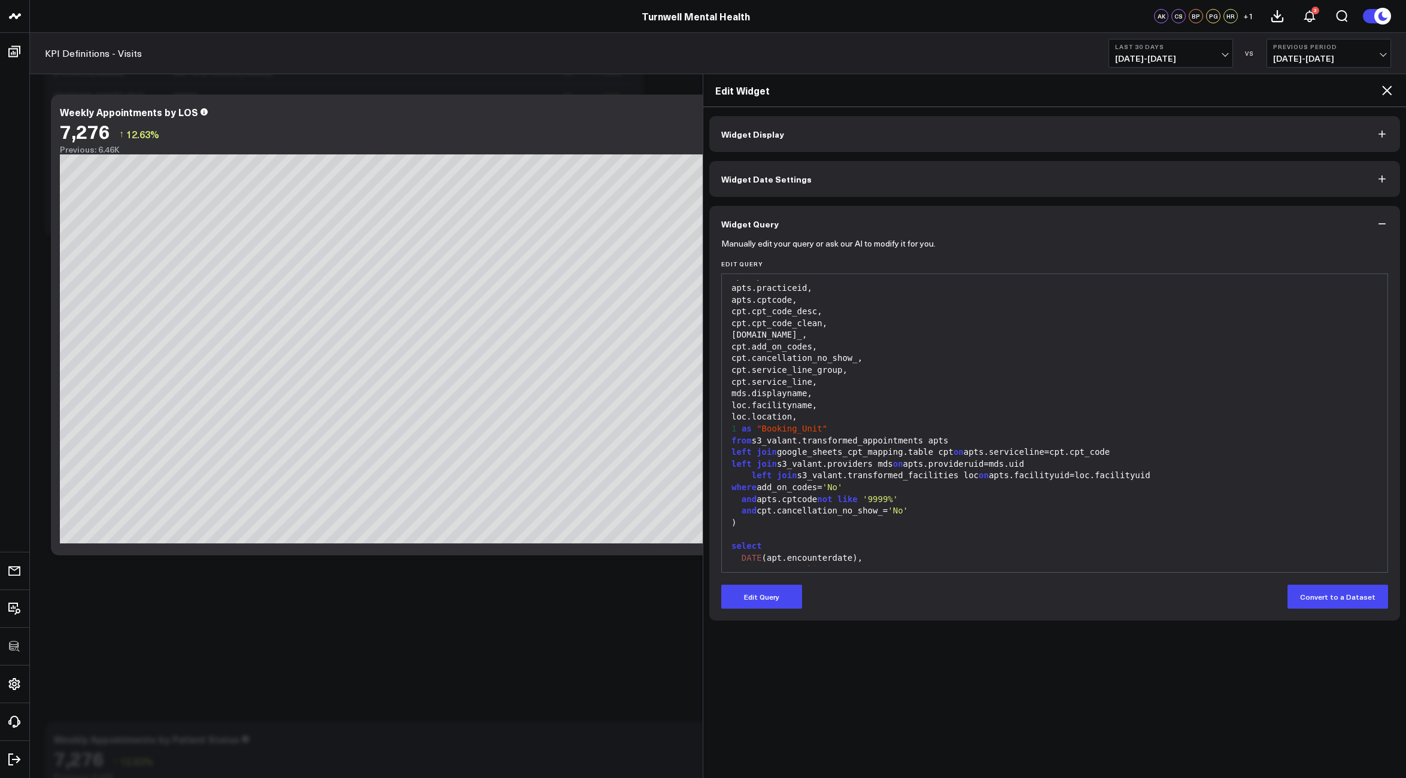
scroll to position [199, 0]
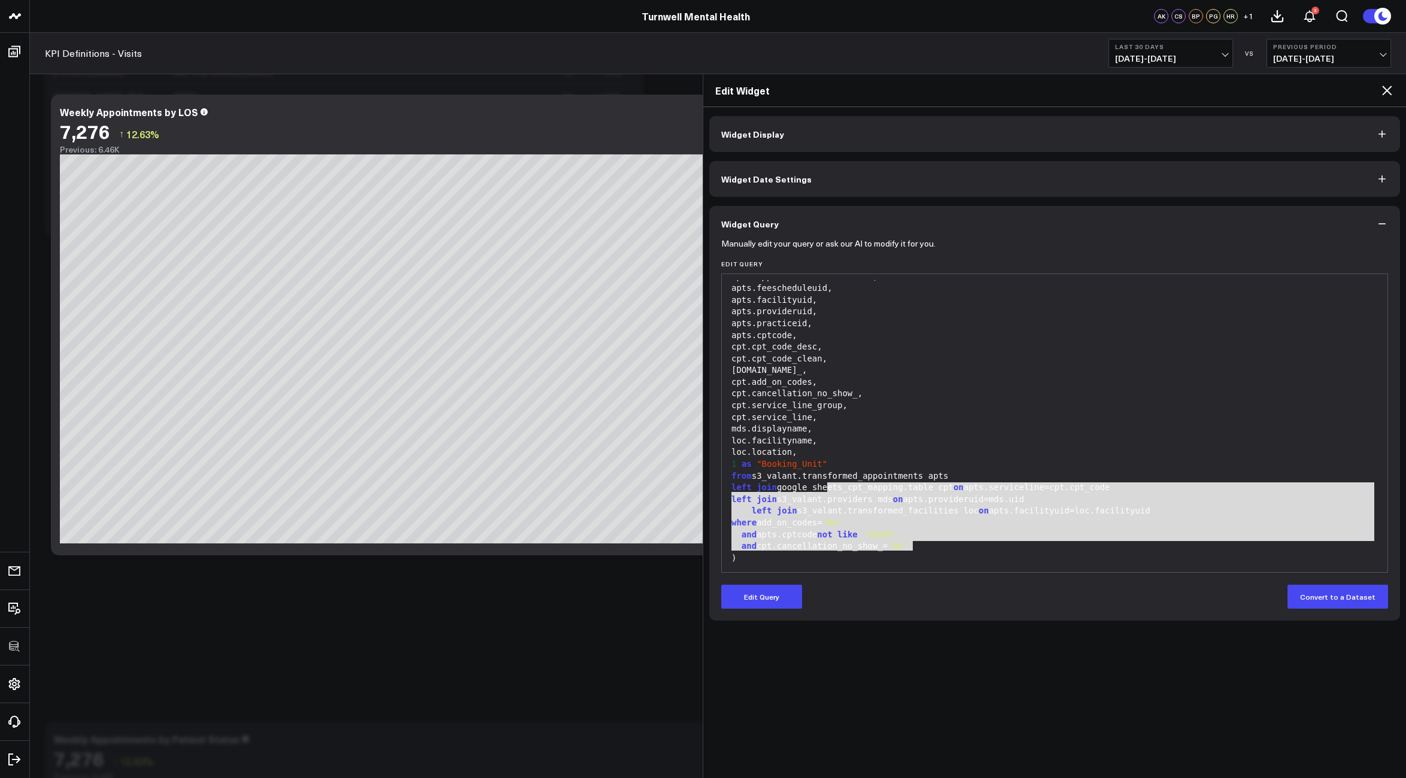
drag, startPoint x: 931, startPoint y: 488, endPoint x: 828, endPoint y: 433, distance: 116.7
click at [828, 433] on div "---full detail list with full_appointment_detail as ( select apts.patientid, ap…" at bounding box center [1054, 487] width 653 height 697
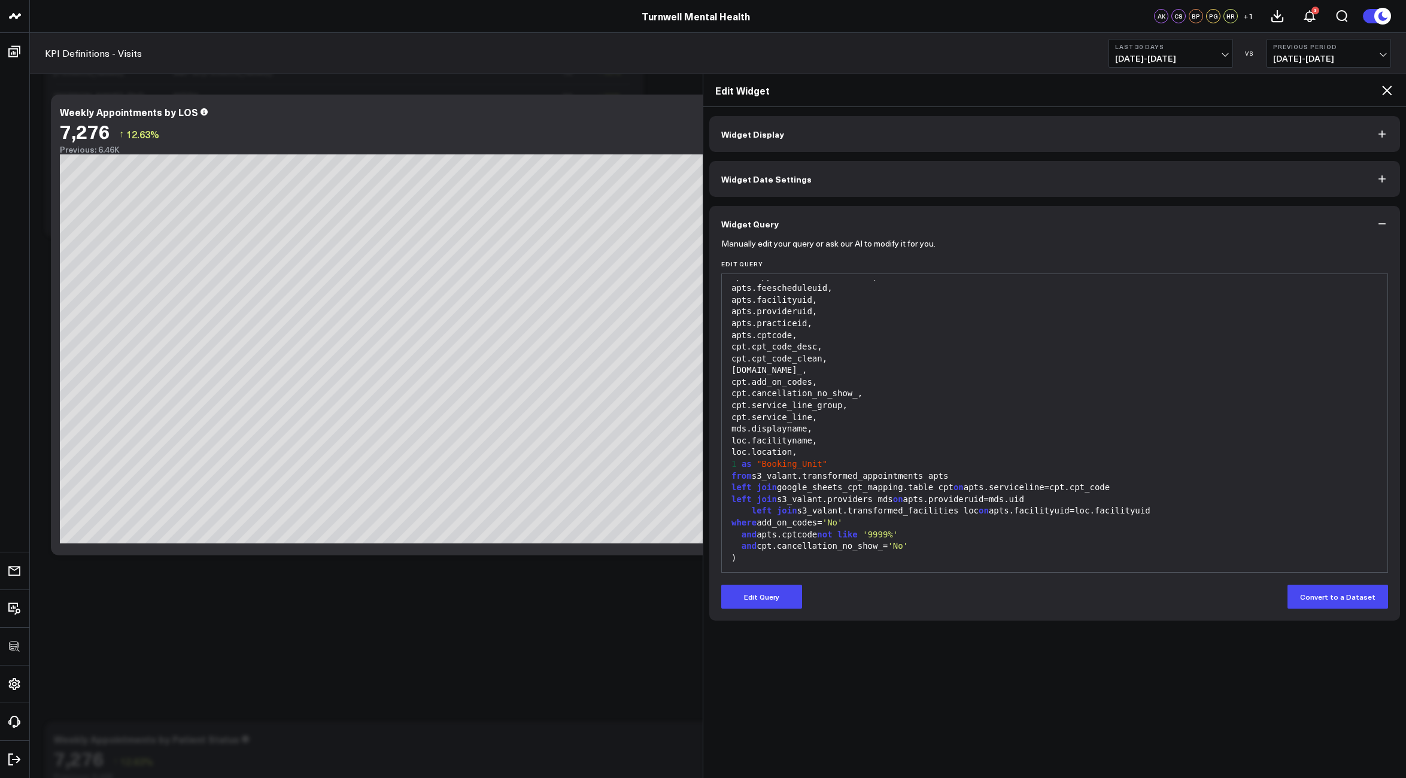
click at [830, 432] on div "mds.displayname," at bounding box center [1054, 429] width 653 height 12
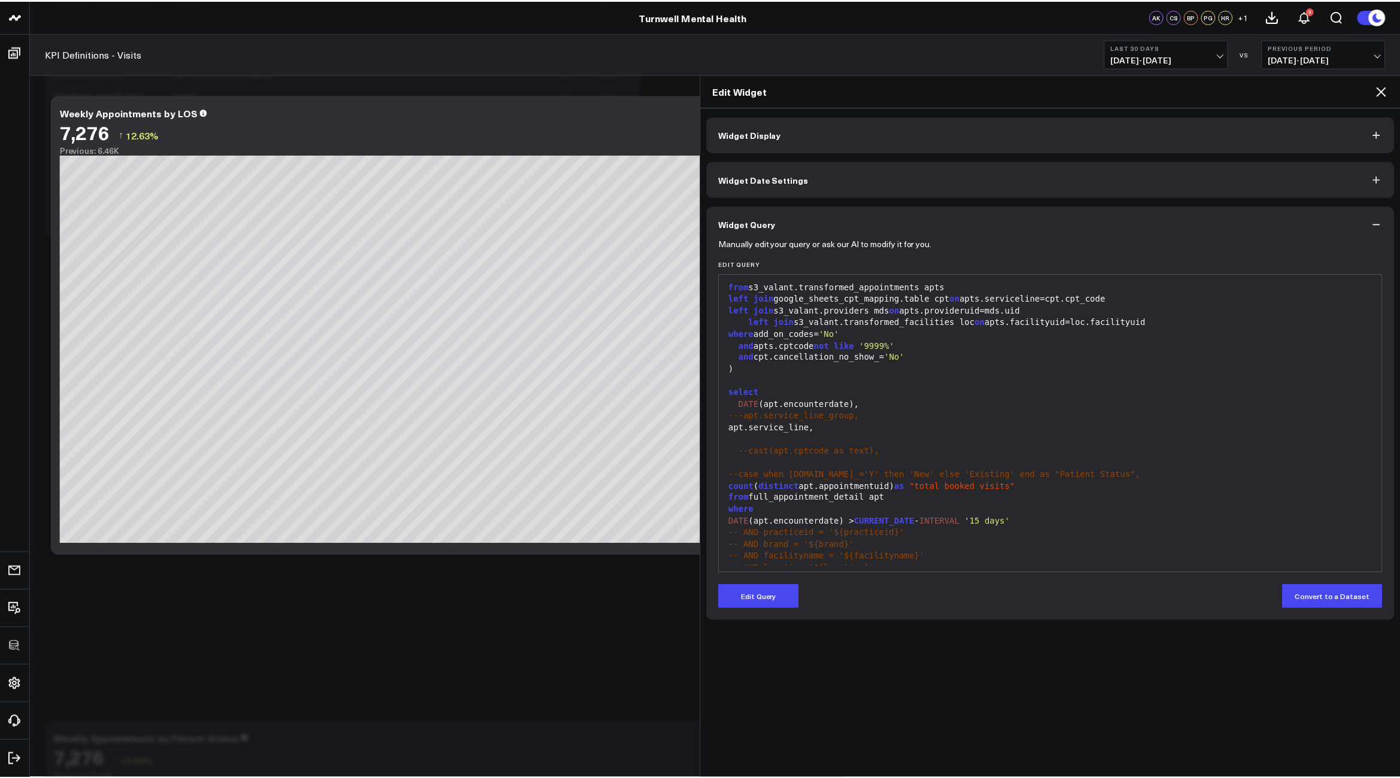
scroll to position [411, 0]
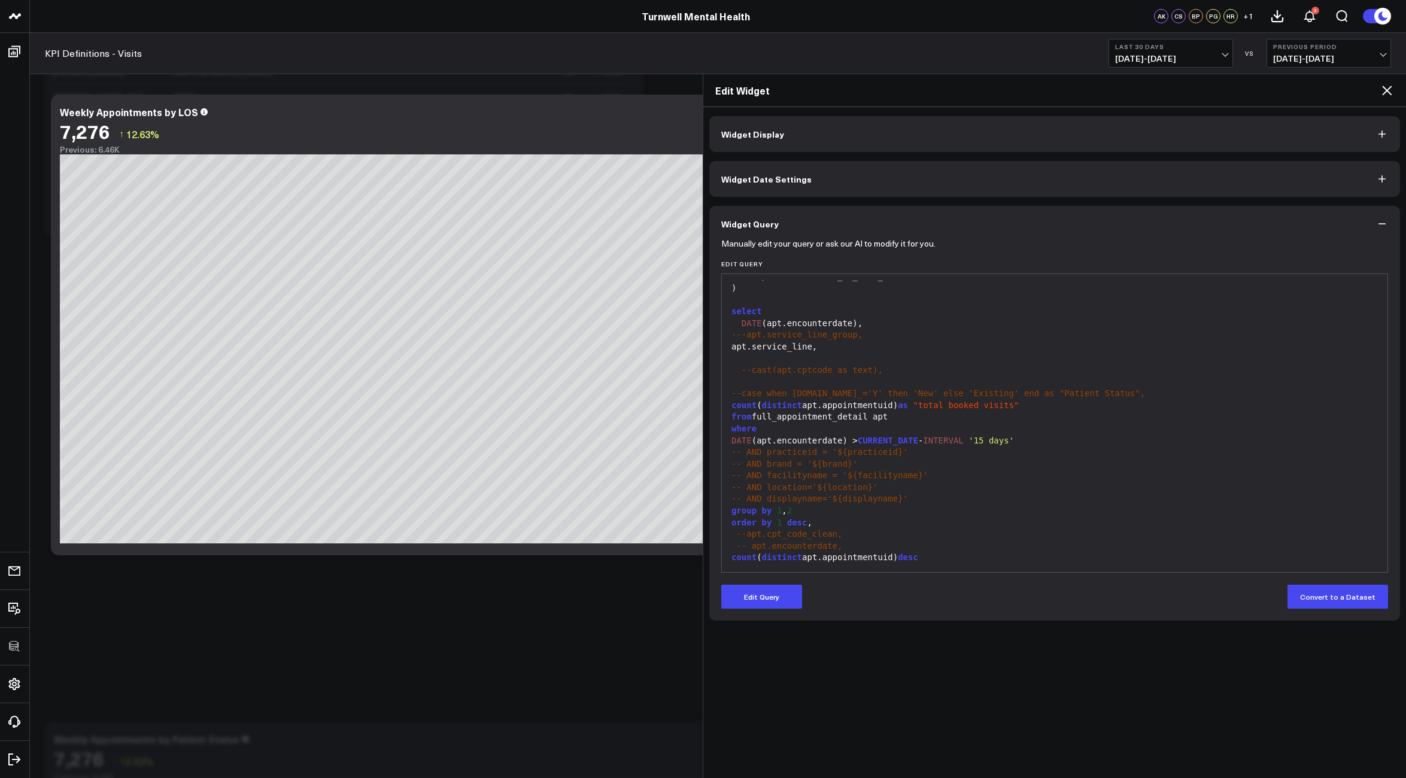
click at [1389, 93] on icon at bounding box center [1387, 91] width 10 height 10
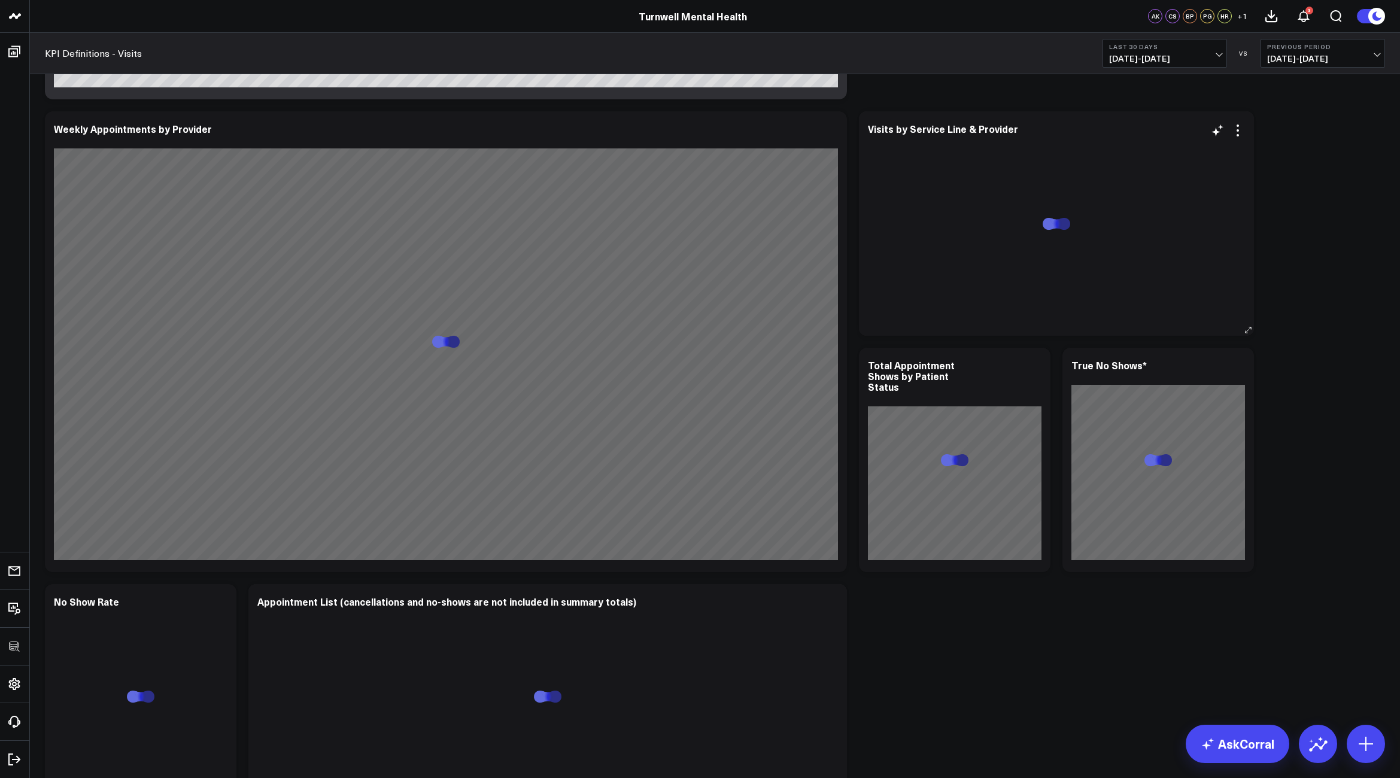
scroll to position [1789, 0]
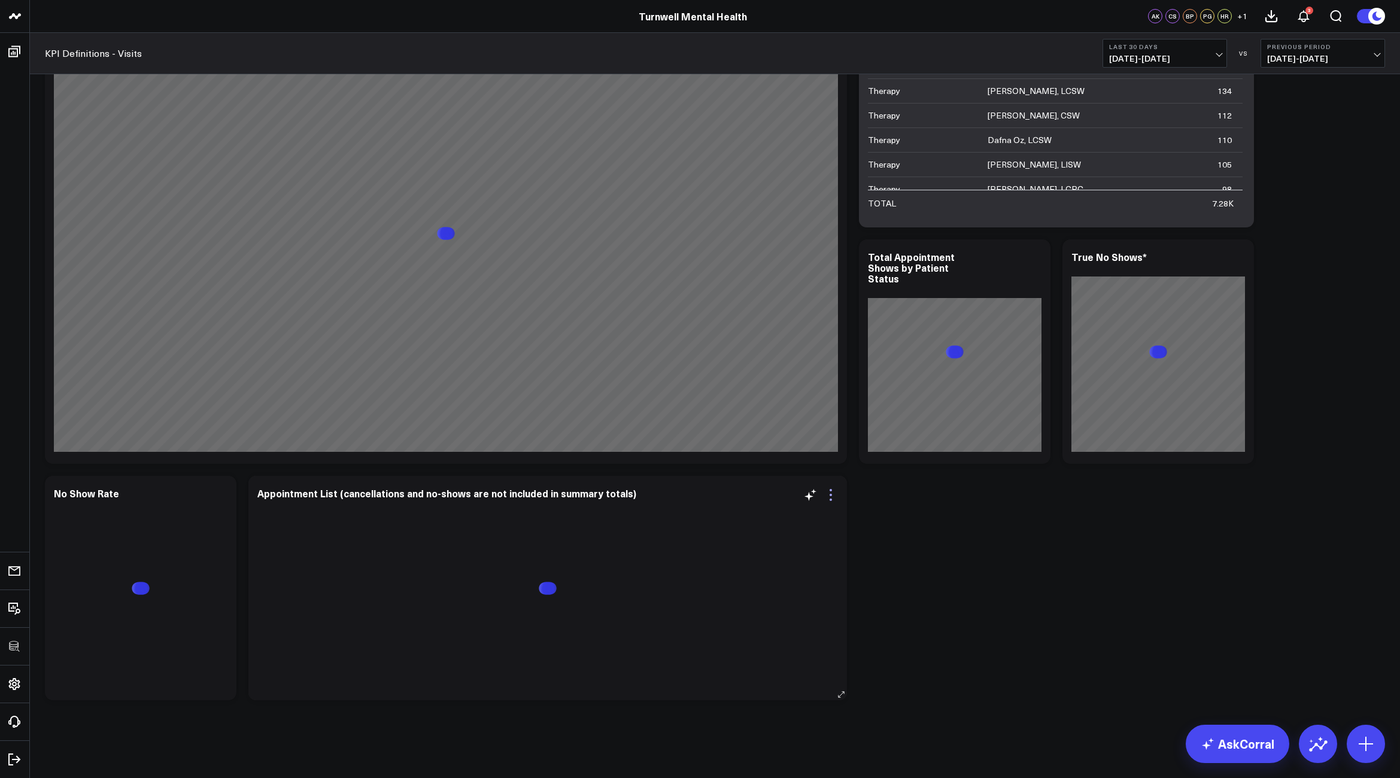
click at [834, 491] on icon at bounding box center [830, 495] width 14 height 14
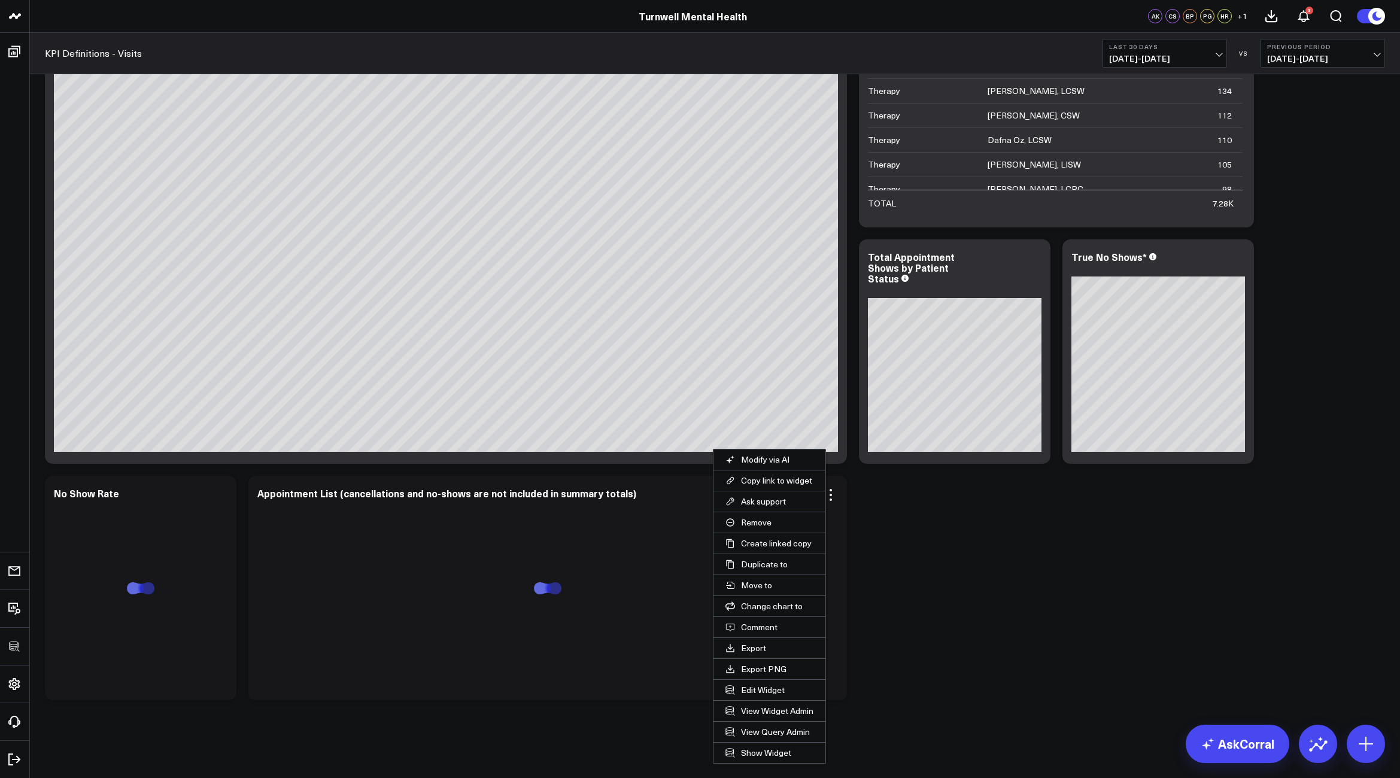
click at [770, 689] on button "Edit Widget" at bounding box center [769, 690] width 112 height 20
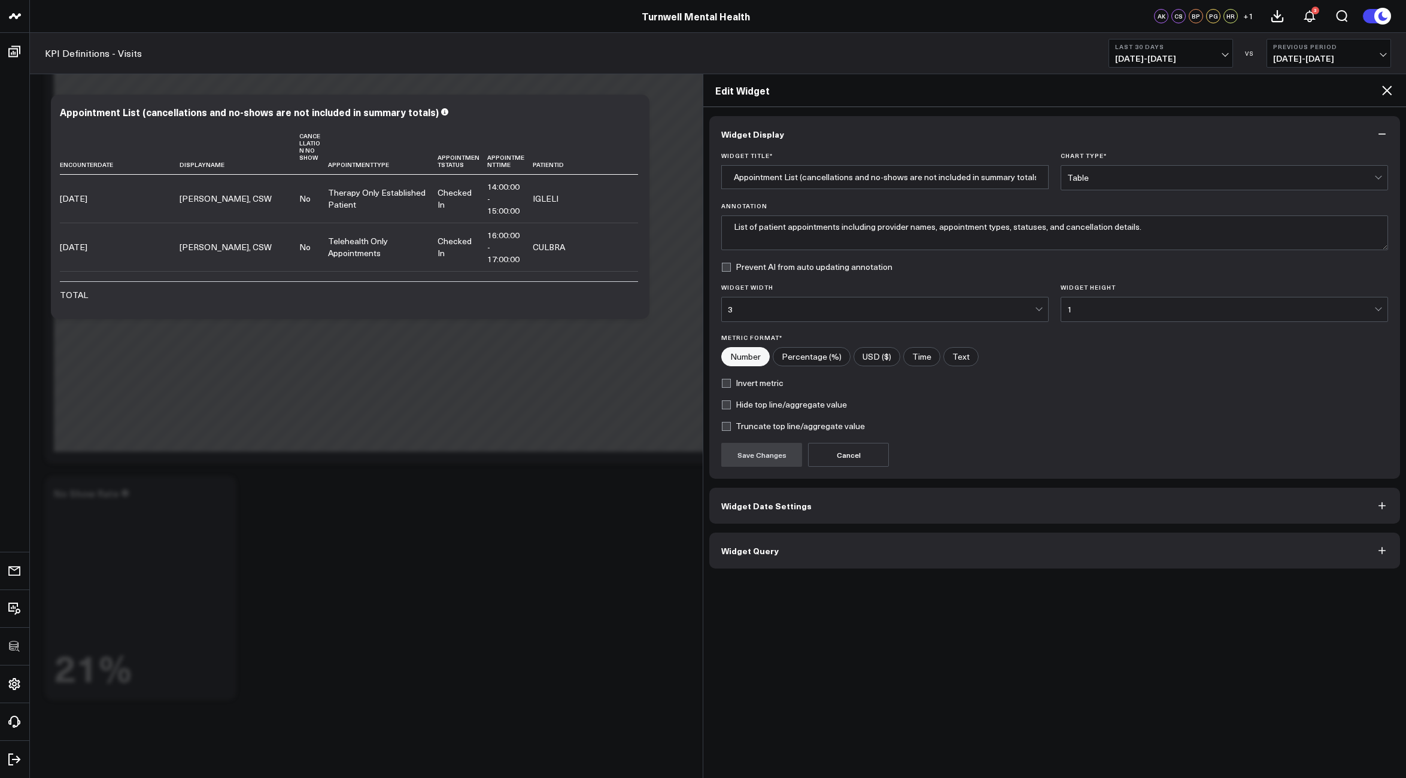
click at [786, 540] on button "Widget Query" at bounding box center [1054, 551] width 691 height 36
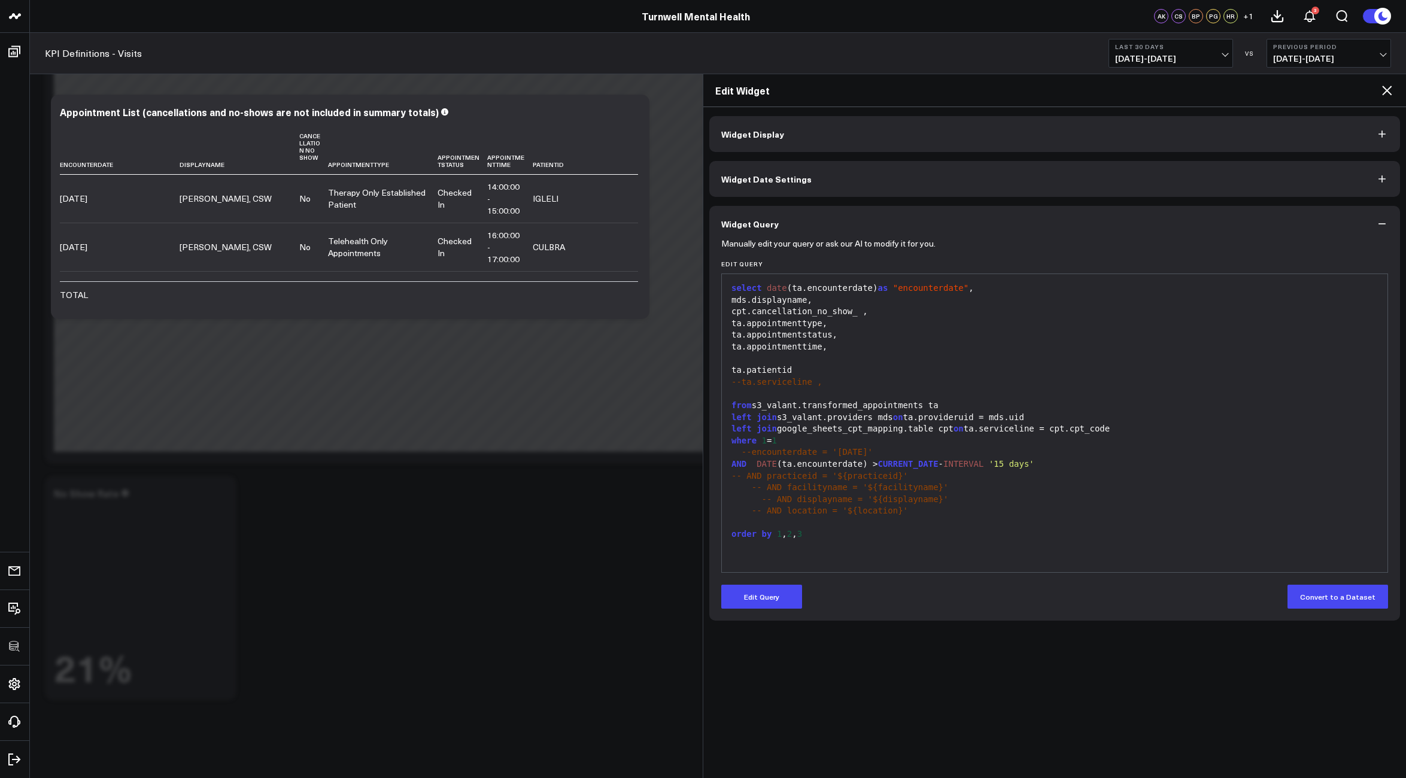
click at [1139, 457] on div "--encounterdate = '[DATE]'" at bounding box center [1054, 452] width 653 height 12
drag, startPoint x: 728, startPoint y: 475, endPoint x: 815, endPoint y: 498, distance: 89.7
click at [813, 497] on div "select date (ta.encounterdate) as "encounterdate" , mds.displayname, cpt.cancel…" at bounding box center [1054, 423] width 653 height 286
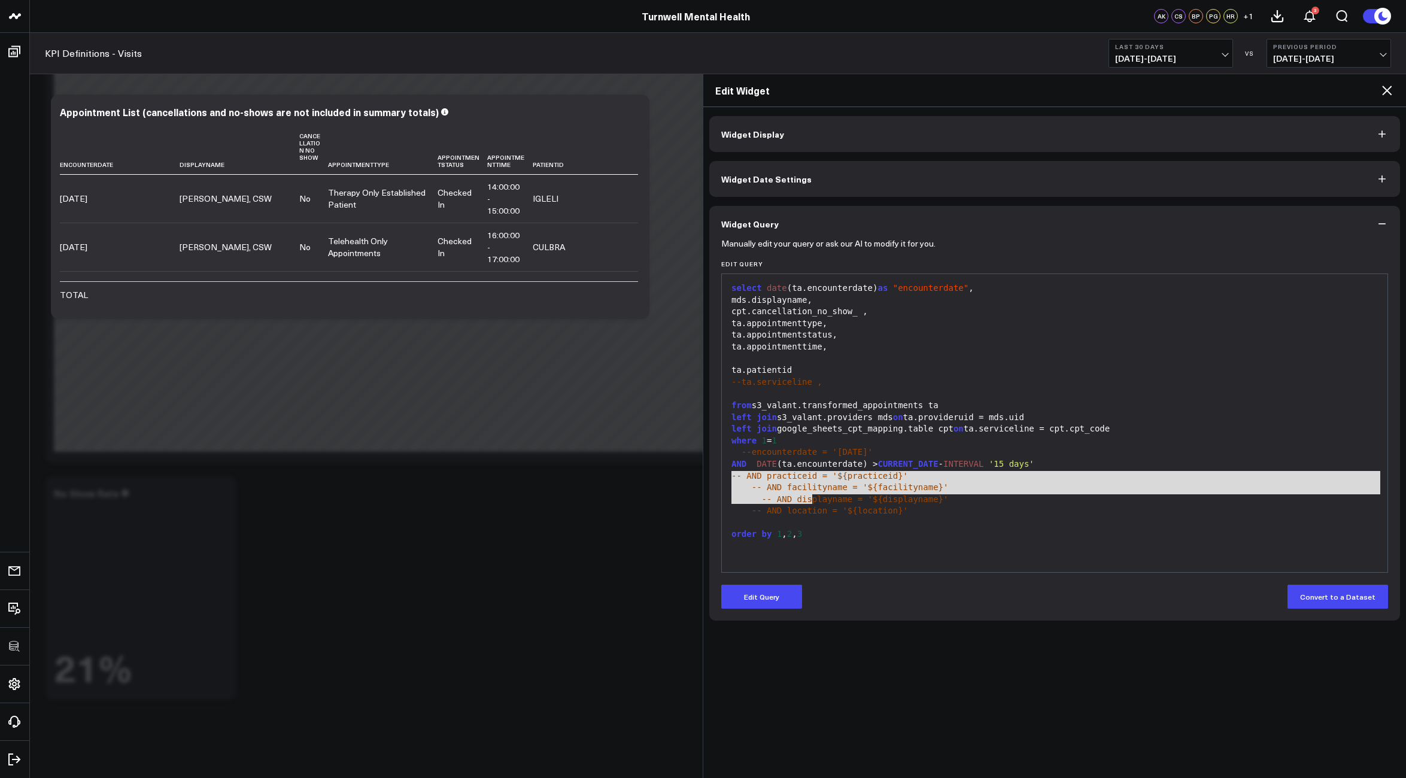
click at [912, 510] on div "-- AND location = '${location}'" at bounding box center [1054, 511] width 653 height 12
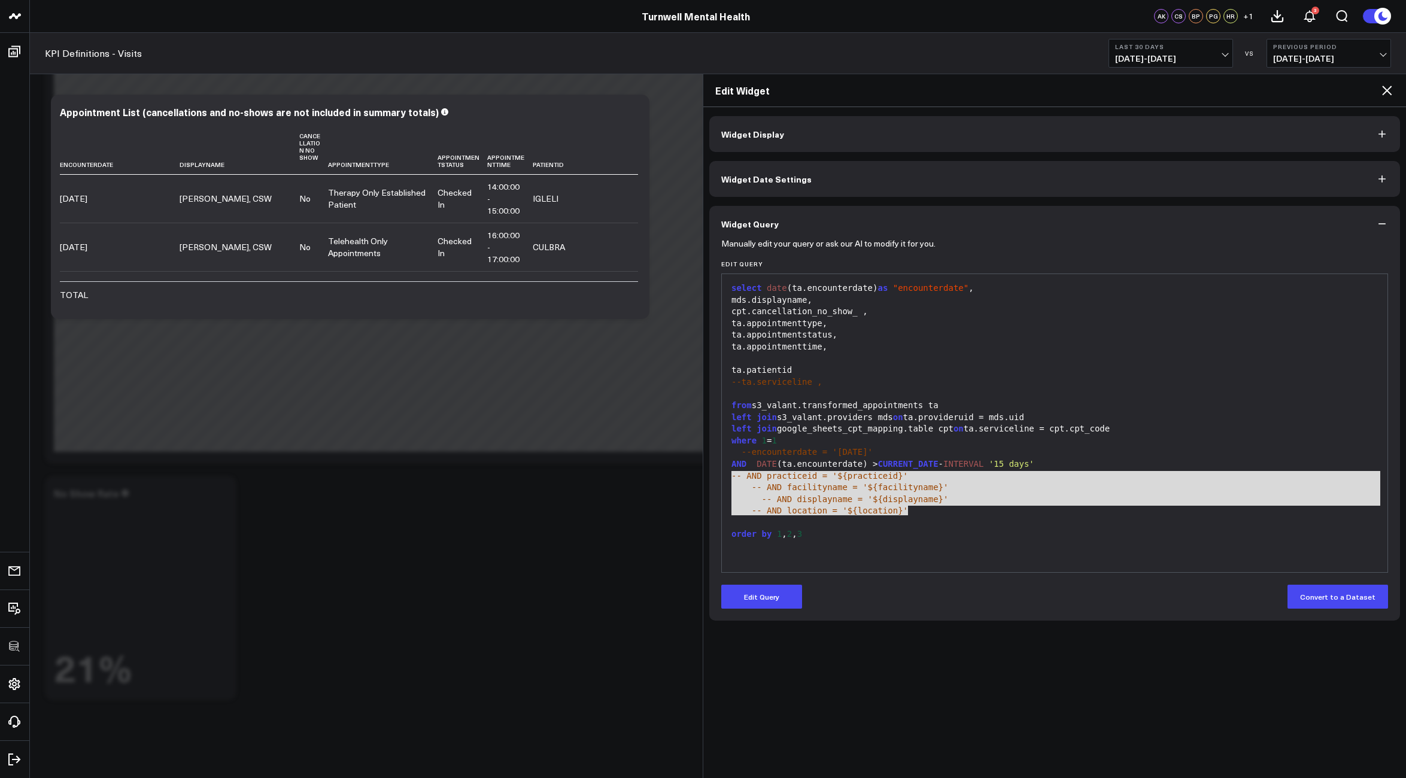
drag, startPoint x: 932, startPoint y: 514, endPoint x: 726, endPoint y: 471, distance: 209.7
click at [726, 471] on div "99 1 2 3 4 5 6 7 8 9 10 11 12 13 14 15 16 17 18 19 20 21 22 › ⌄ select date (ta…" at bounding box center [1054, 422] width 667 height 299
click at [974, 503] on div "-- AND displayname = '${displayname}'" at bounding box center [1054, 500] width 653 height 12
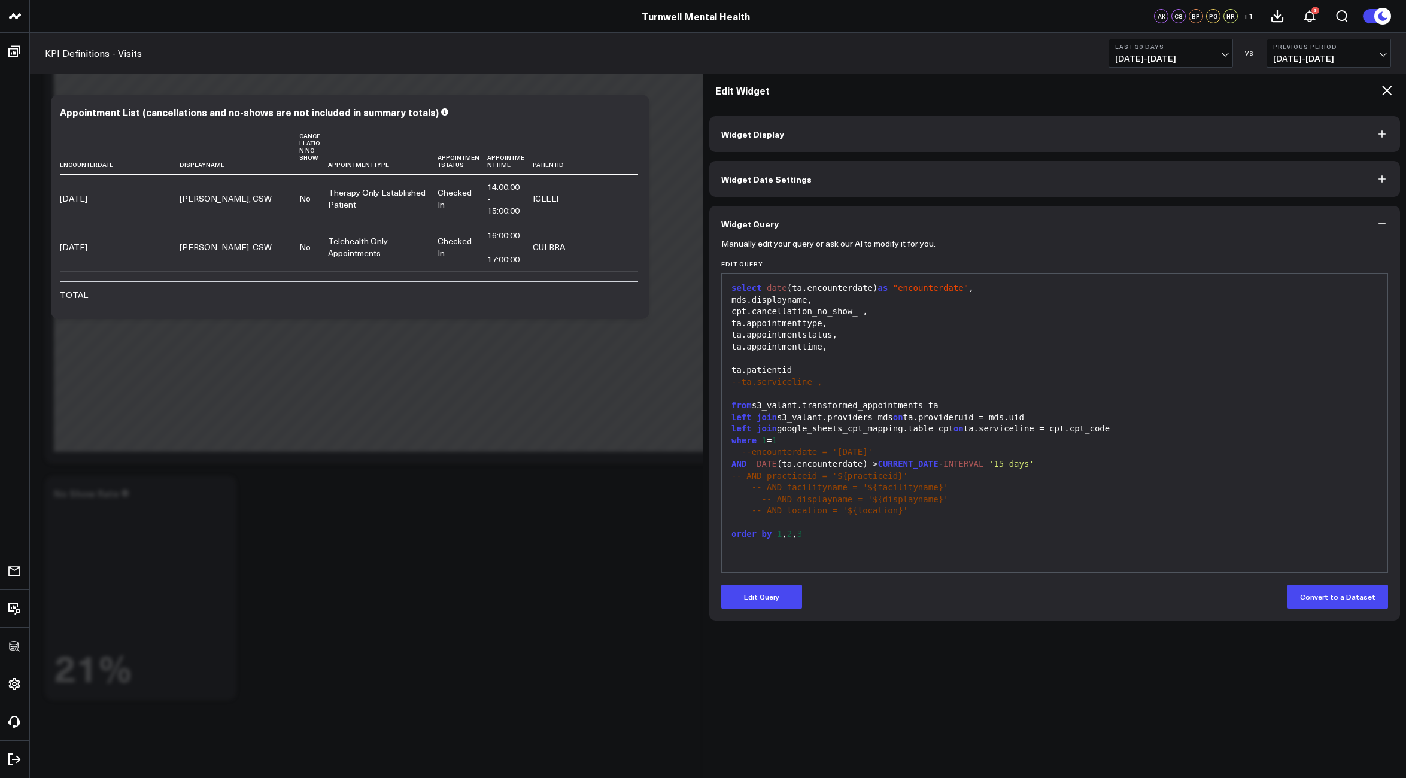
click at [1384, 89] on icon at bounding box center [1386, 90] width 14 height 14
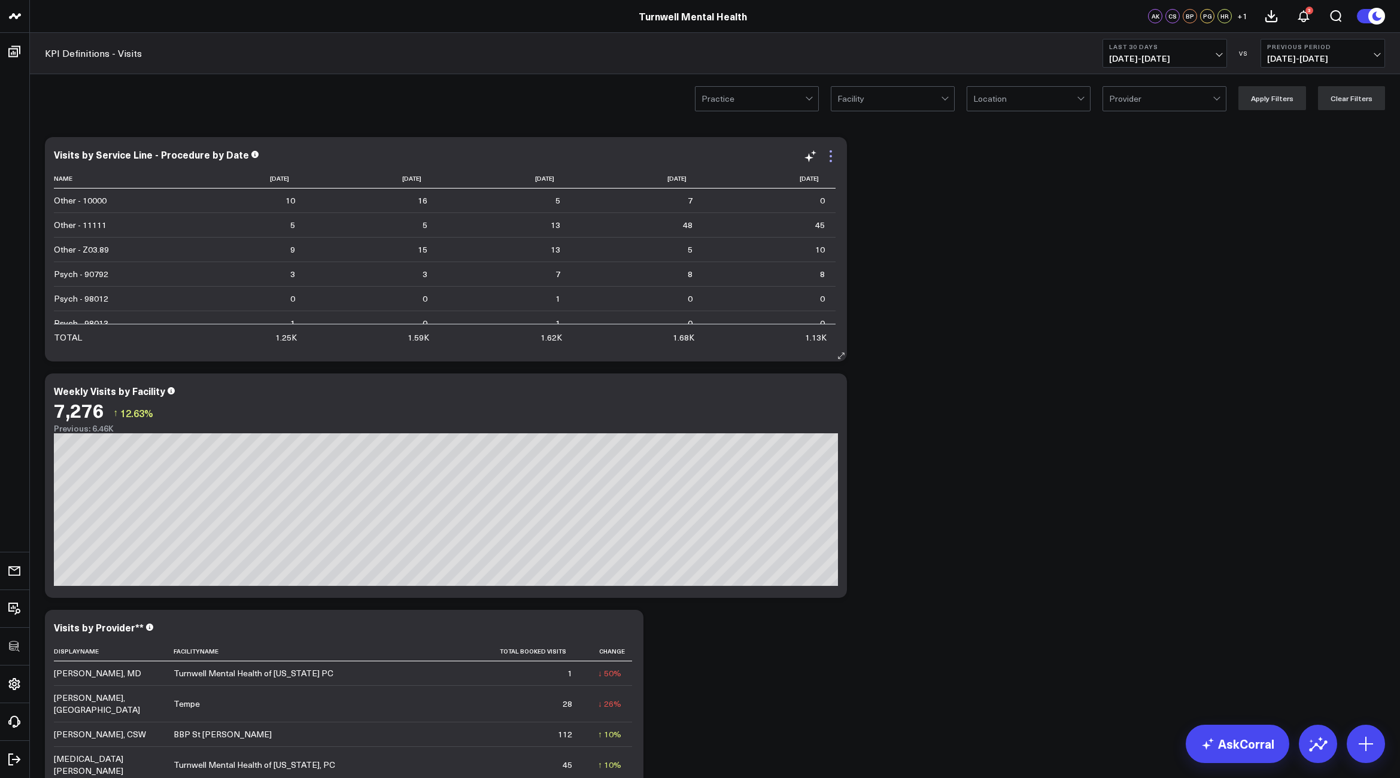
click at [825, 156] on icon at bounding box center [830, 156] width 14 height 14
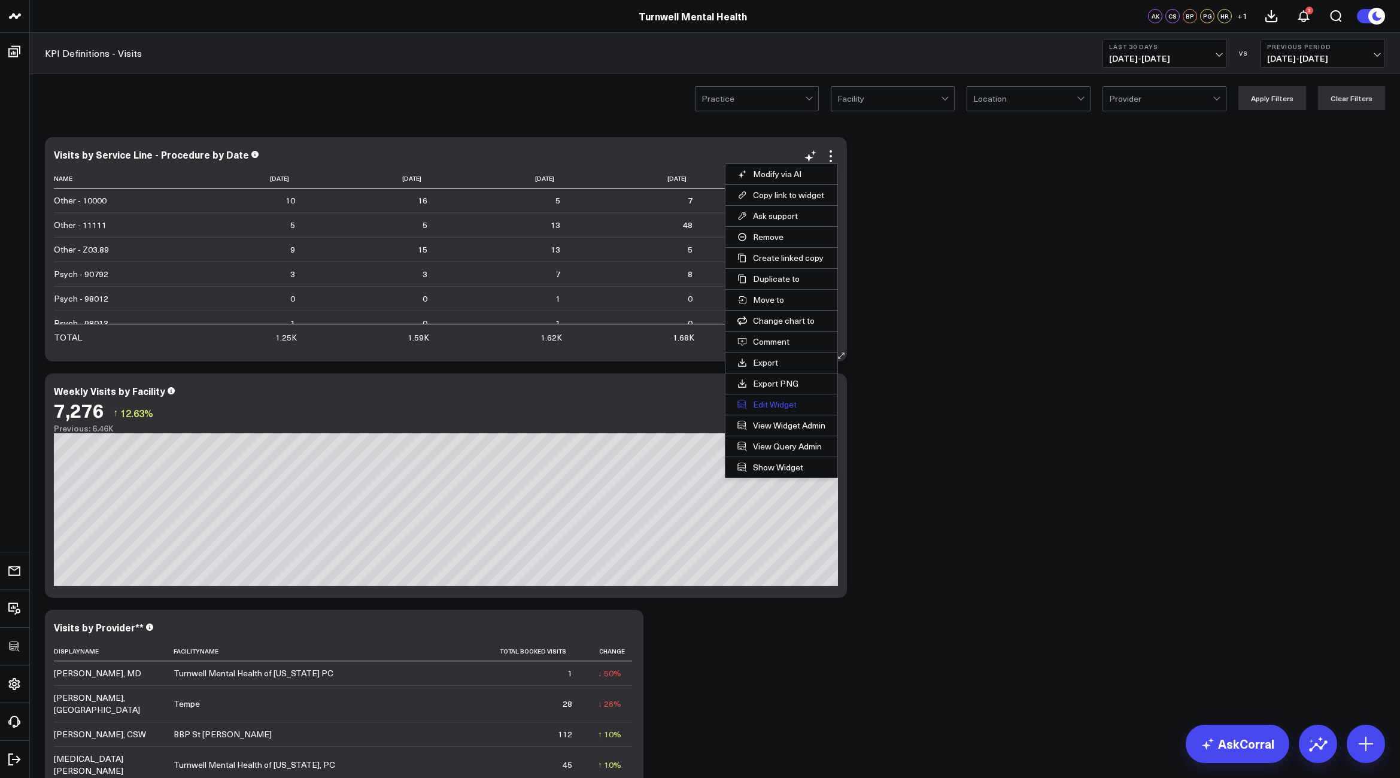
click at [768, 399] on button "Edit Widget" at bounding box center [781, 404] width 112 height 20
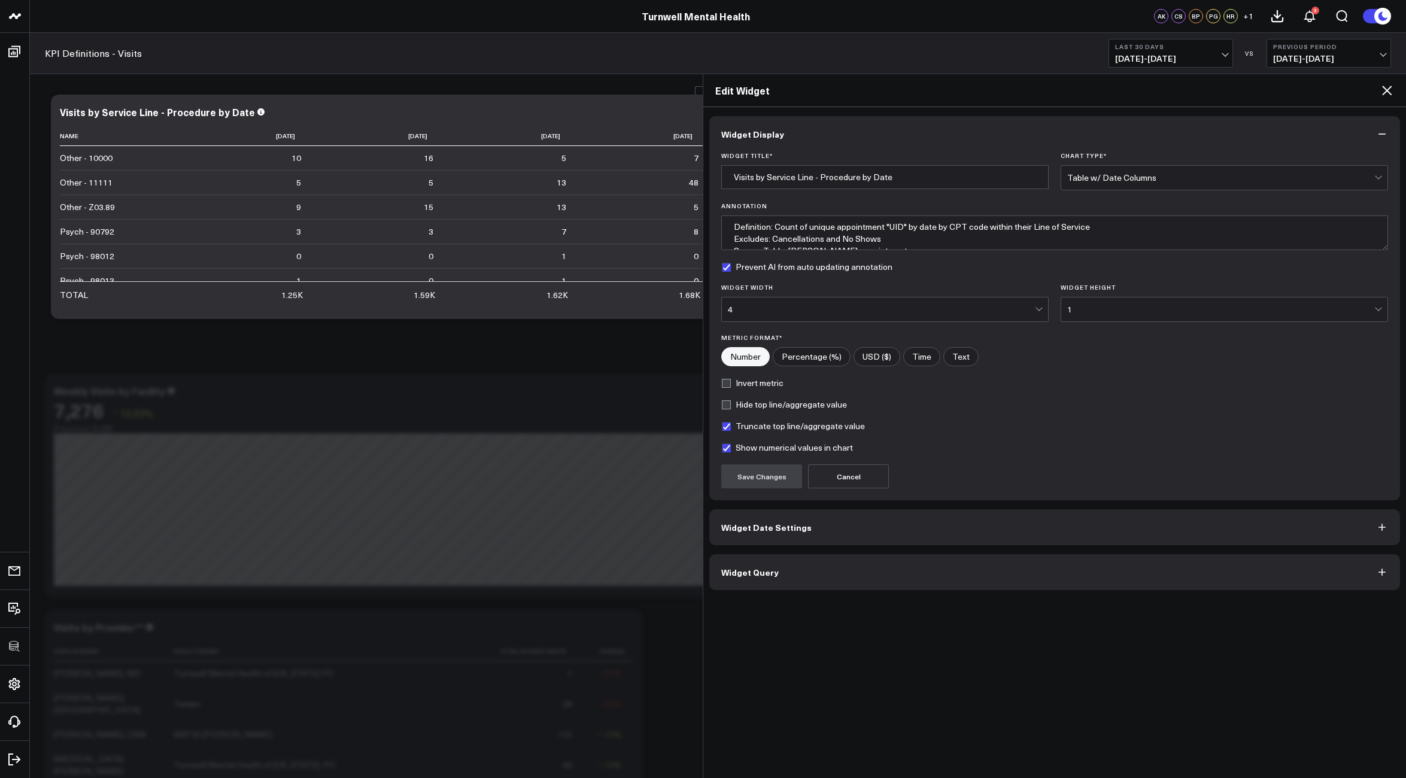
click at [857, 567] on button "Widget Query" at bounding box center [1054, 572] width 691 height 36
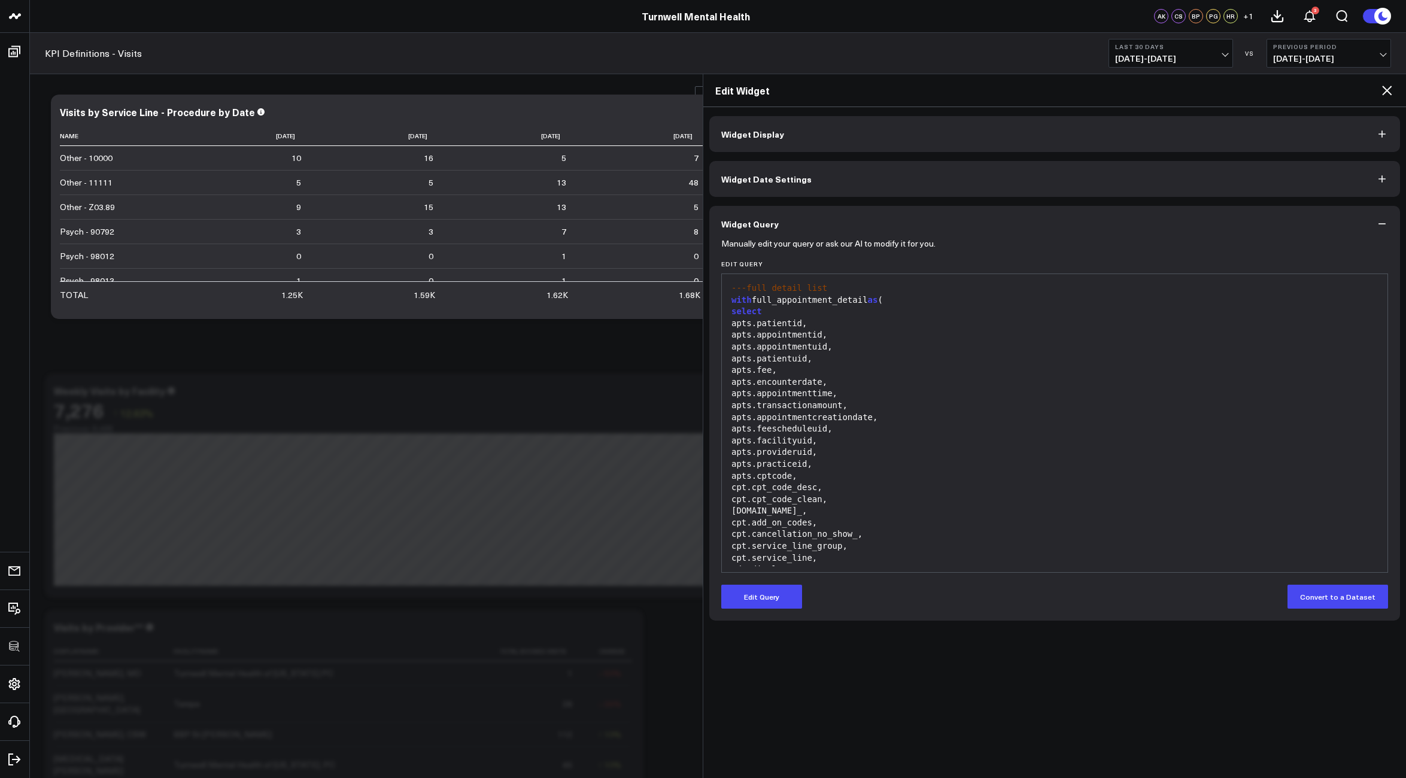
click at [1390, 94] on icon at bounding box center [1387, 91] width 10 height 10
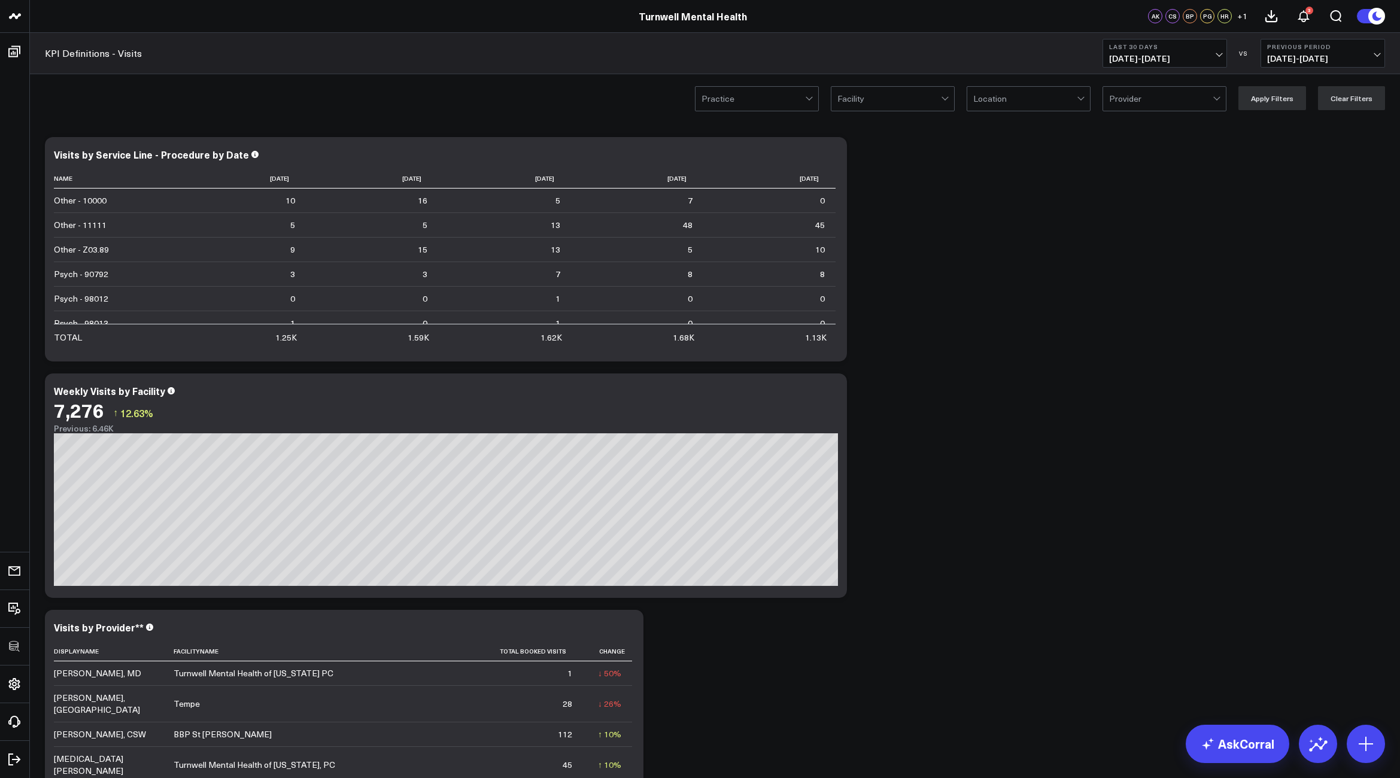
click at [1371, 749] on icon at bounding box center [1365, 743] width 19 height 19
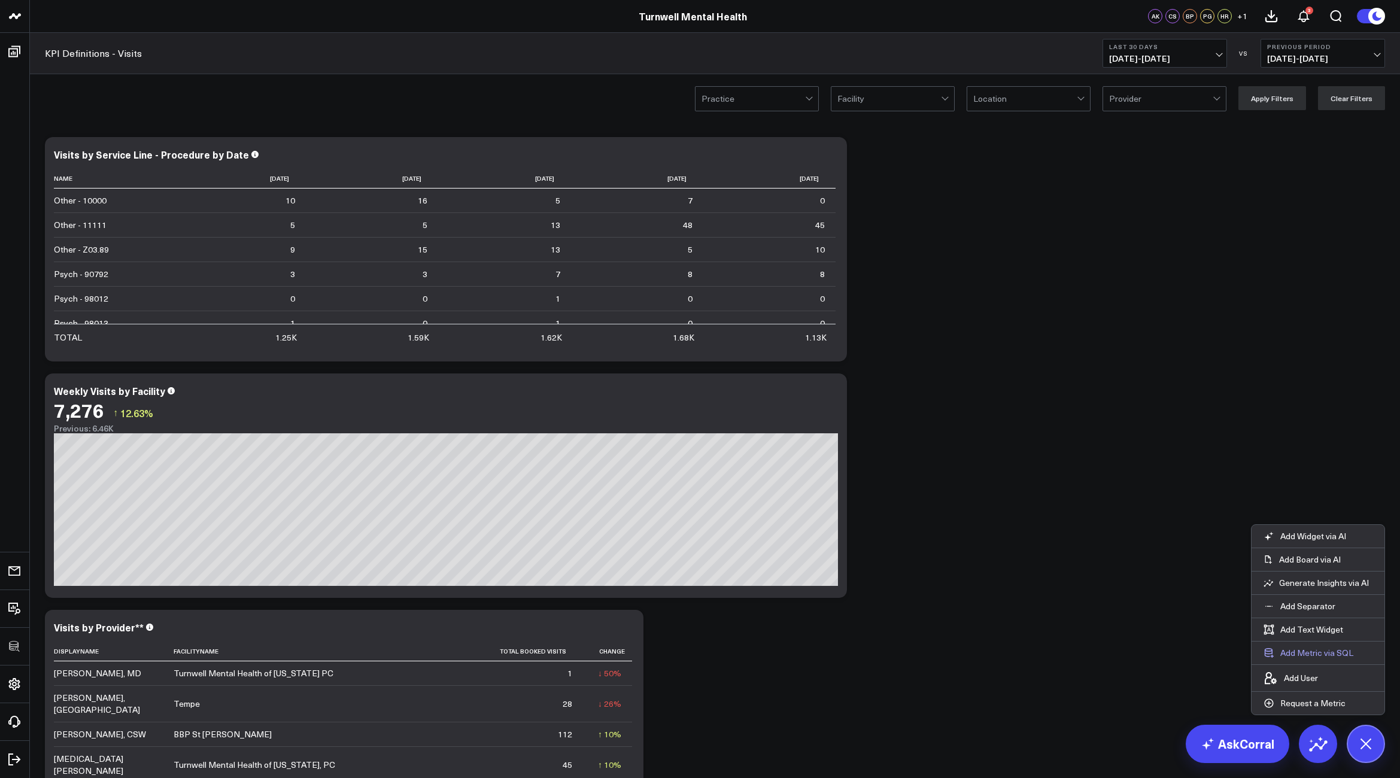
click at [1340, 656] on button "Add Metric via SQL" at bounding box center [1308, 653] width 114 height 23
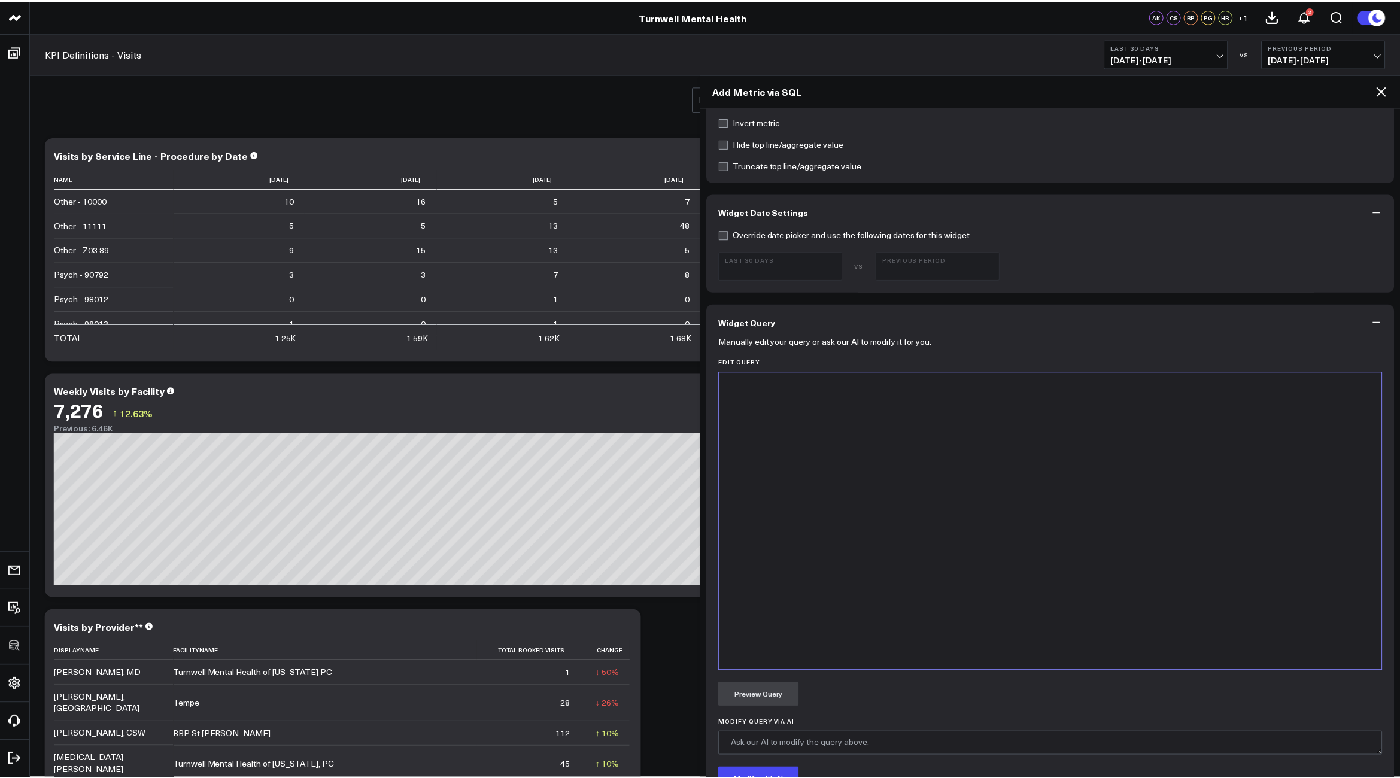
scroll to position [395, 0]
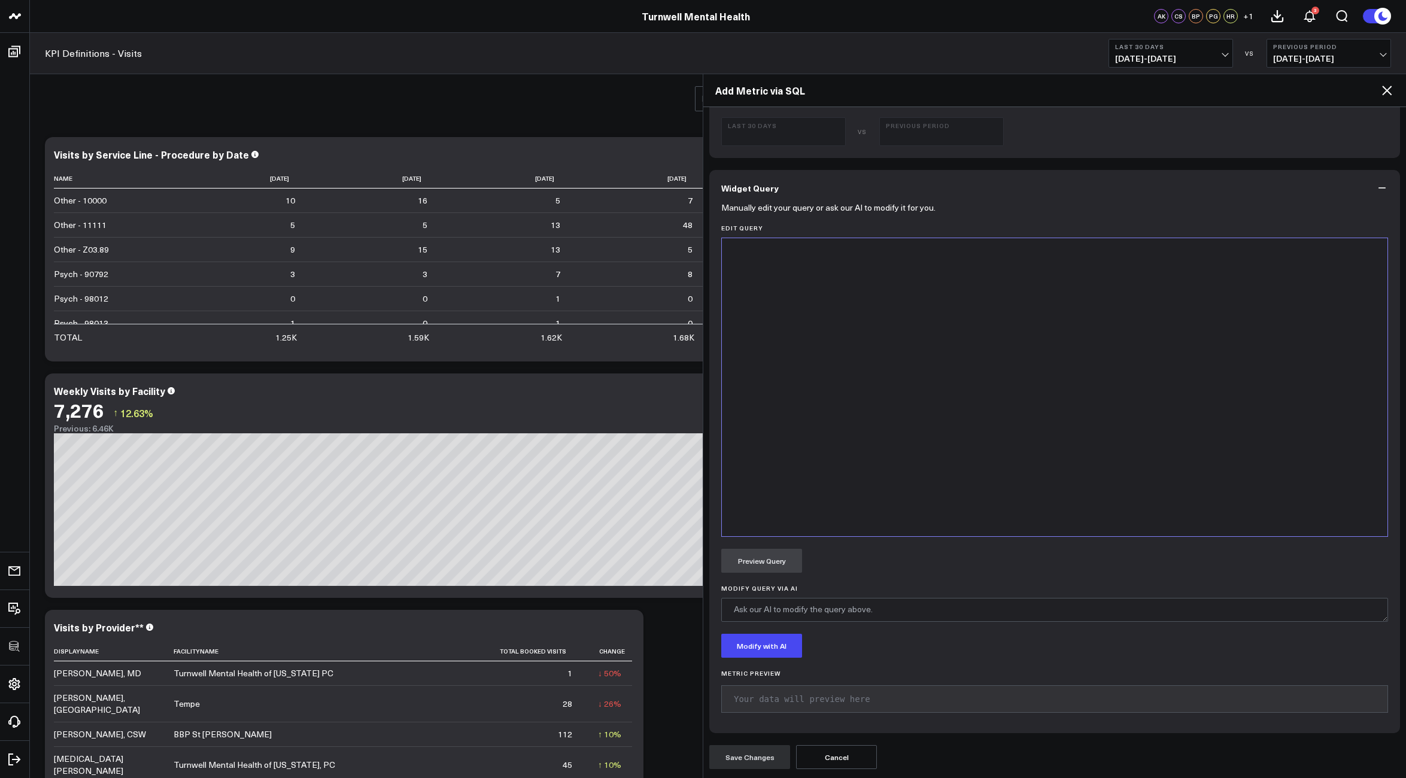
click at [856, 378] on div at bounding box center [1054, 387] width 653 height 286
click at [1384, 93] on icon at bounding box center [1387, 91] width 10 height 10
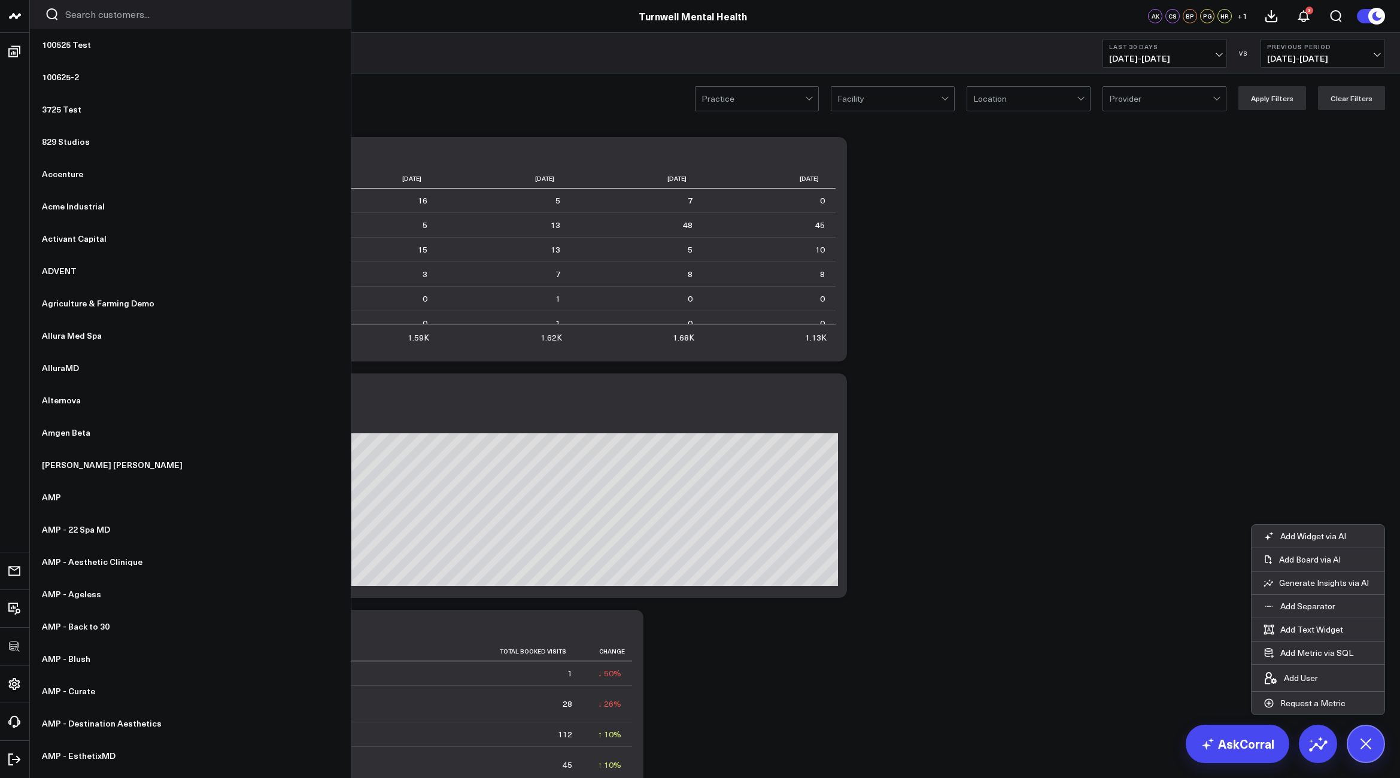
click at [74, 12] on input "Search customers input" at bounding box center [200, 14] width 270 height 13
type input "p"
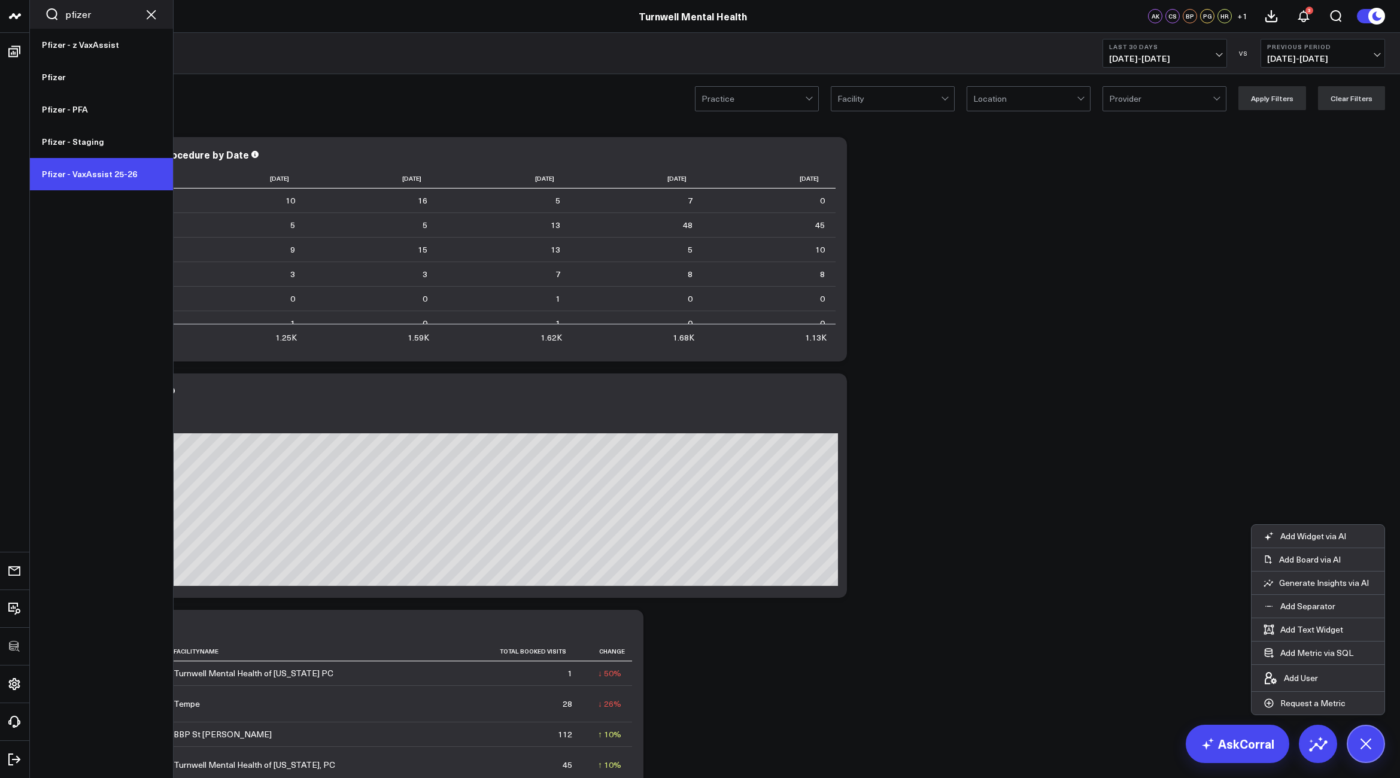
type input "pfizer"
click at [116, 172] on link "Pfizer - VaxAssist 25-26" at bounding box center [101, 174] width 143 height 32
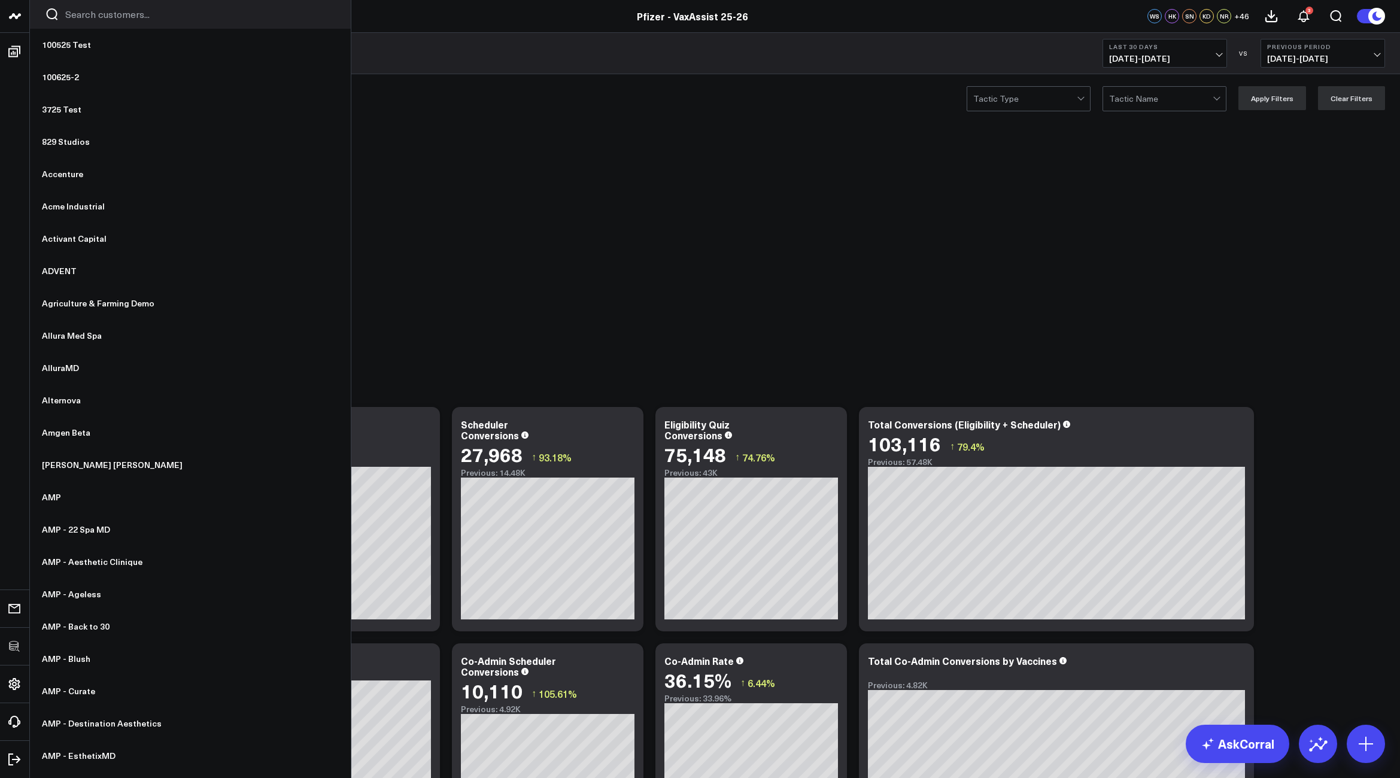
click at [80, 17] on input "Search customers input" at bounding box center [200, 14] width 270 height 13
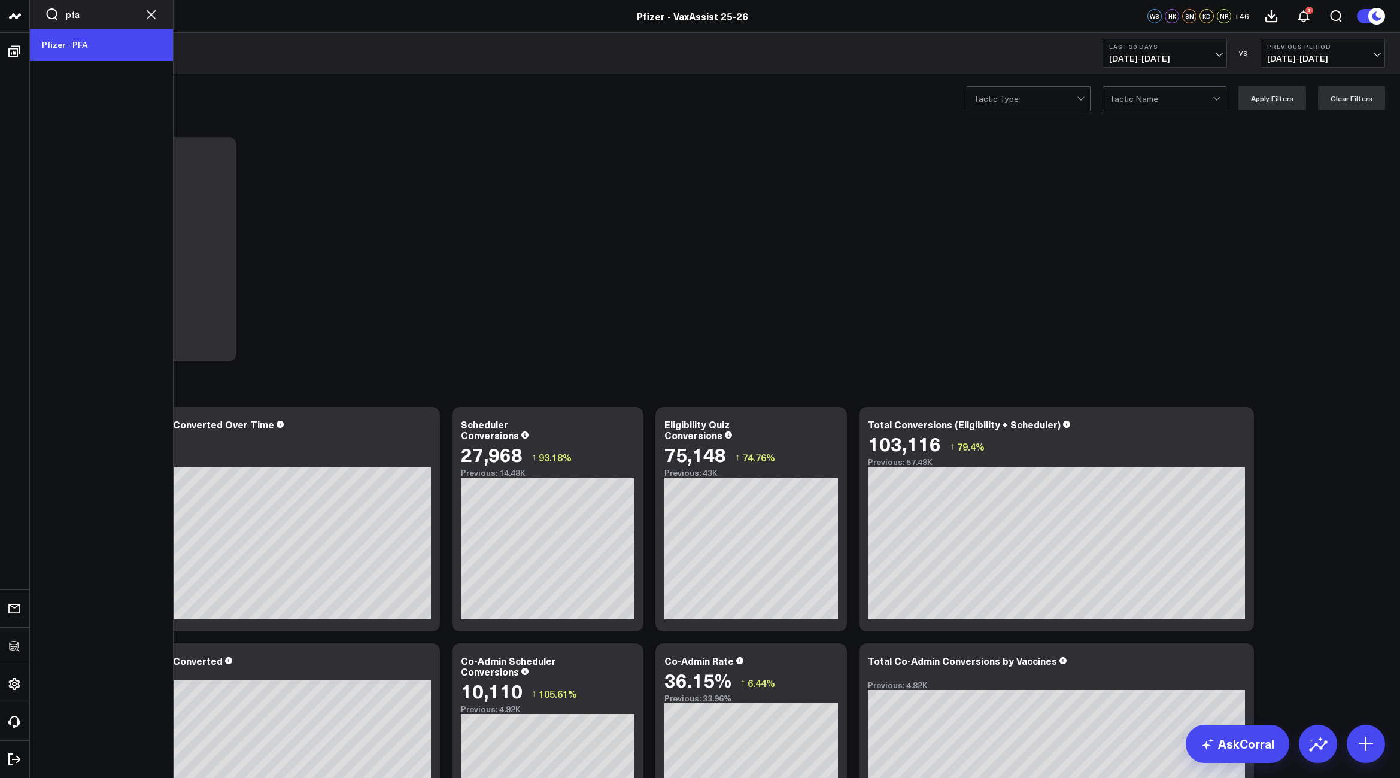
type input "pfa"
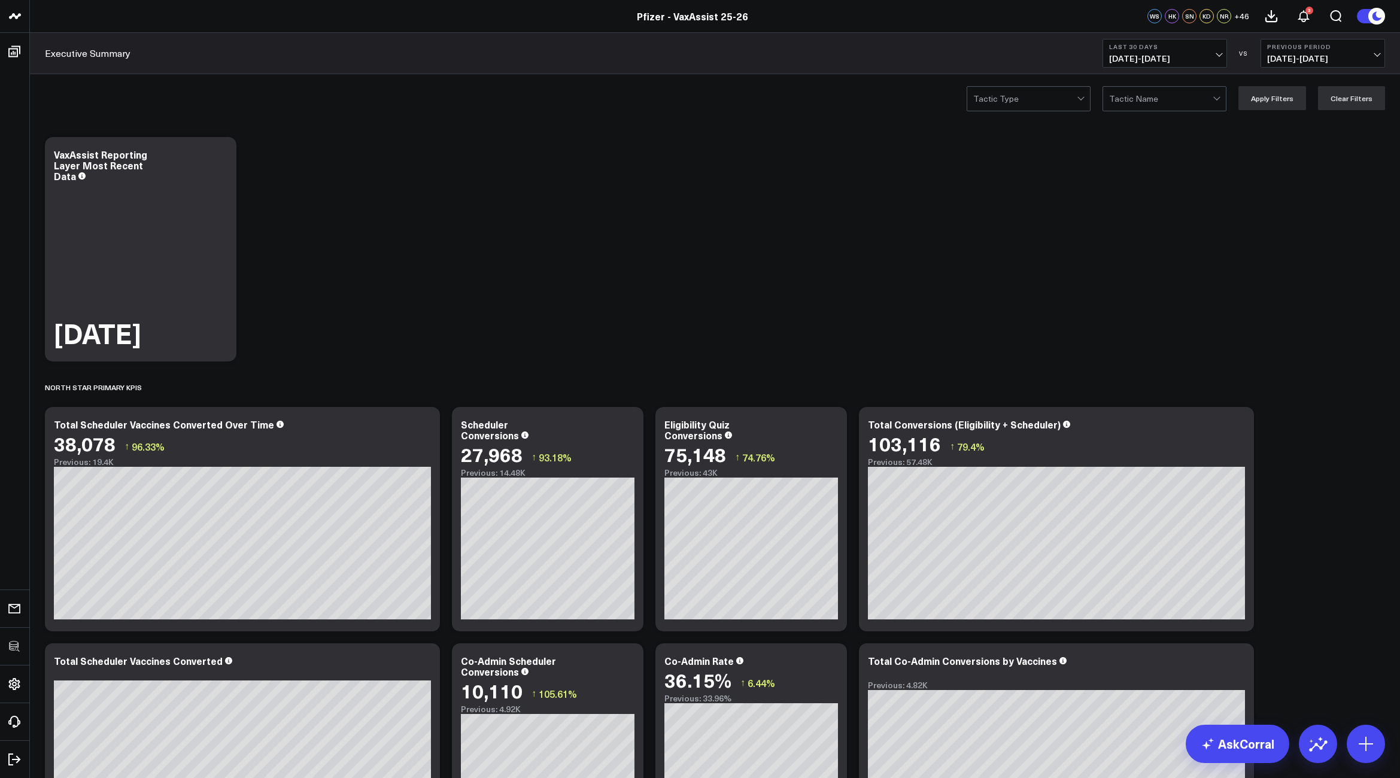
drag, startPoint x: 69, startPoint y: 35, endPoint x: 180, endPoint y: 53, distance: 112.3
click at [69, 35] on link "Pfizer - PFA" at bounding box center [101, 45] width 143 height 32
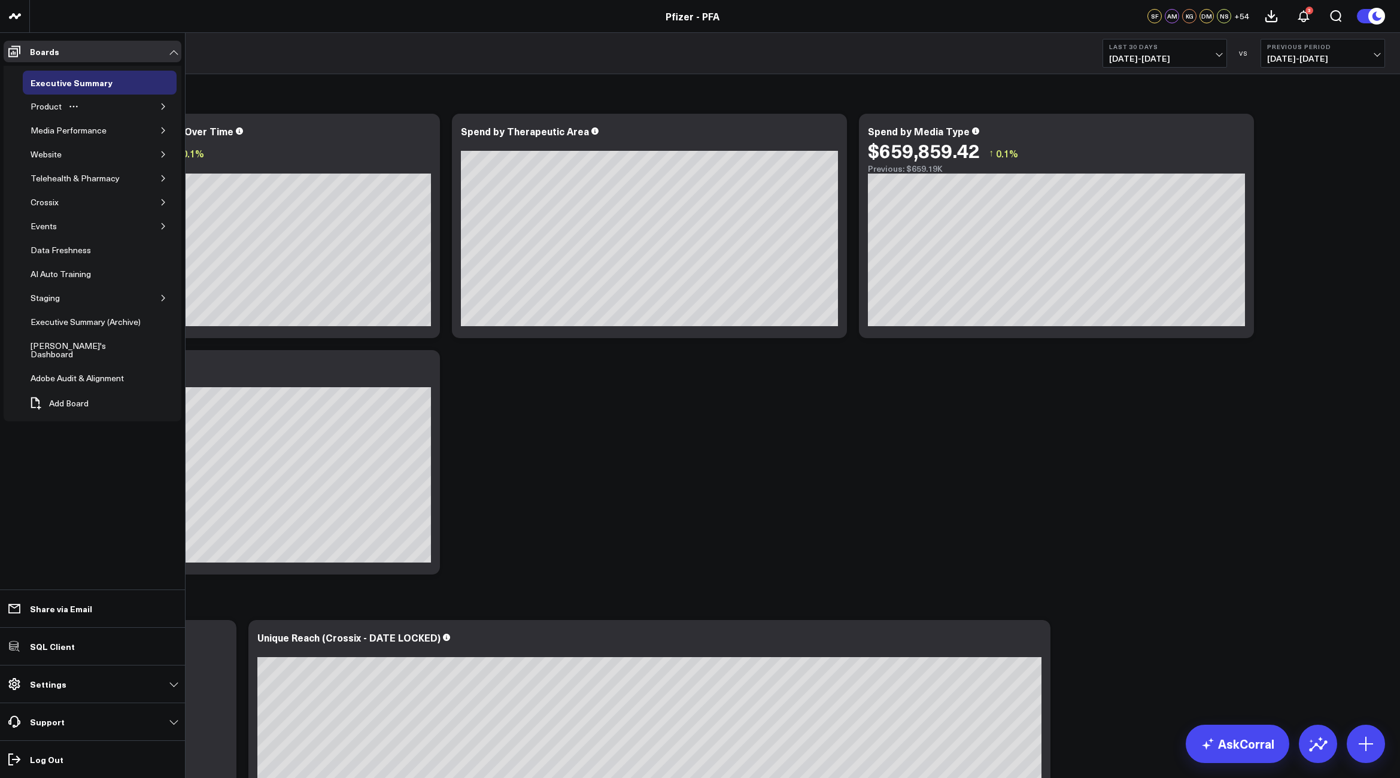
click at [165, 102] on button "button" at bounding box center [163, 107] width 12 height 12
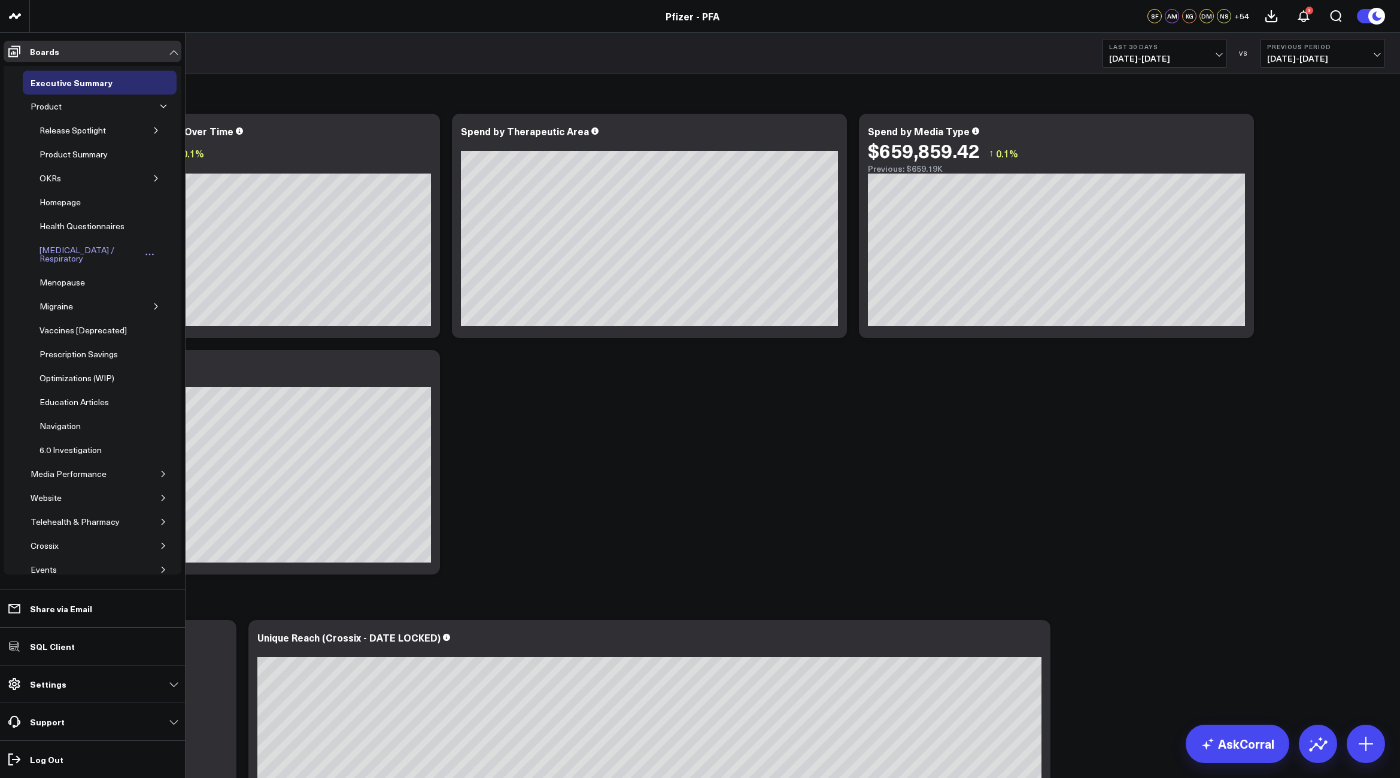
click at [83, 250] on div "[MEDICAL_DATA] / Respiratory" at bounding box center [90, 254] width 106 height 23
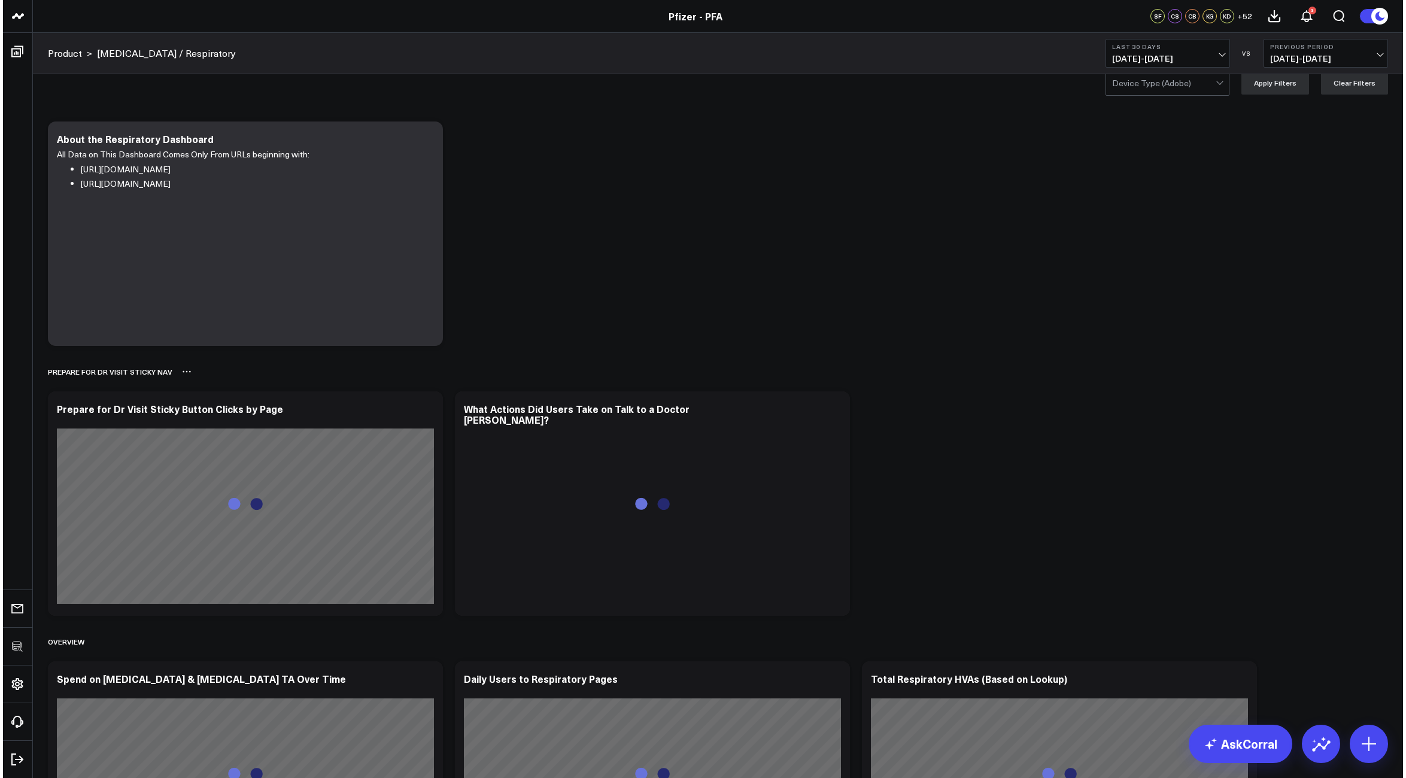
scroll to position [95, 0]
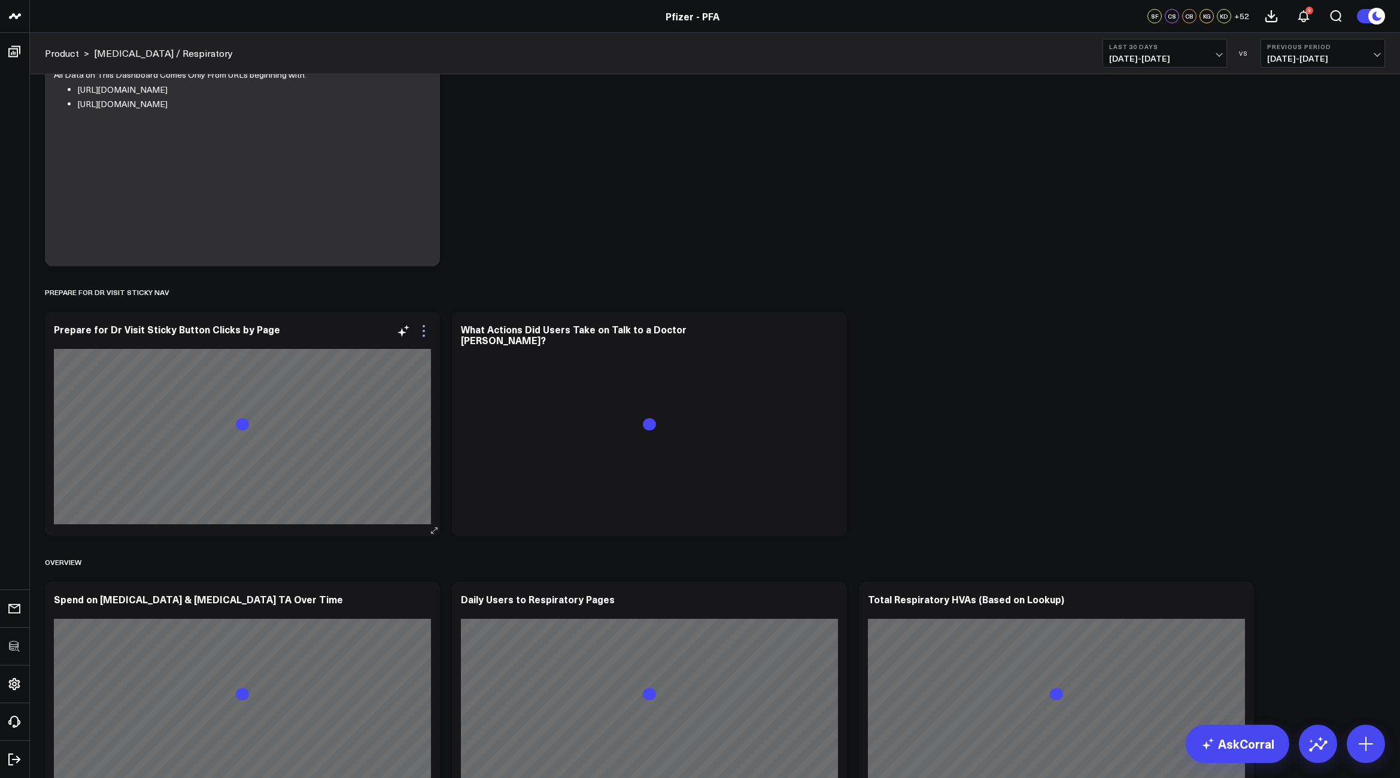
click at [420, 330] on icon at bounding box center [424, 331] width 14 height 14
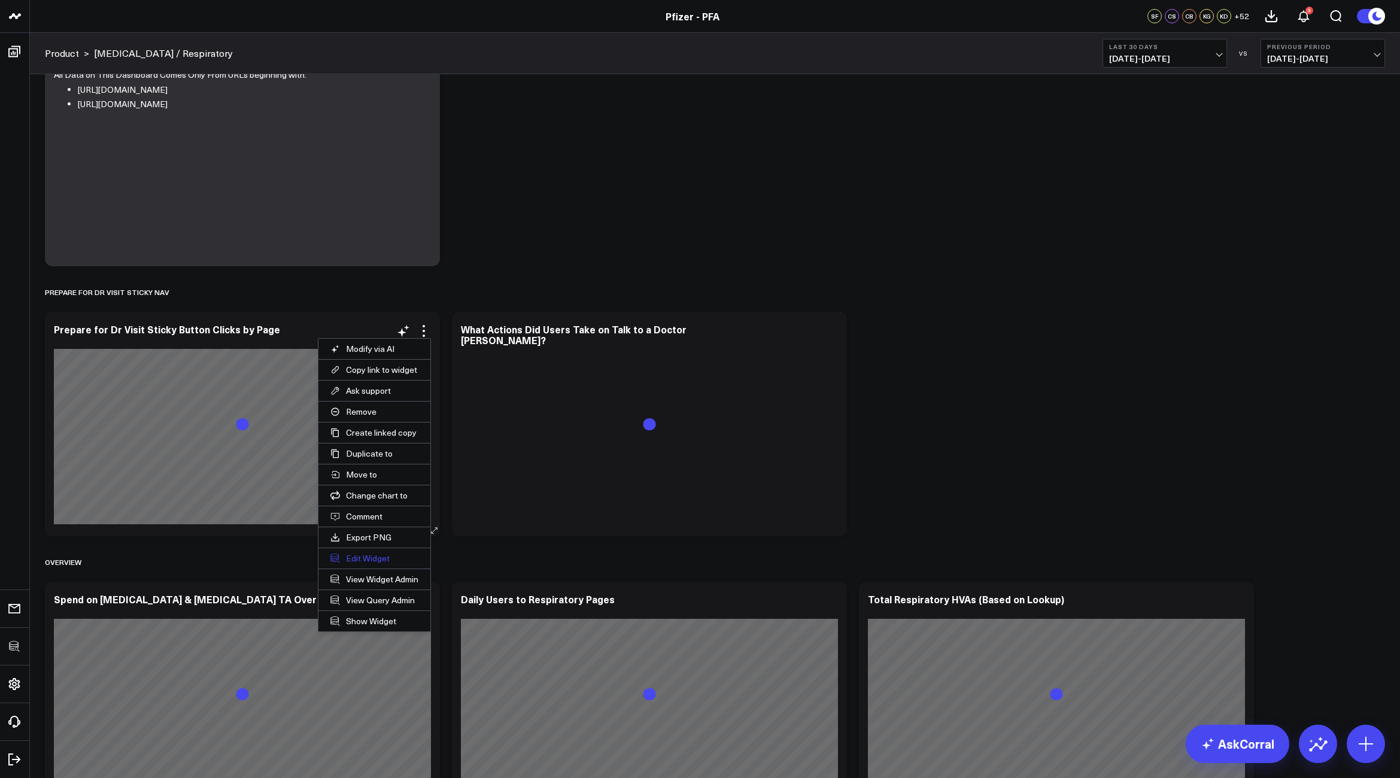
click at [360, 557] on button "Edit Widget" at bounding box center [374, 558] width 112 height 20
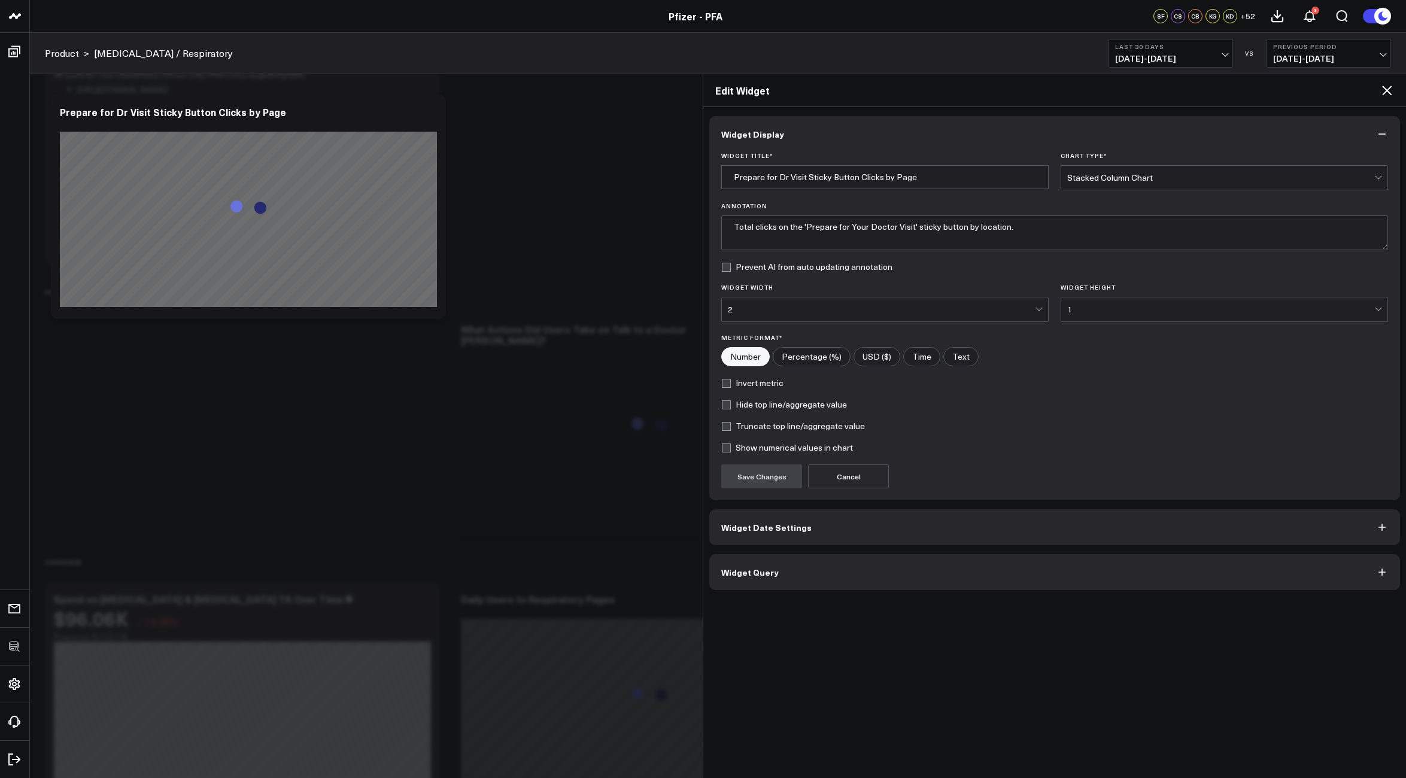
click at [820, 577] on button "Widget Query" at bounding box center [1054, 572] width 691 height 36
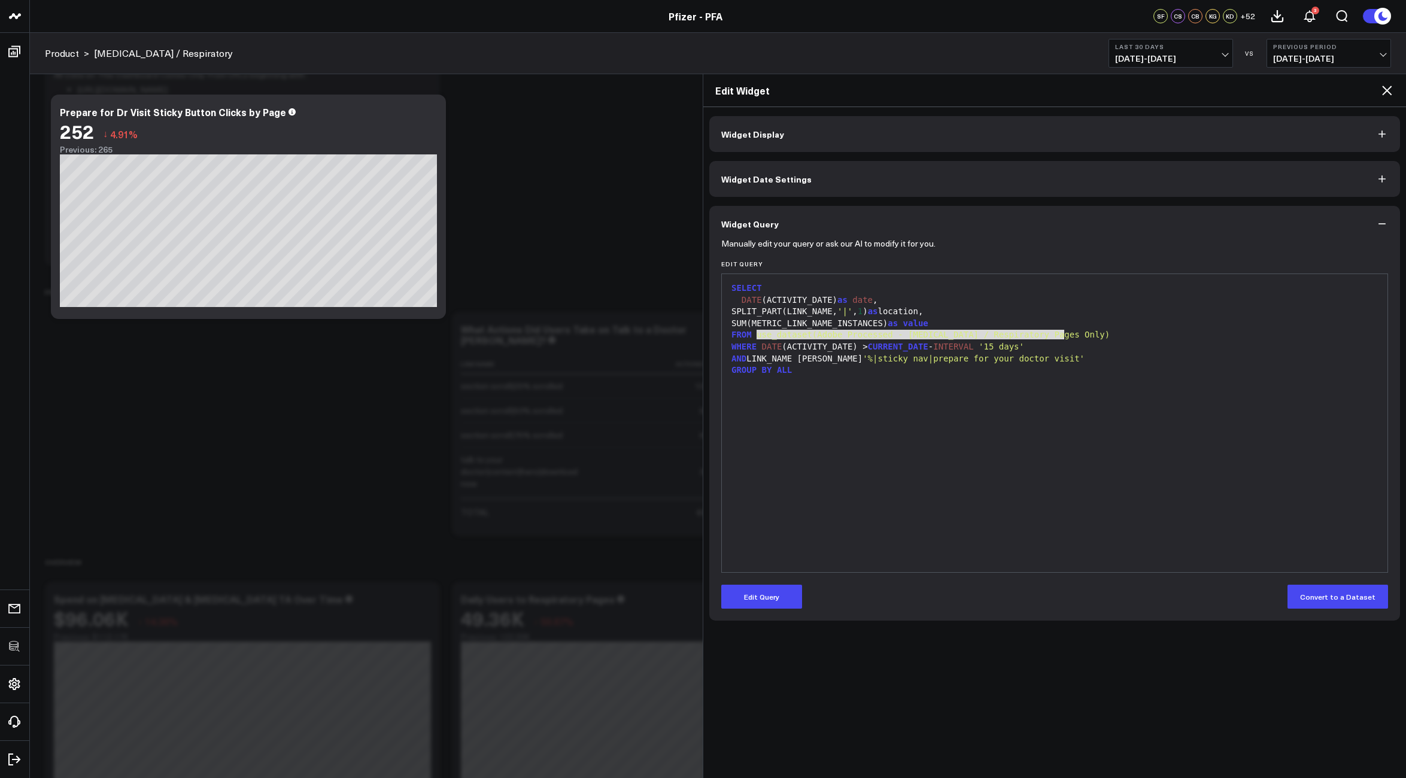
drag, startPoint x: 762, startPoint y: 335, endPoint x: 999, endPoint y: 336, distance: 237.0
click at [999, 336] on span "use_dataset(Adobe Processed - [MEDICAL_DATA] / Respiratory Pages Only)" at bounding box center [932, 335] width 353 height 10
click at [1001, 336] on span "use_dataset(Adobe Processed - [MEDICAL_DATA] / Respiratory Pages Only)" at bounding box center [932, 335] width 353 height 10
drag, startPoint x: 911, startPoint y: 336, endPoint x: 1050, endPoint y: 336, distance: 139.4
click at [1050, 336] on span "use_dataset(Adobe Processed - [MEDICAL_DATA] / Respiratory Pages Only)" at bounding box center [932, 335] width 353 height 10
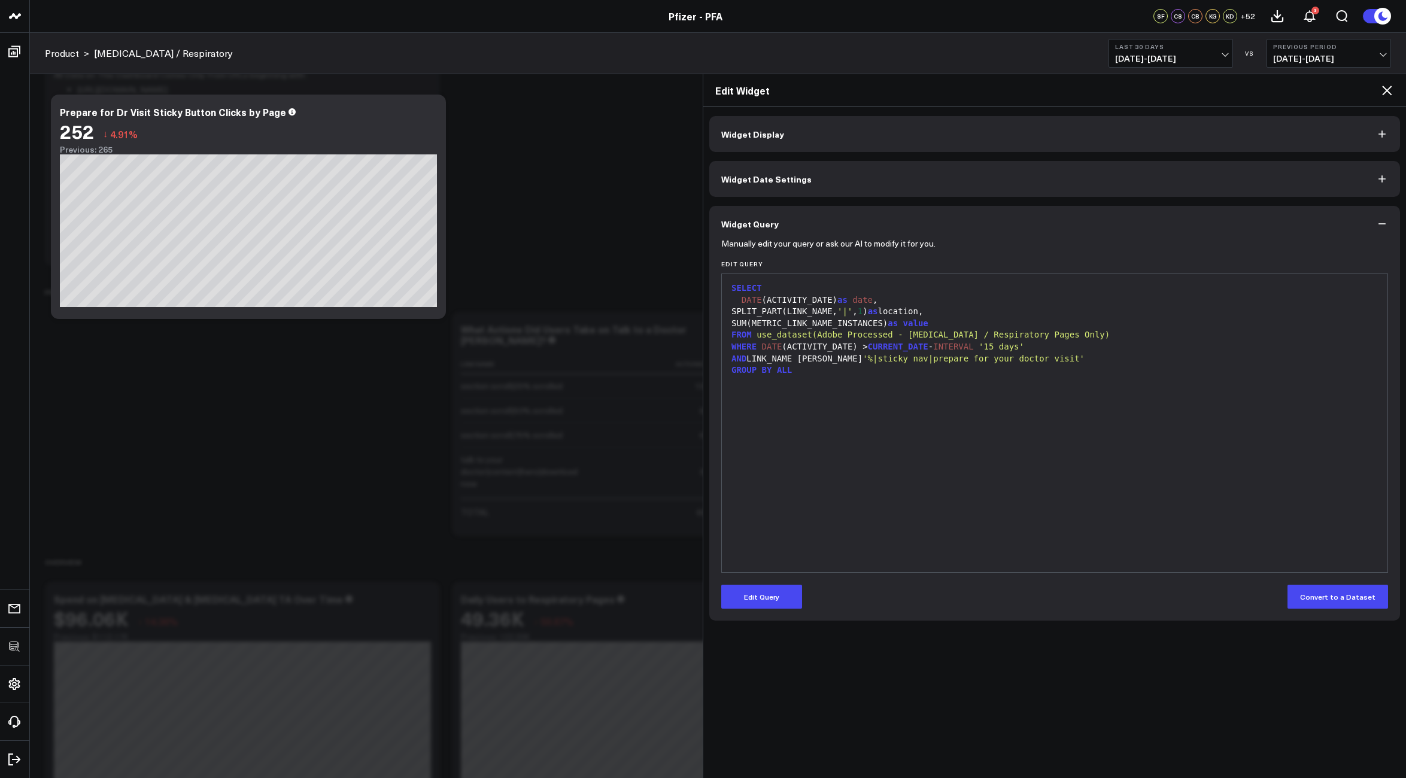
click at [1075, 335] on div "FROM use_dataset(Adobe Processed - [MEDICAL_DATA] / Respiratory Pages Only)" at bounding box center [1054, 335] width 653 height 12
click at [1117, 405] on div "SELECT DATE (ACTIVITY_DATE) as date , SPLIT_PART(LINK_NAME, '|' , 1 ) as locati…" at bounding box center [1054, 423] width 653 height 286
drag, startPoint x: 1064, startPoint y: 333, endPoint x: 788, endPoint y: 334, distance: 276.5
click at [788, 334] on div "FROM use_dataset(Adobe Processed - [MEDICAL_DATA] / Respiratory Pages Only)" at bounding box center [1054, 335] width 653 height 12
click at [1121, 349] on div "WHERE DATE (ACTIVITY_DATE) > CURRENT_DATE - INTERVAL '15 days'" at bounding box center [1054, 347] width 653 height 12
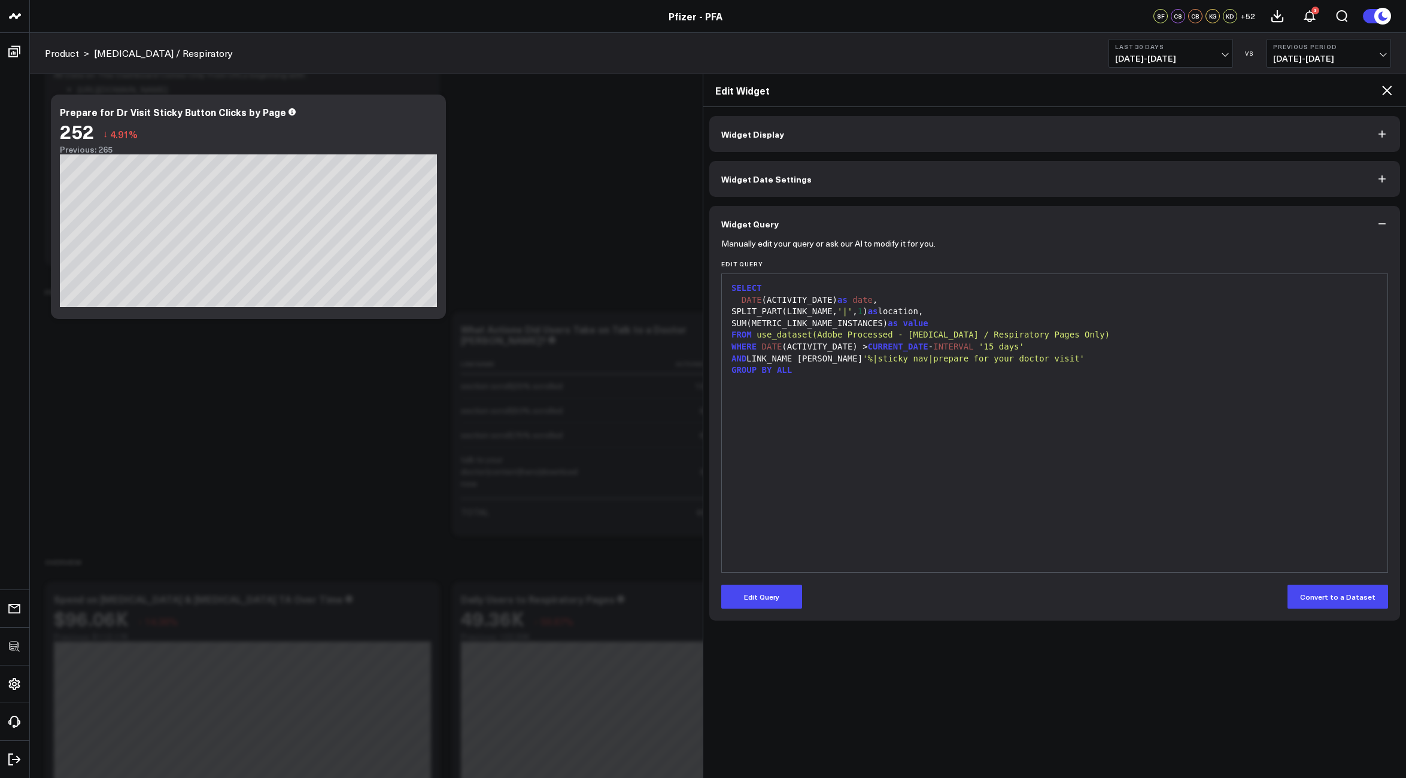
click at [1384, 92] on icon at bounding box center [1387, 91] width 10 height 10
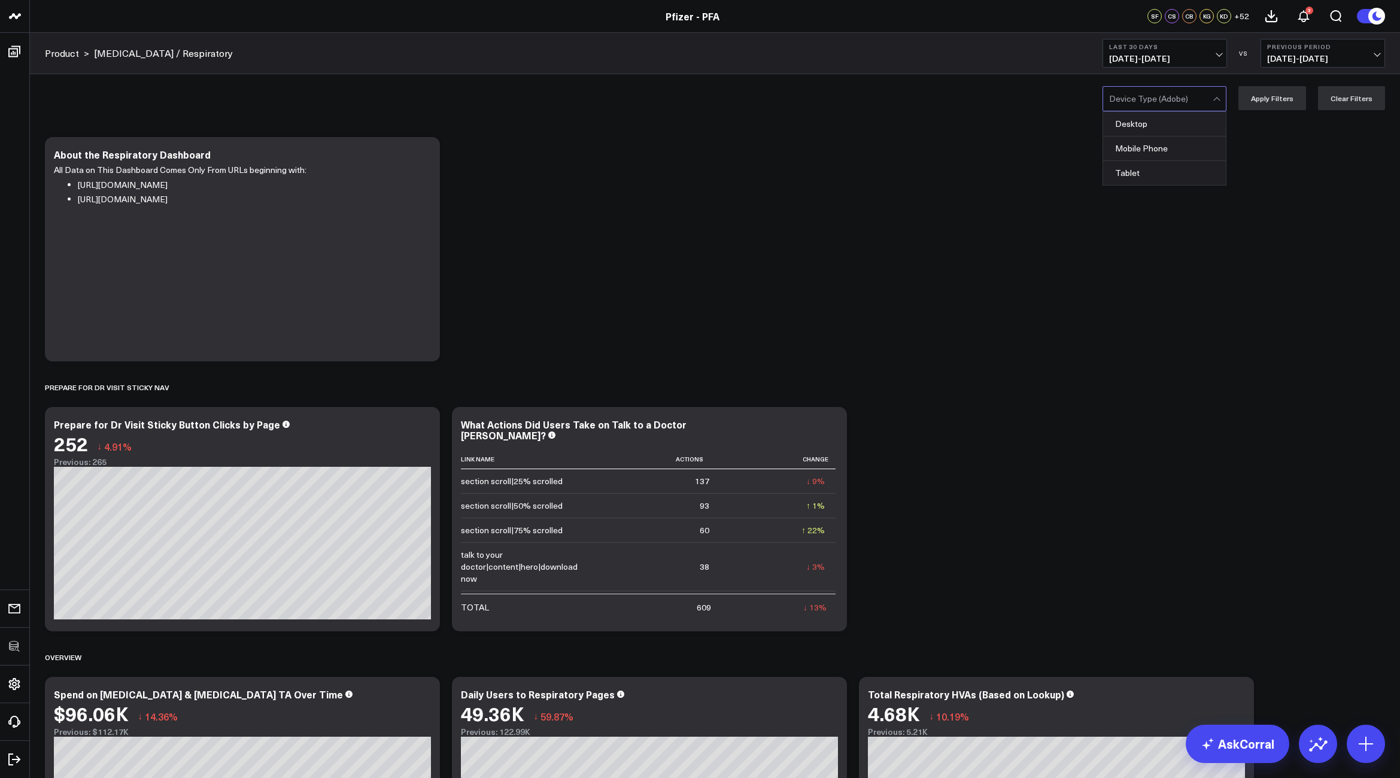
click at [1193, 87] on div at bounding box center [1161, 99] width 104 height 24
click at [1166, 129] on div "Desktop" at bounding box center [1164, 124] width 123 height 25
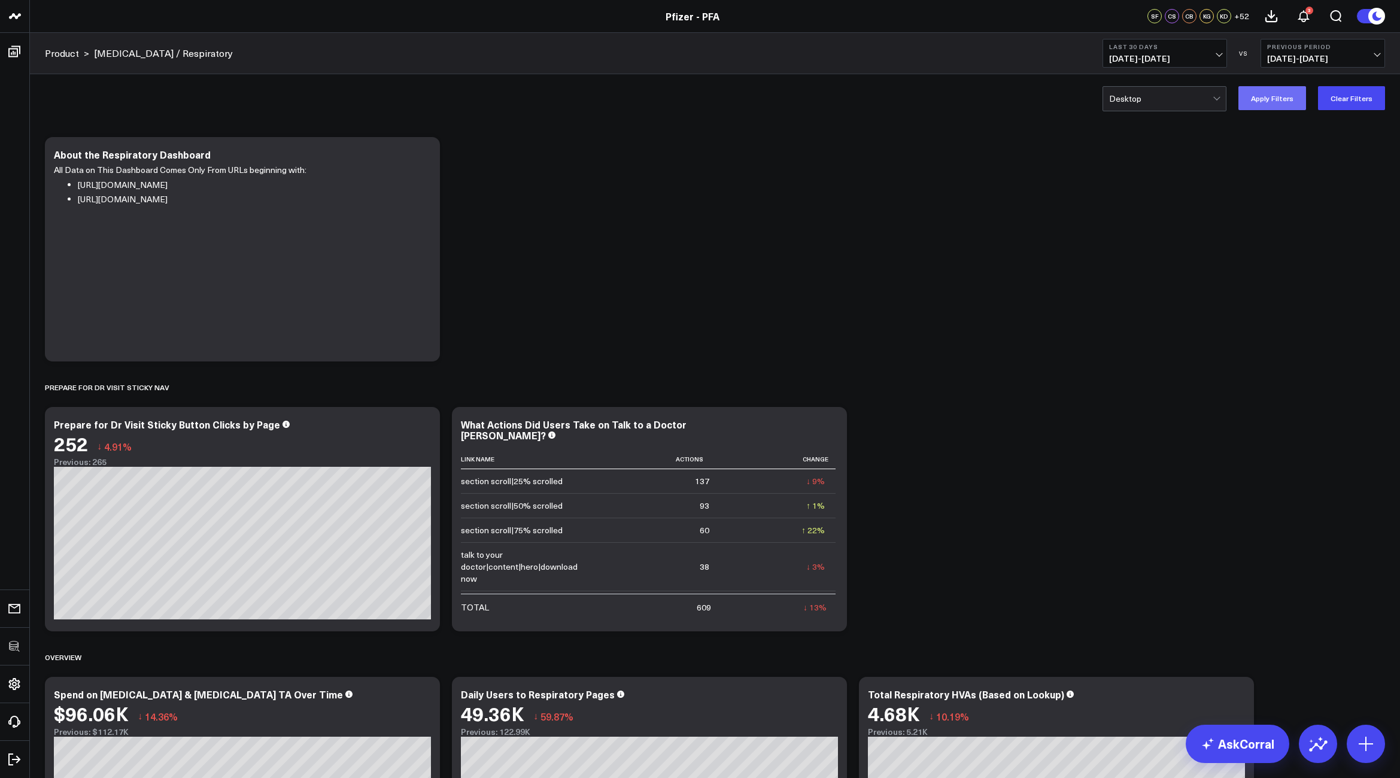
click at [1288, 107] on button "Apply Filters" at bounding box center [1272, 98] width 68 height 24
